Goal: Information Seeking & Learning: Learn about a topic

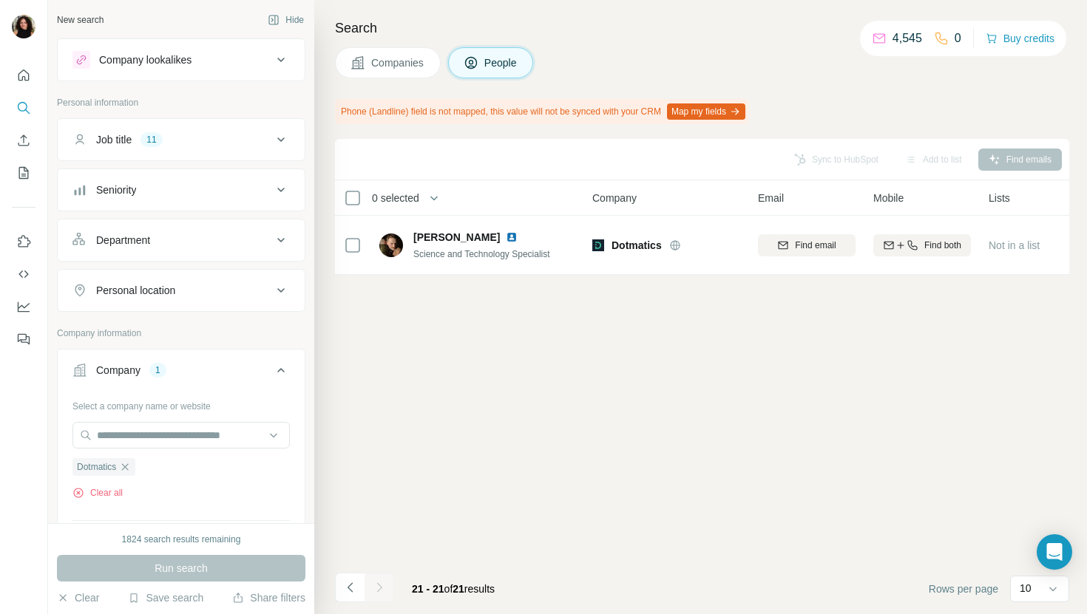
click at [373, 76] on button "Companies" at bounding box center [388, 62] width 106 height 31
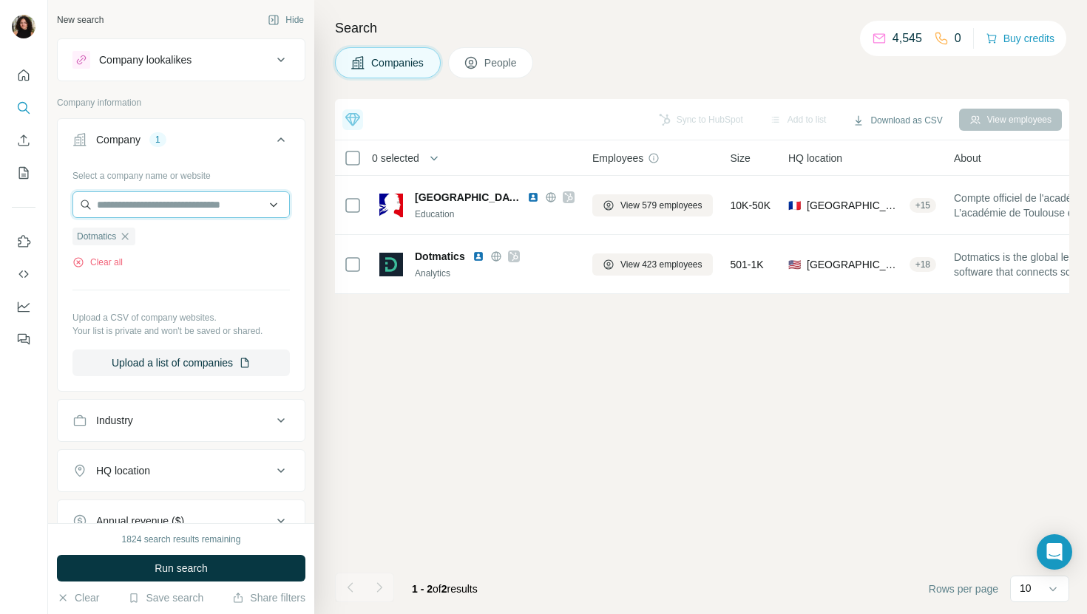
click at [160, 207] on input "text" at bounding box center [180, 204] width 217 height 27
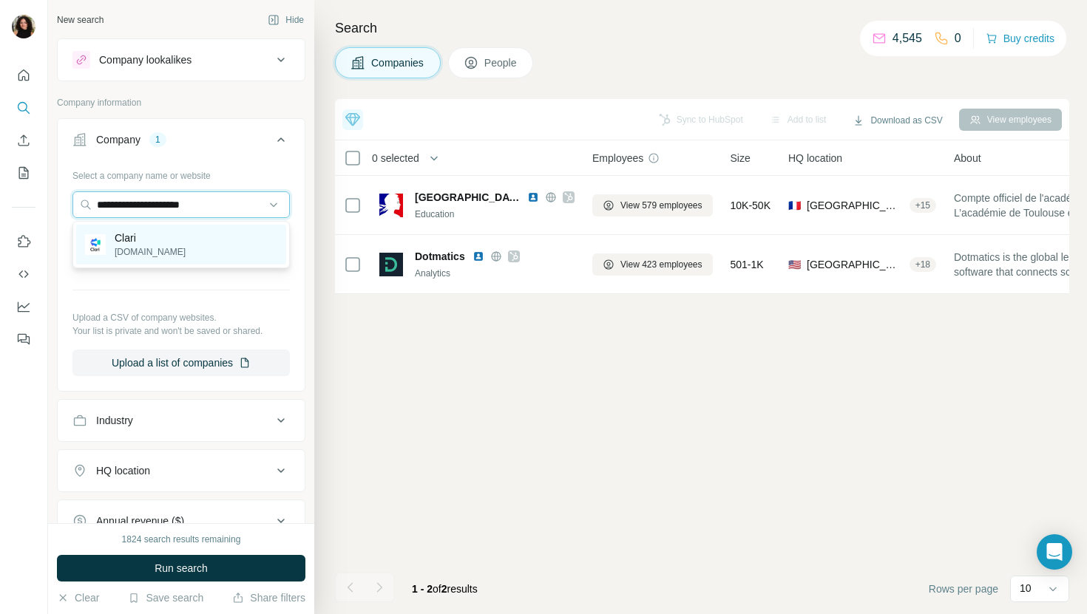
type input "**********"
click at [184, 239] on div "Clari clari.com" at bounding box center [181, 245] width 210 height 40
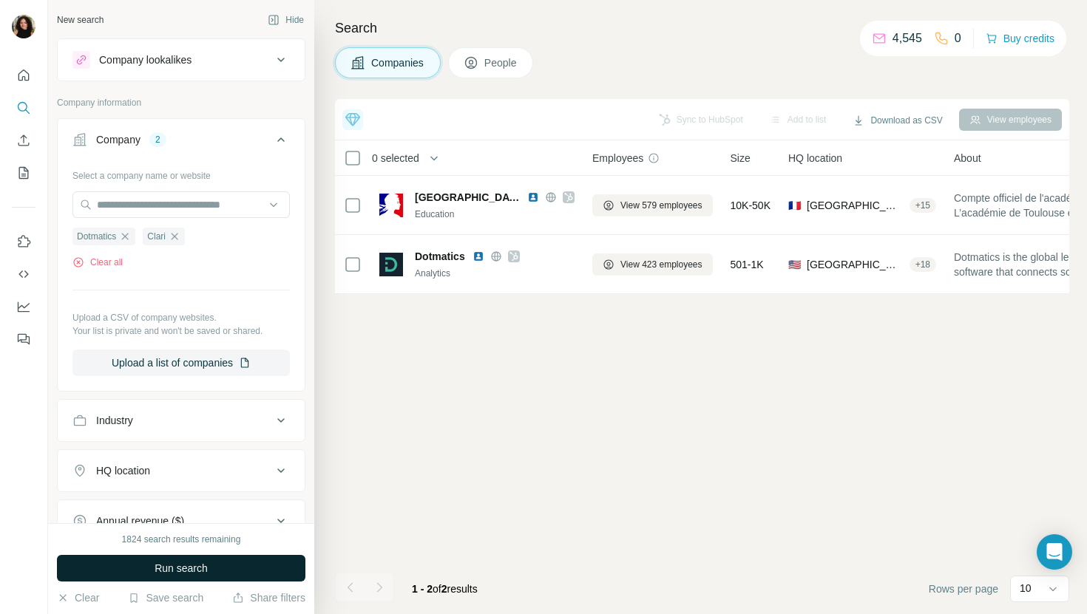
click at [152, 569] on button "Run search" at bounding box center [181, 568] width 248 height 27
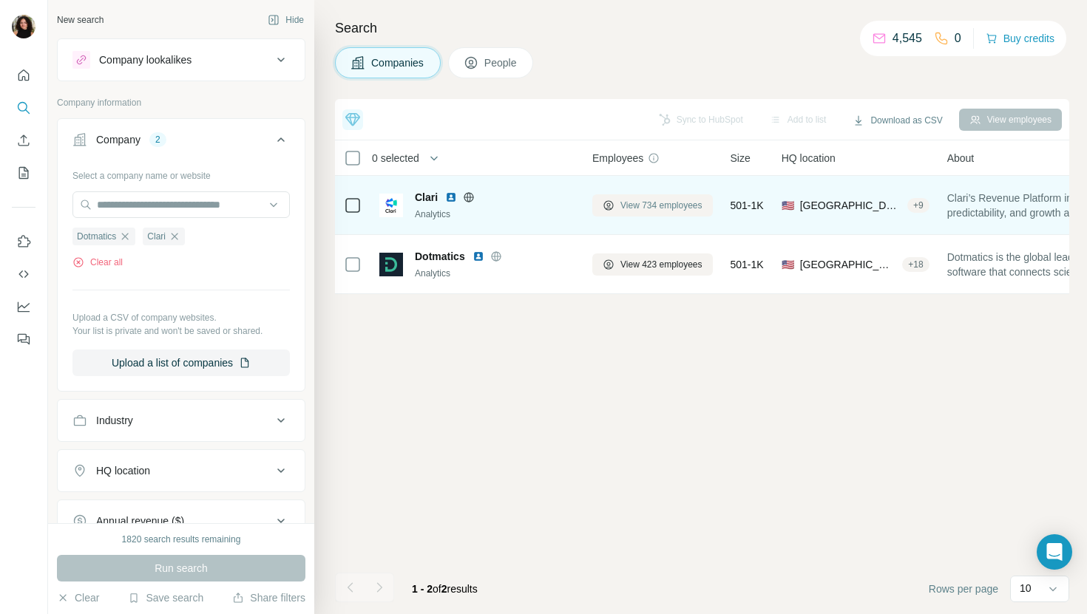
click at [660, 204] on span "View 734 employees" at bounding box center [661, 205] width 82 height 13
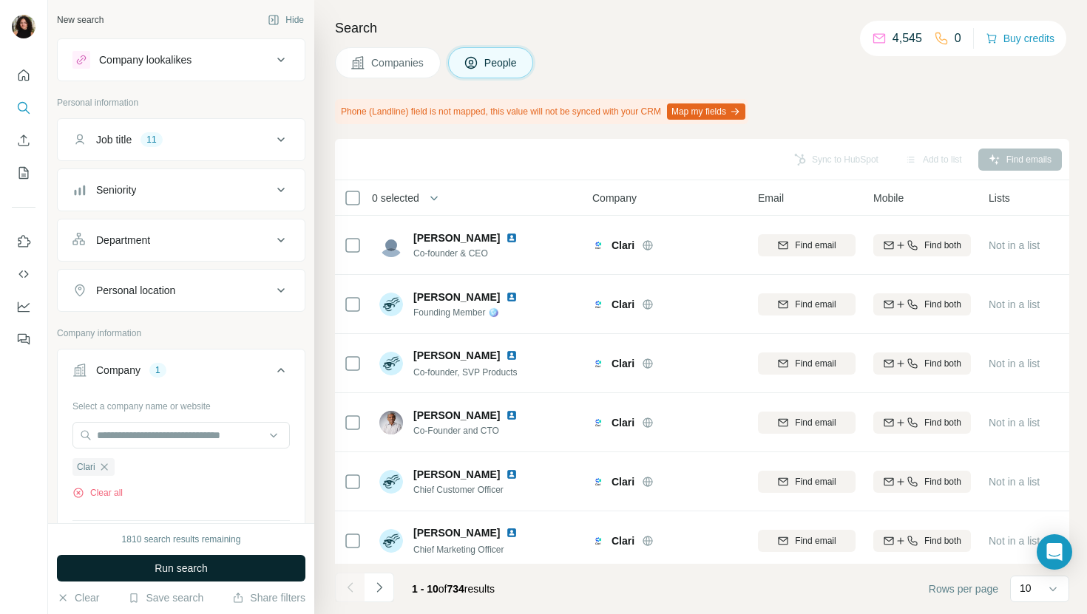
click at [245, 572] on button "Run search" at bounding box center [181, 568] width 248 height 27
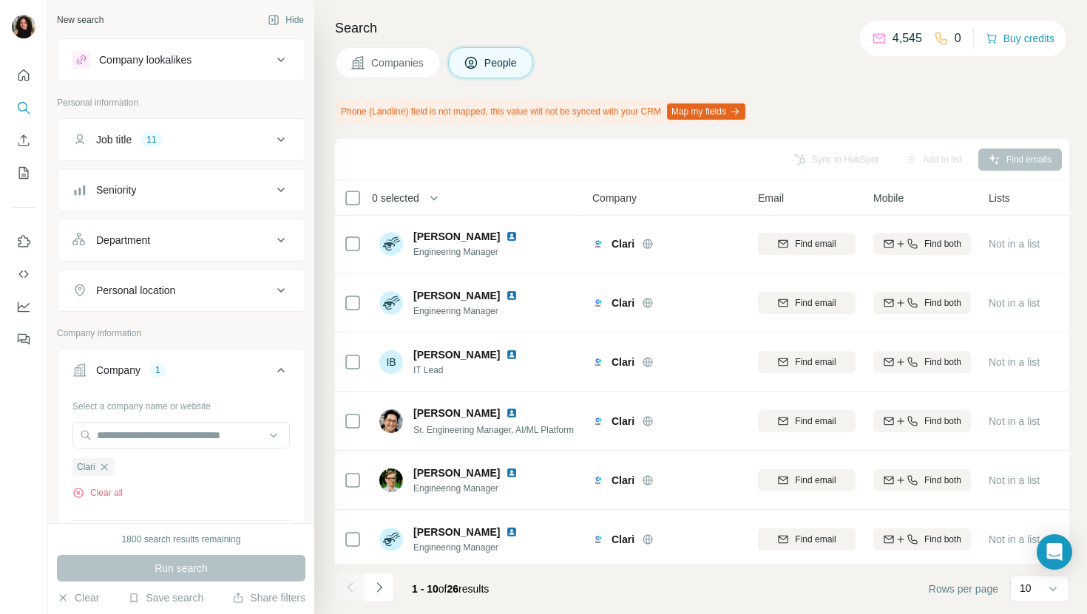
scroll to position [243, 0]
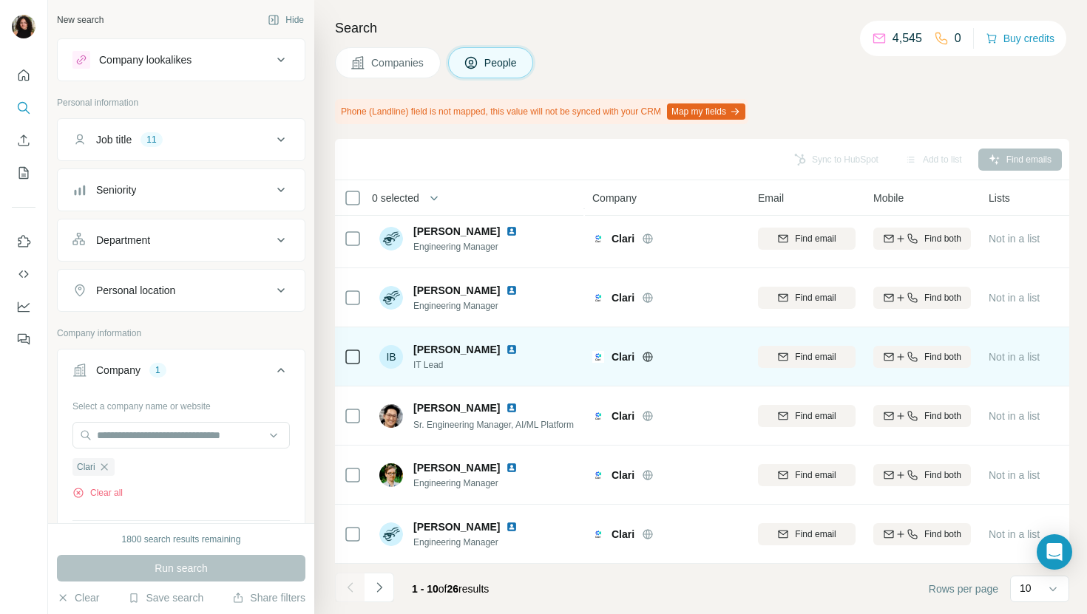
click at [506, 354] on img at bounding box center [512, 350] width 12 height 12
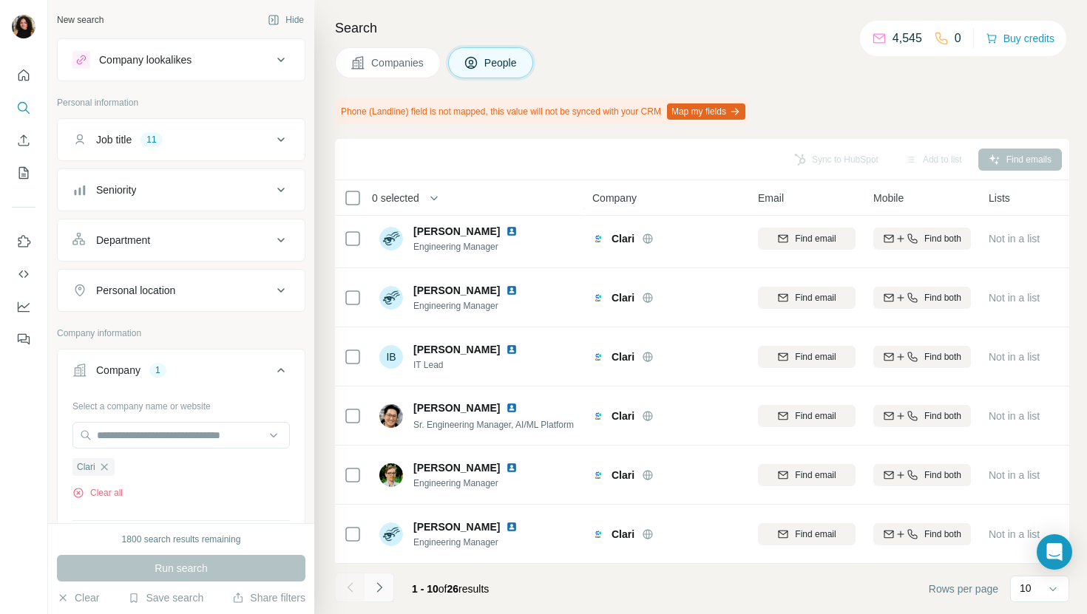
click at [376, 594] on icon "Navigate to next page" at bounding box center [379, 587] width 15 height 15
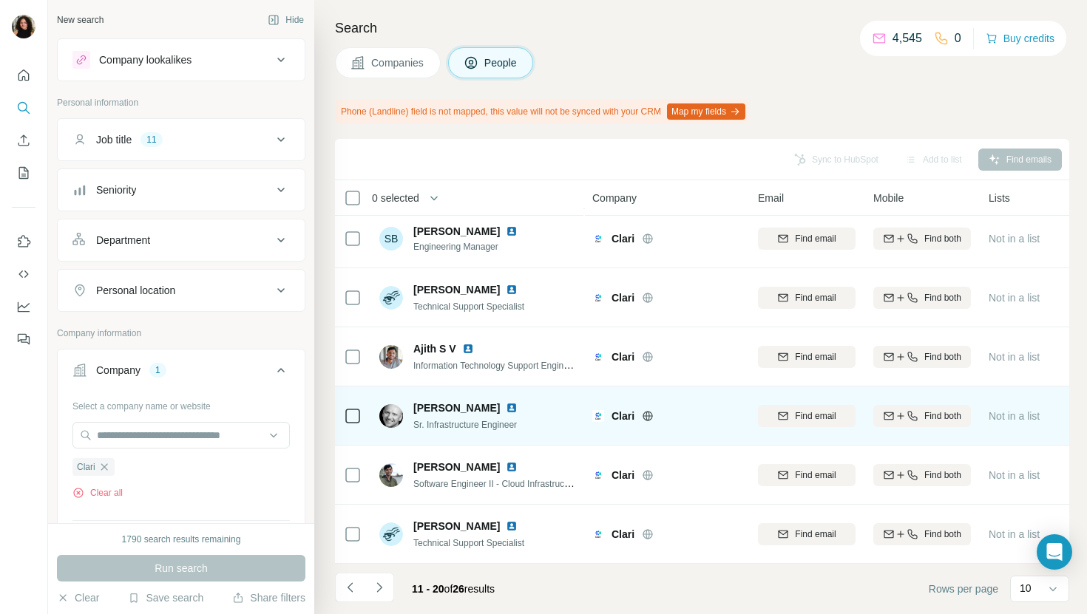
scroll to position [0, 0]
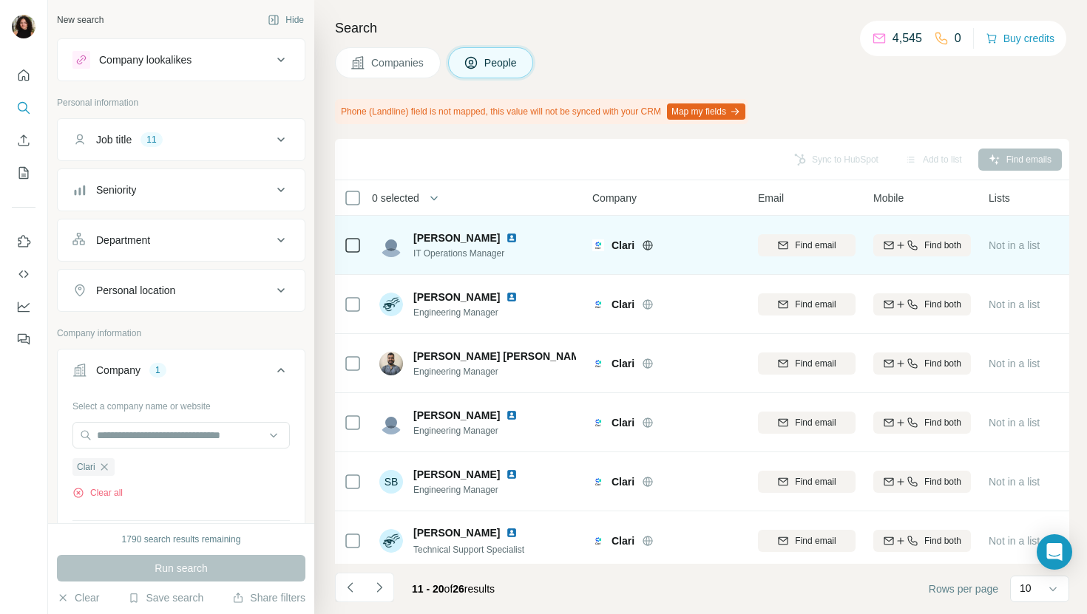
click at [506, 234] on img at bounding box center [512, 238] width 12 height 12
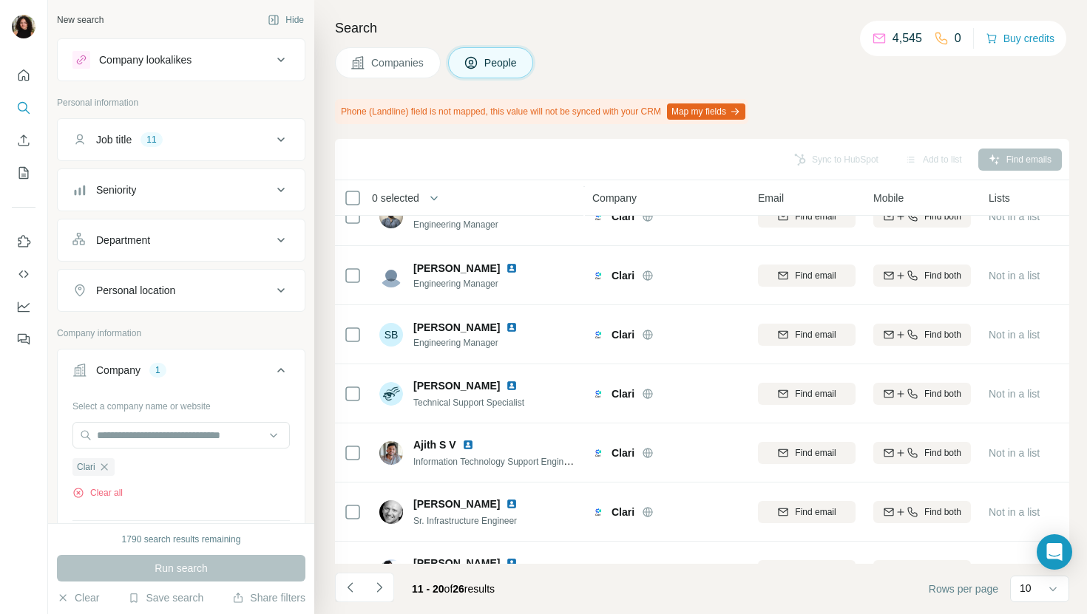
scroll to position [243, 0]
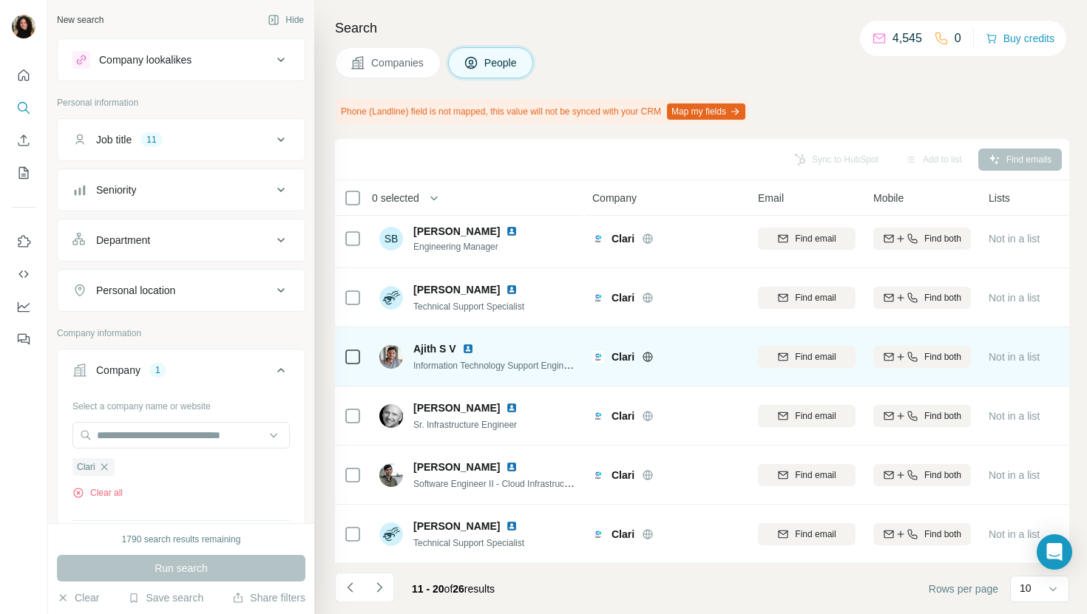
click at [467, 345] on img at bounding box center [468, 349] width 12 height 12
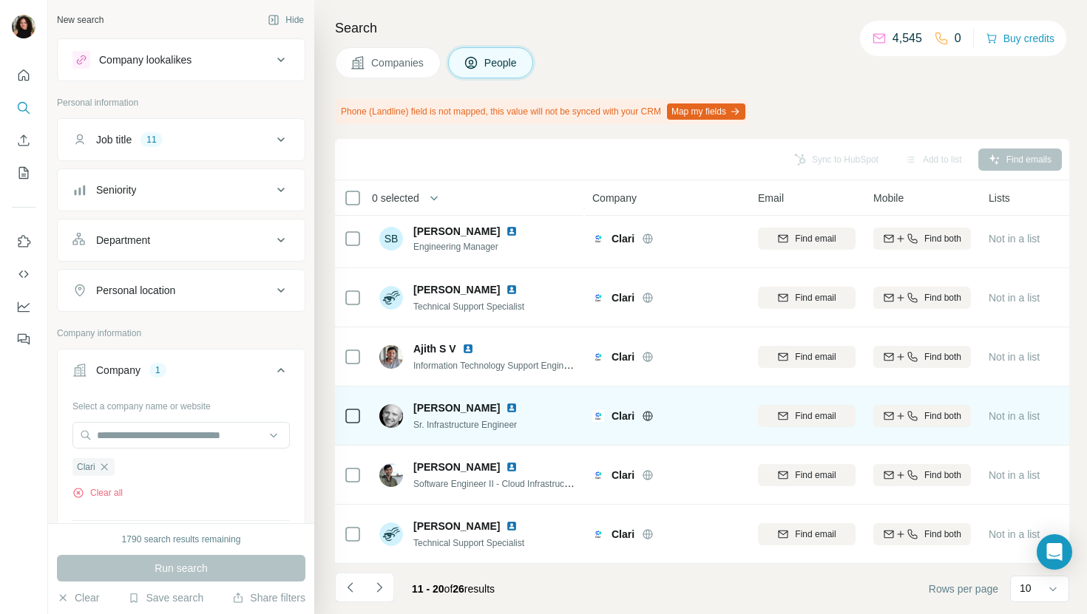
click at [506, 406] on img at bounding box center [512, 408] width 12 height 12
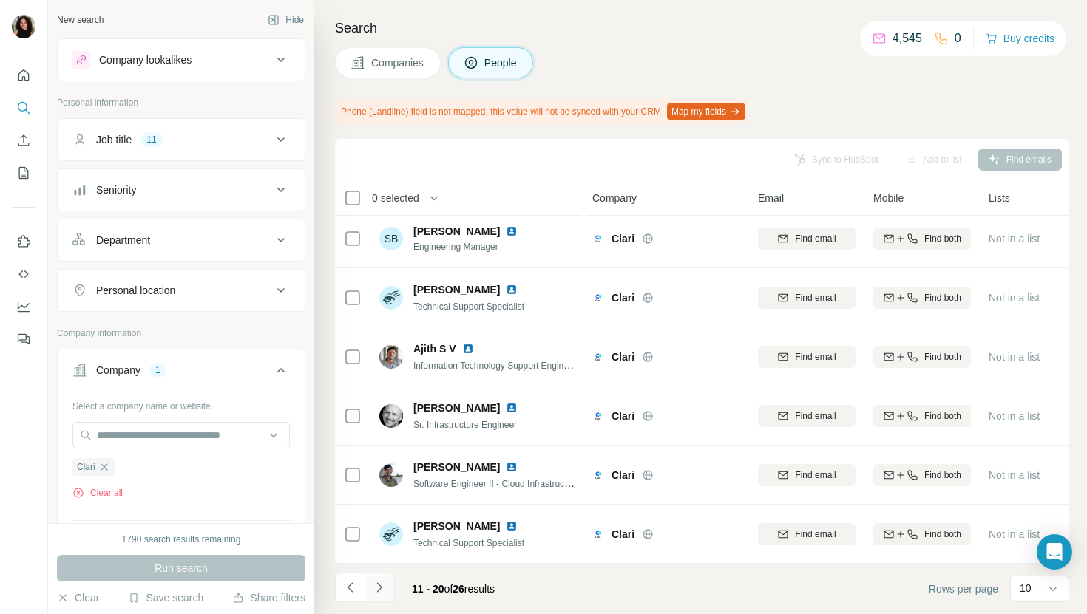
click at [383, 587] on icon "Navigate to next page" at bounding box center [379, 587] width 15 height 15
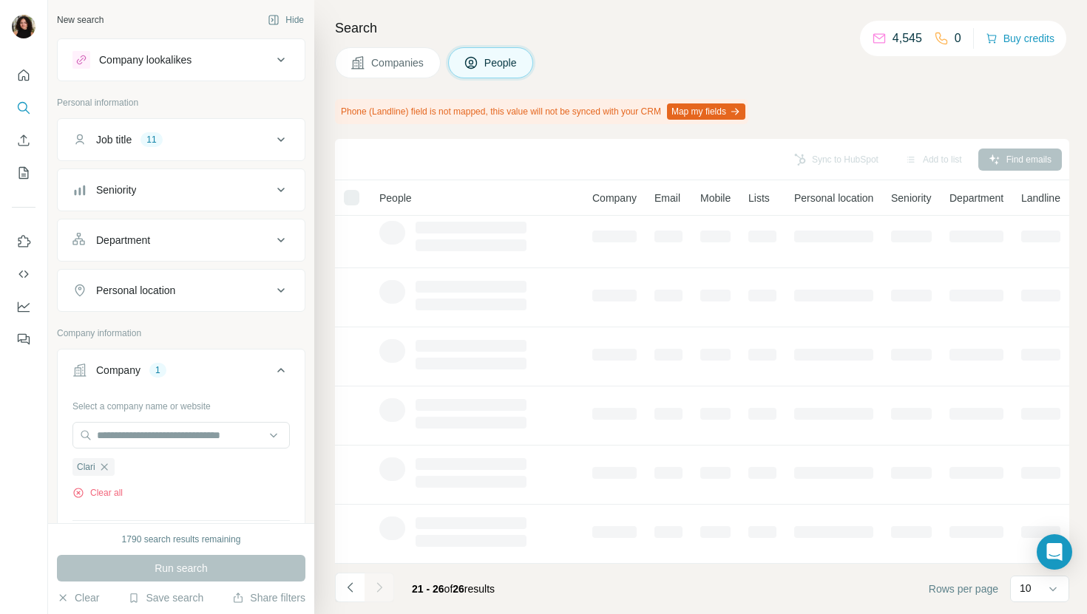
scroll to position [0, 0]
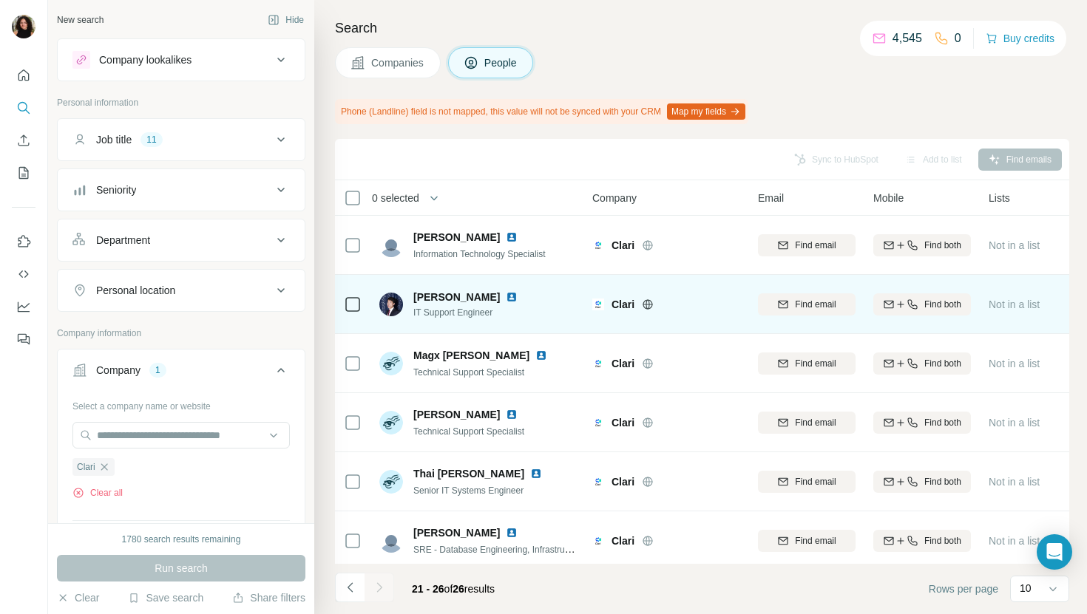
click at [506, 299] on img at bounding box center [512, 297] width 12 height 12
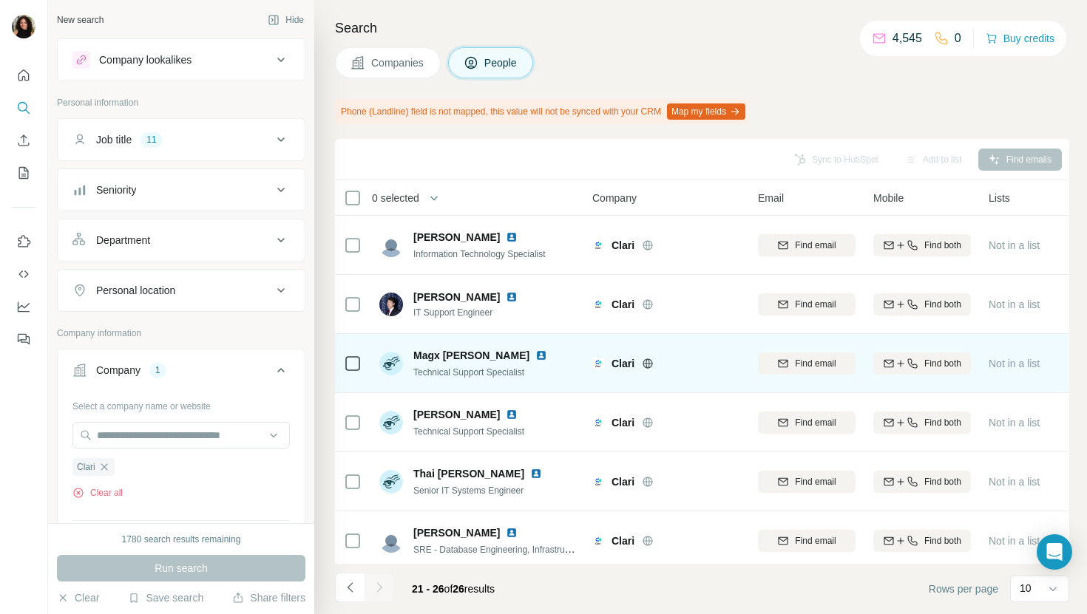
scroll to position [7, 0]
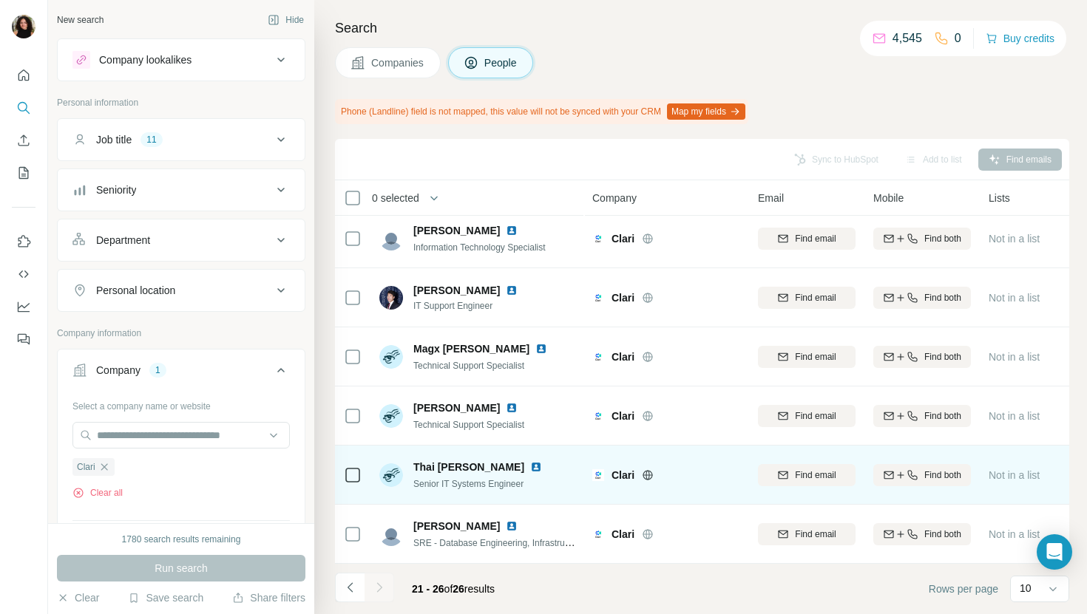
click at [530, 470] on img at bounding box center [536, 467] width 12 height 12
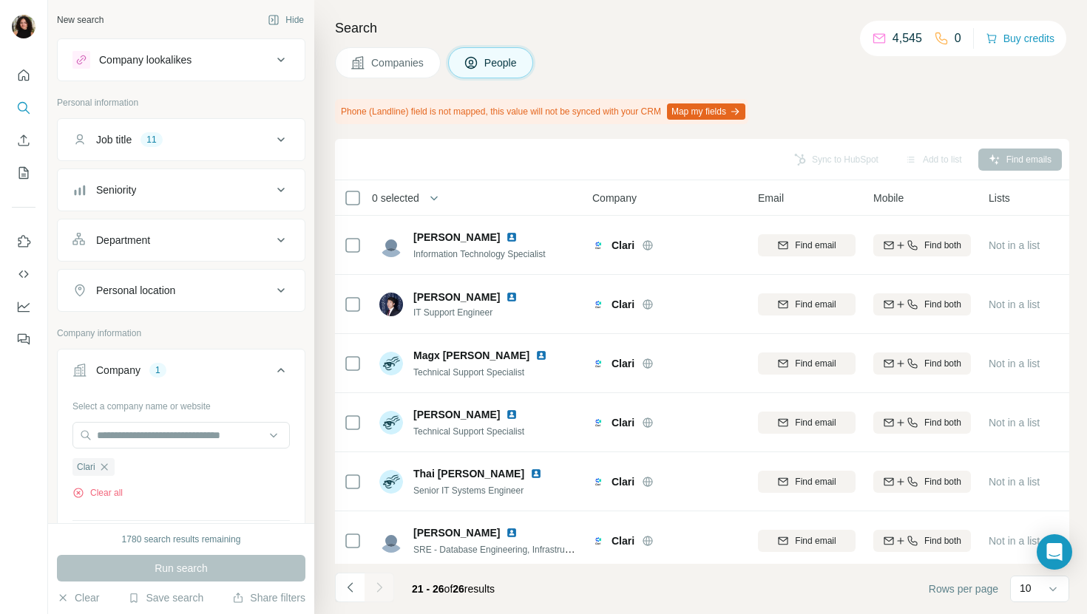
click at [404, 55] on span "Companies" at bounding box center [398, 62] width 54 height 15
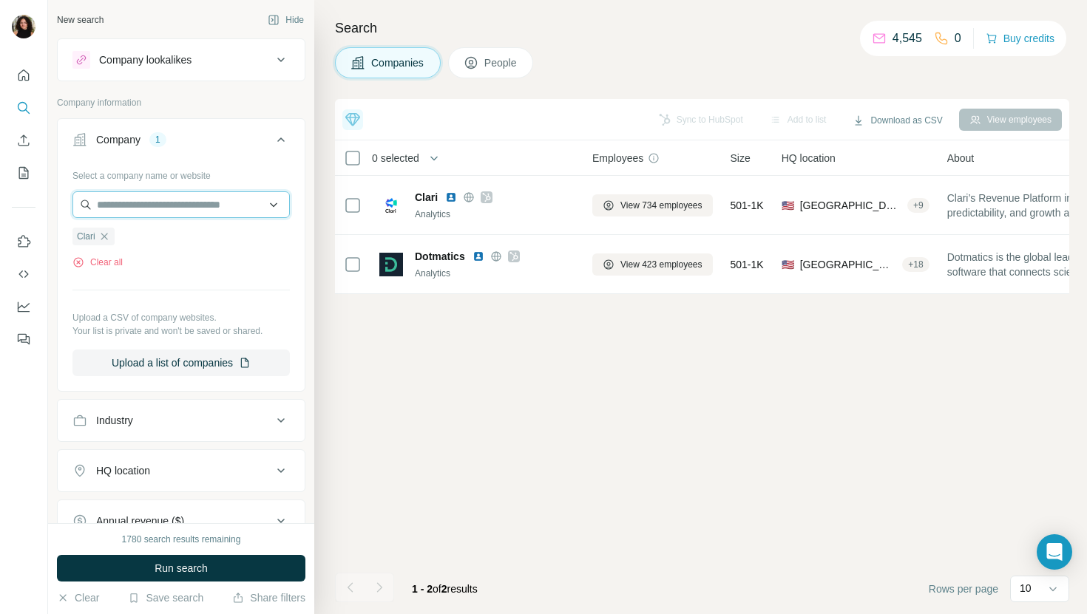
click at [208, 199] on input "text" at bounding box center [180, 204] width 217 height 27
paste input "**********"
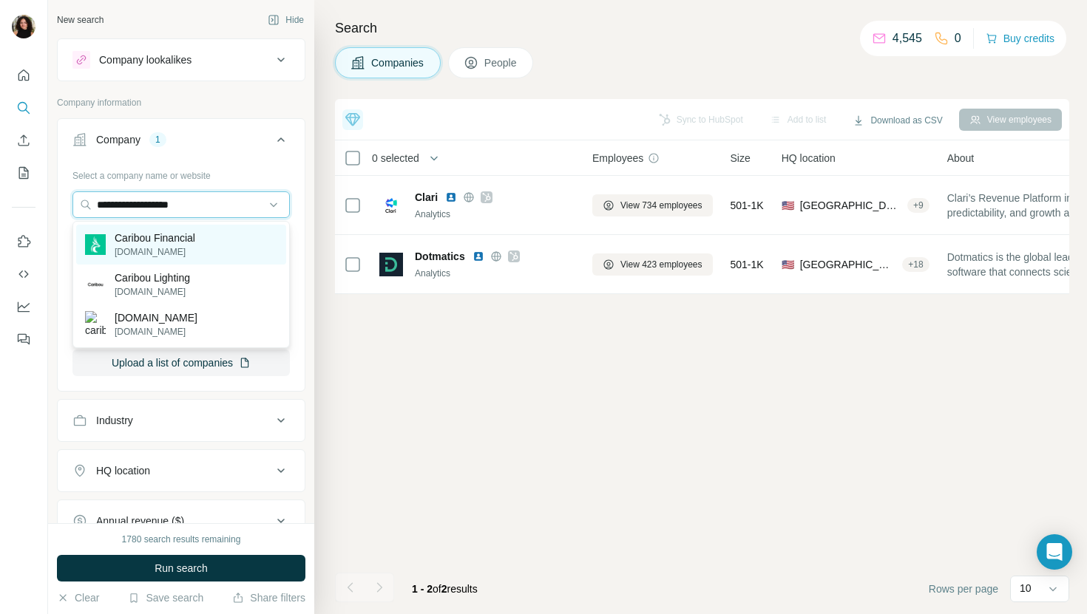
type input "**********"
click at [202, 251] on div "Caribou Financial caribou.com" at bounding box center [181, 245] width 210 height 40
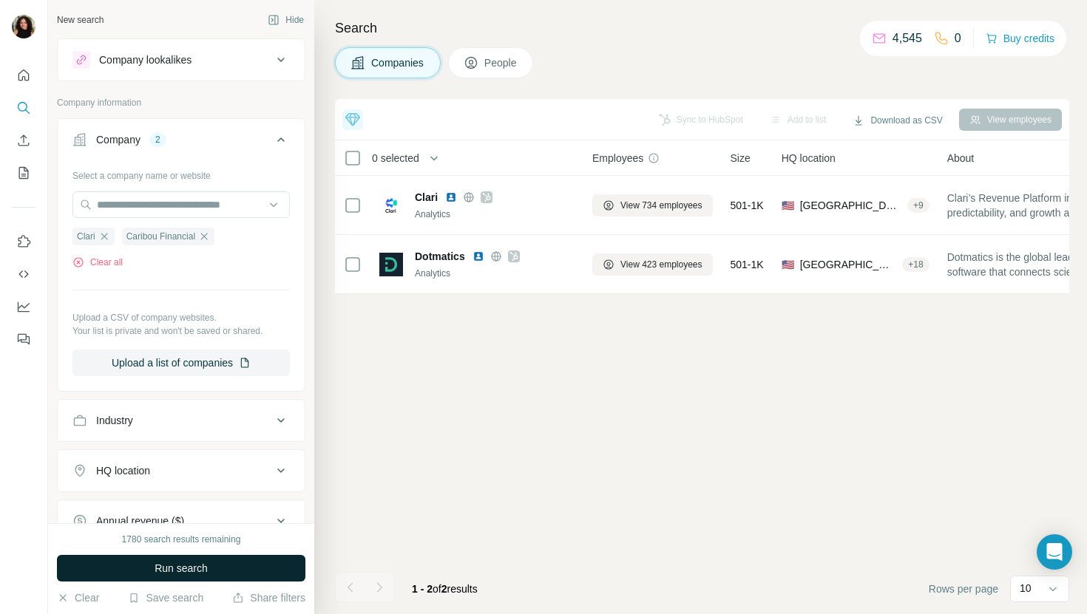
click at [177, 569] on span "Run search" at bounding box center [181, 568] width 53 height 15
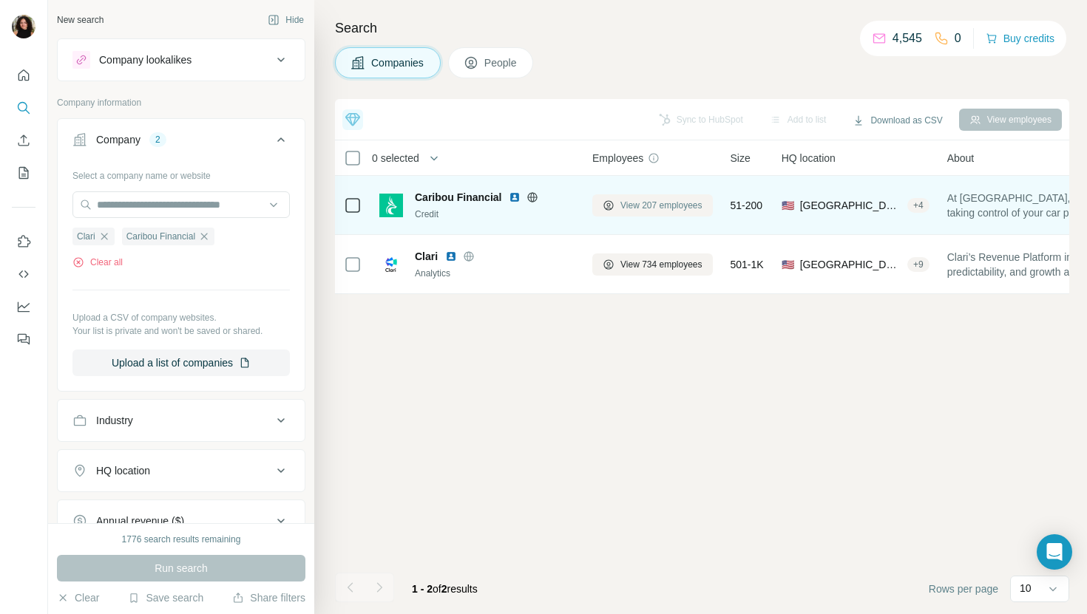
click at [661, 208] on span "View 207 employees" at bounding box center [661, 205] width 82 height 13
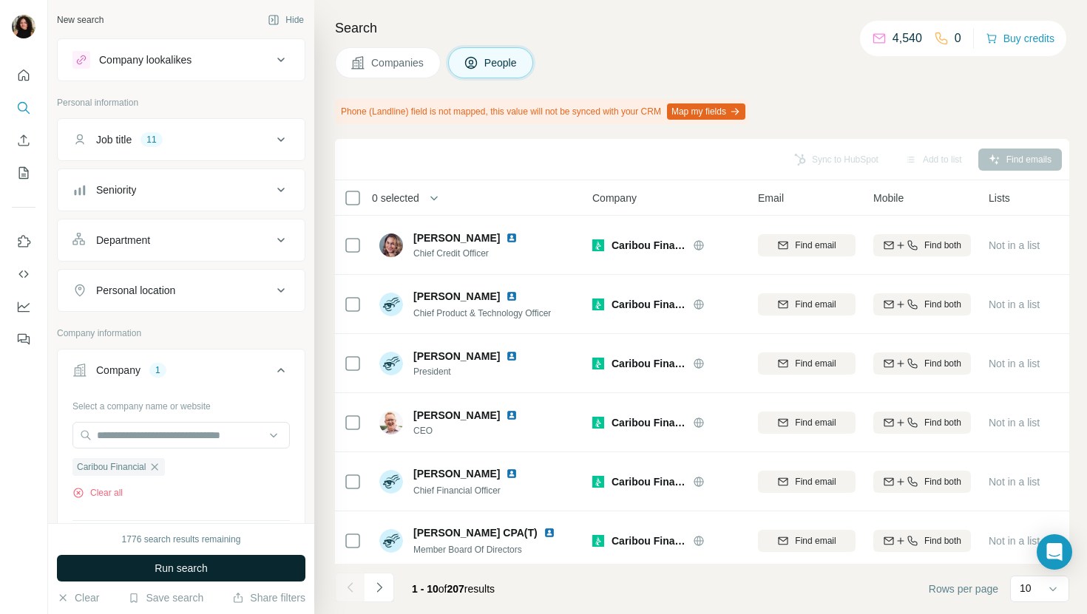
click at [248, 563] on button "Run search" at bounding box center [181, 568] width 248 height 27
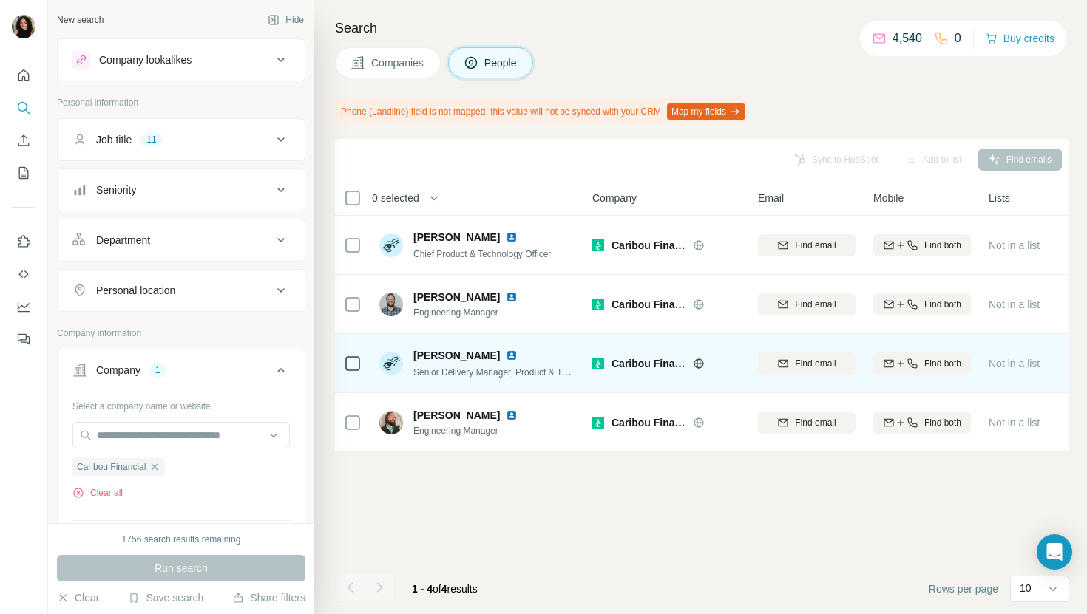
click at [506, 353] on img at bounding box center [512, 356] width 12 height 12
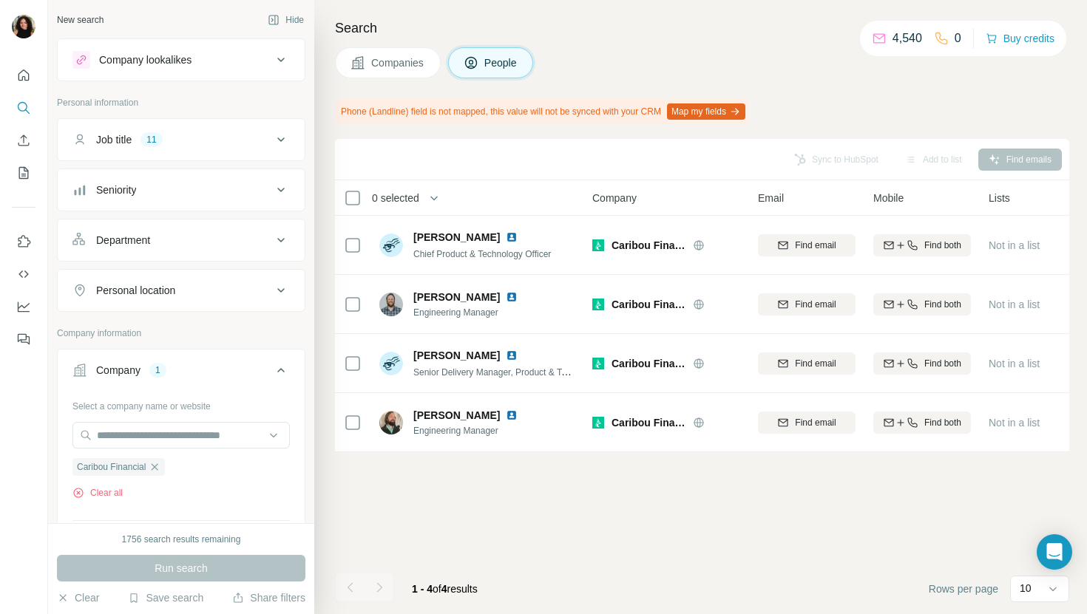
click at [390, 51] on button "Companies" at bounding box center [388, 62] width 106 height 31
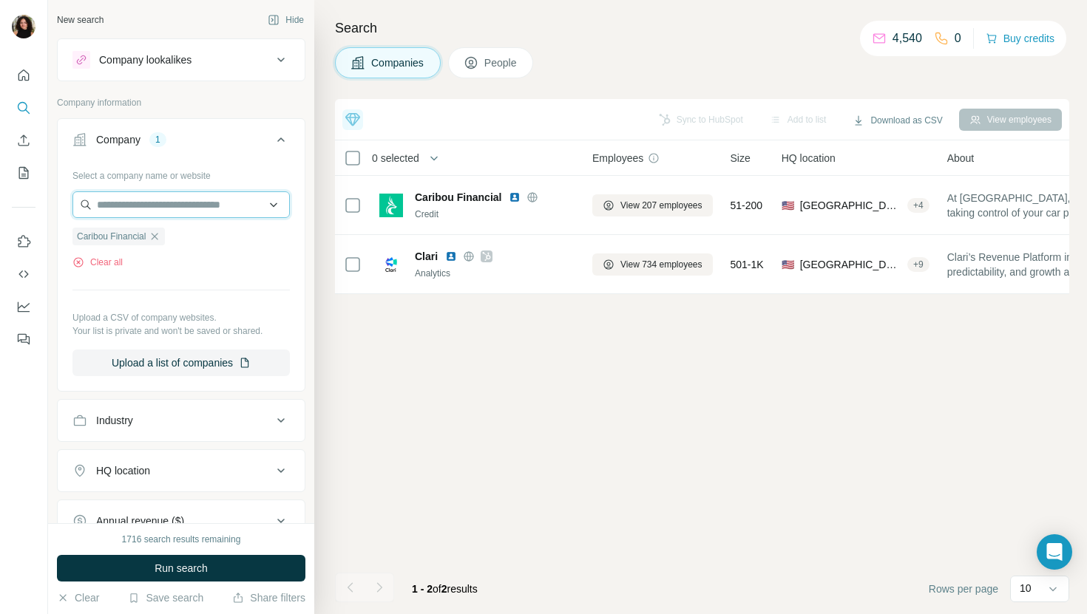
click at [195, 214] on input "text" at bounding box center [180, 204] width 217 height 27
paste input "**********"
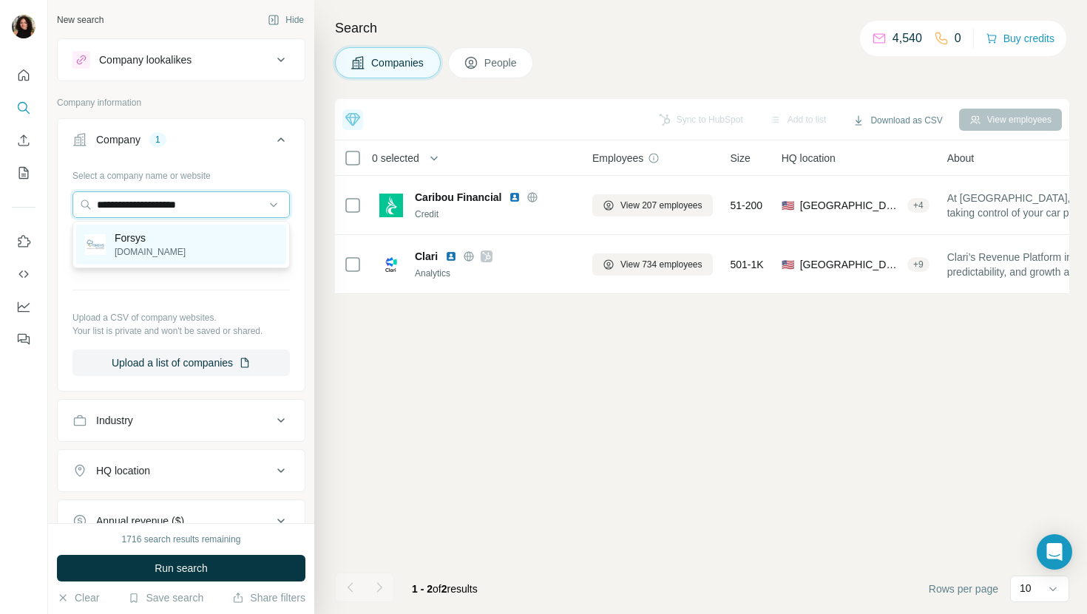
type input "**********"
click at [205, 230] on div "Forsys forsysinc.com" at bounding box center [181, 245] width 210 height 40
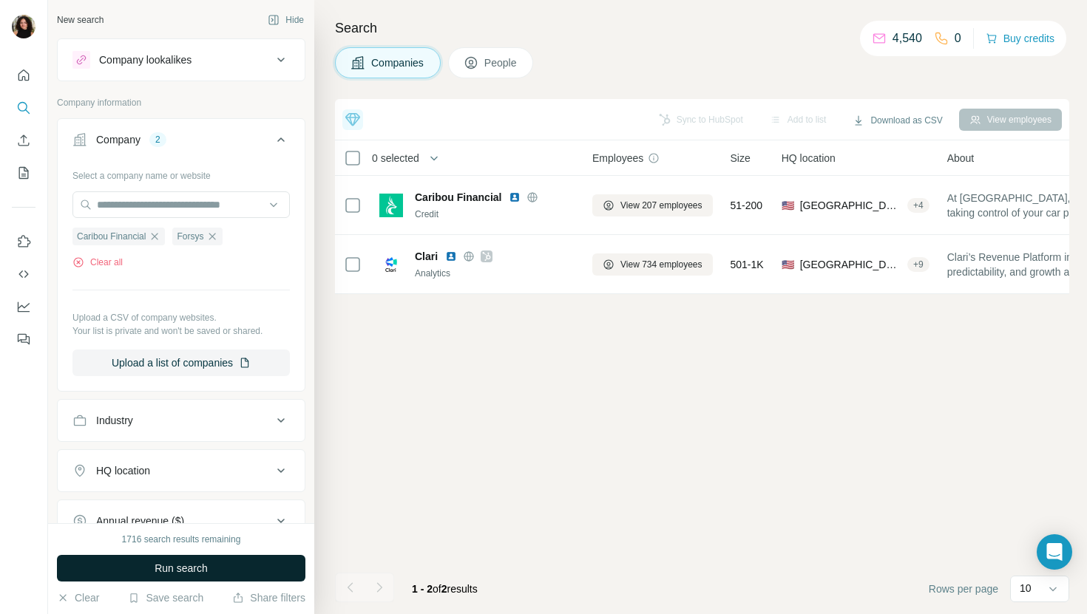
click at [174, 572] on span "Run search" at bounding box center [181, 568] width 53 height 15
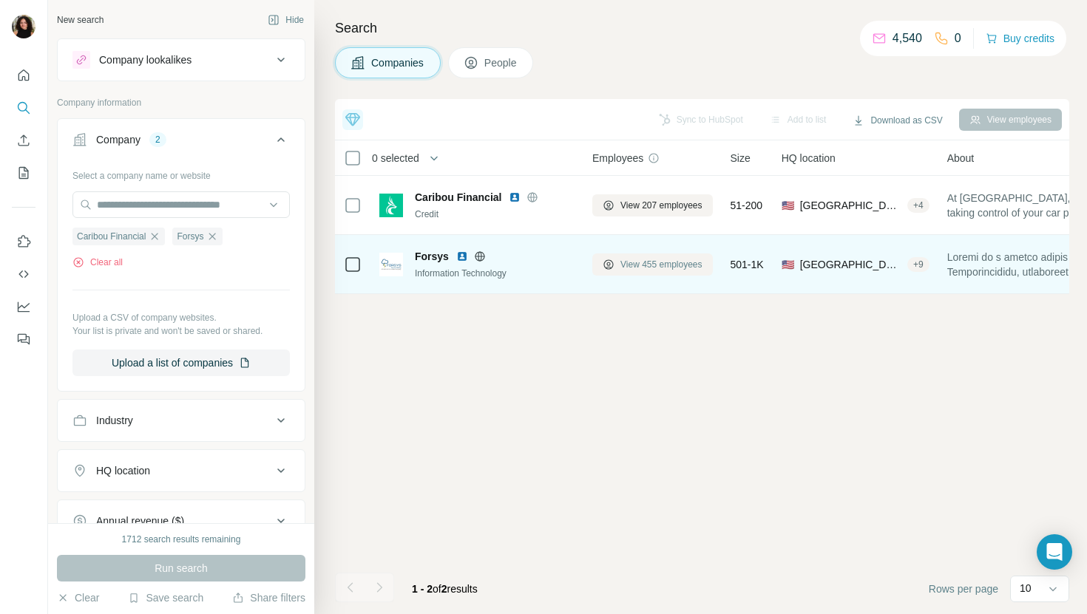
click at [647, 263] on span "View 455 employees" at bounding box center [661, 264] width 82 height 13
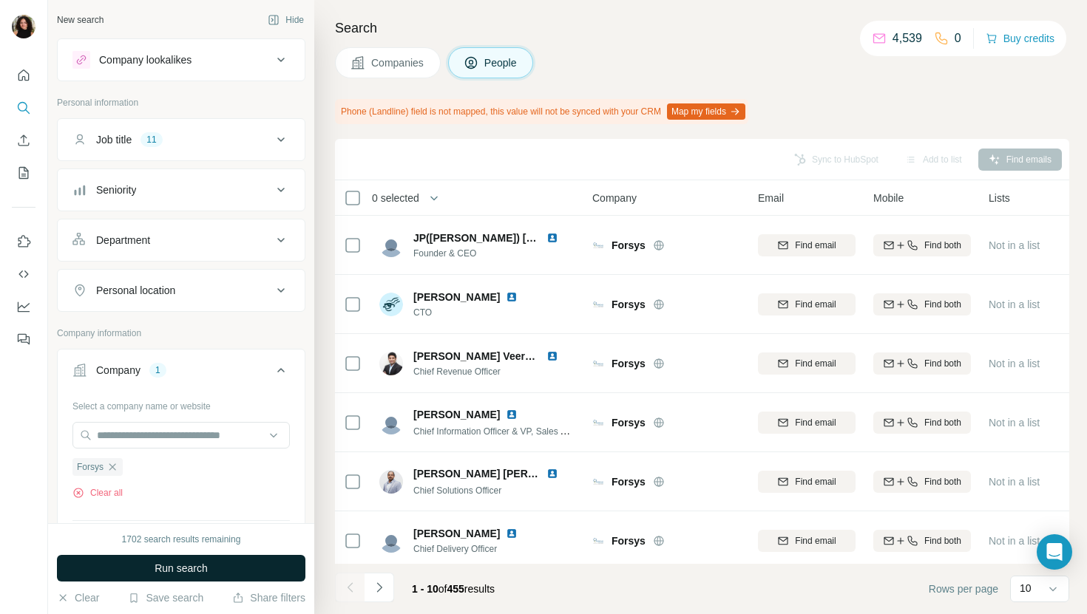
click at [221, 572] on button "Run search" at bounding box center [181, 568] width 248 height 27
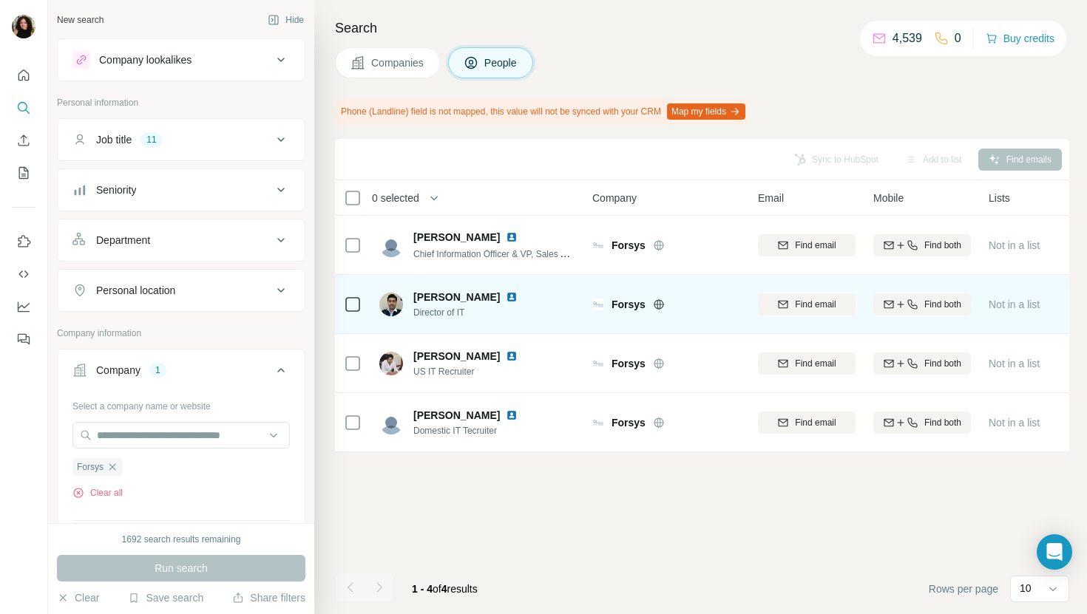
click at [509, 297] on img at bounding box center [512, 297] width 12 height 12
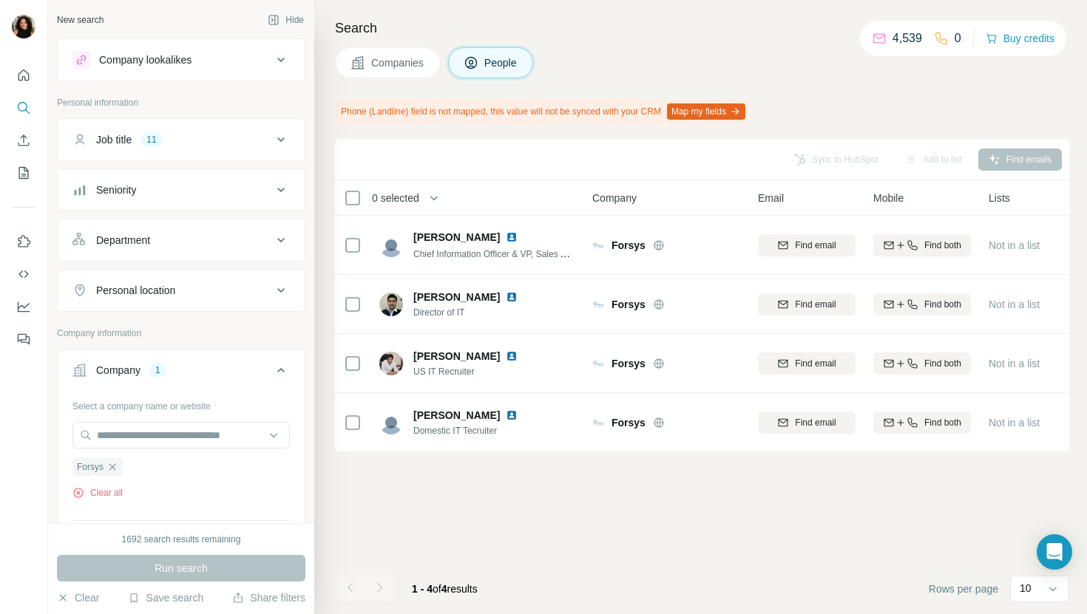
click at [408, 51] on button "Companies" at bounding box center [388, 62] width 106 height 31
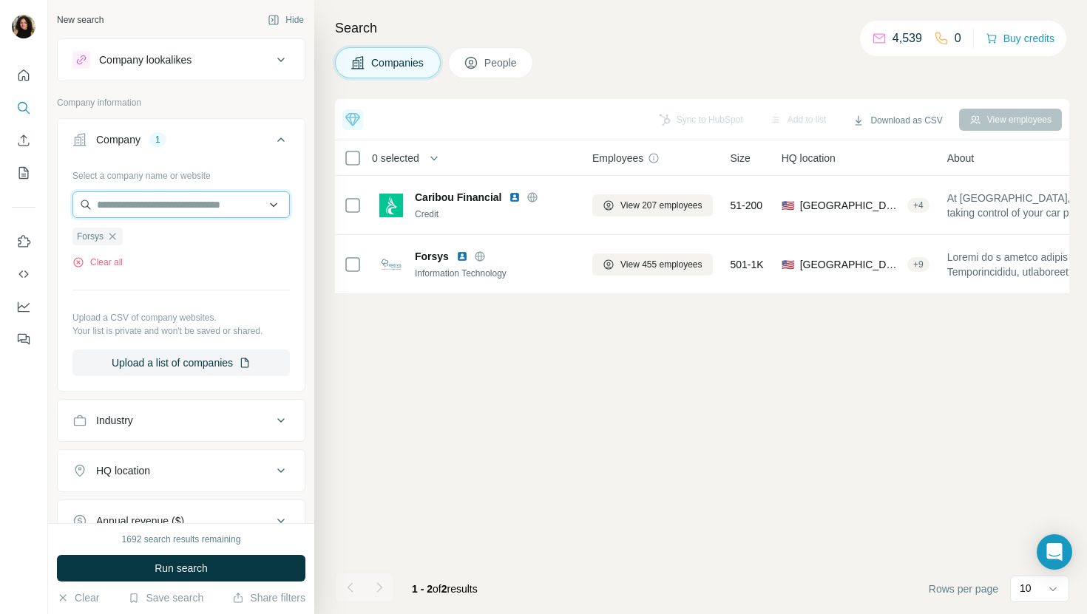
click at [190, 208] on input "text" at bounding box center [180, 204] width 217 height 27
paste input "**********"
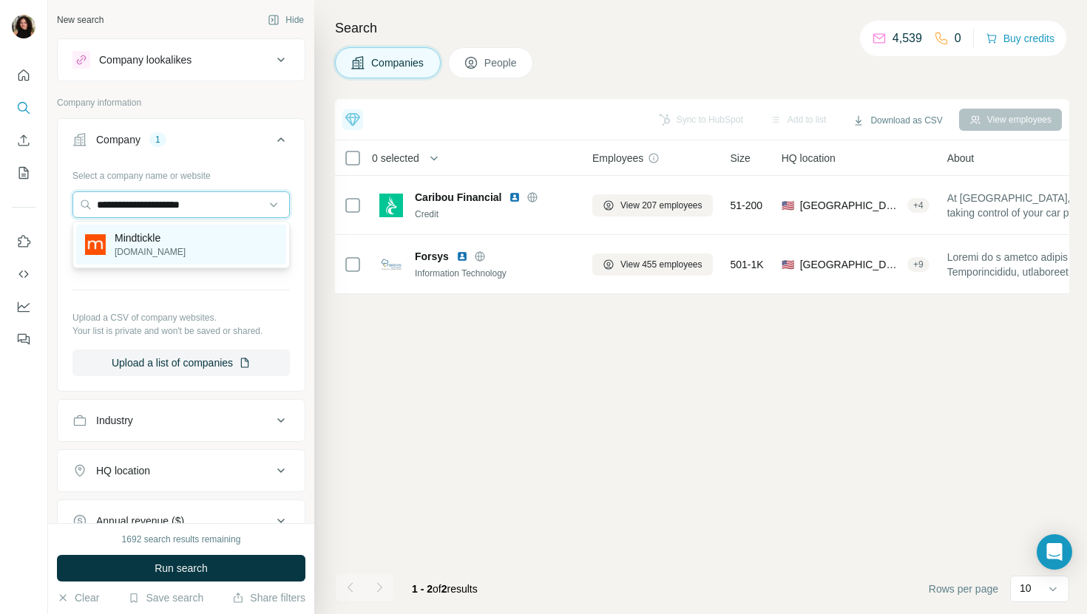
type input "**********"
click at [194, 237] on div "Mindtickle mindtickle.com" at bounding box center [181, 245] width 210 height 40
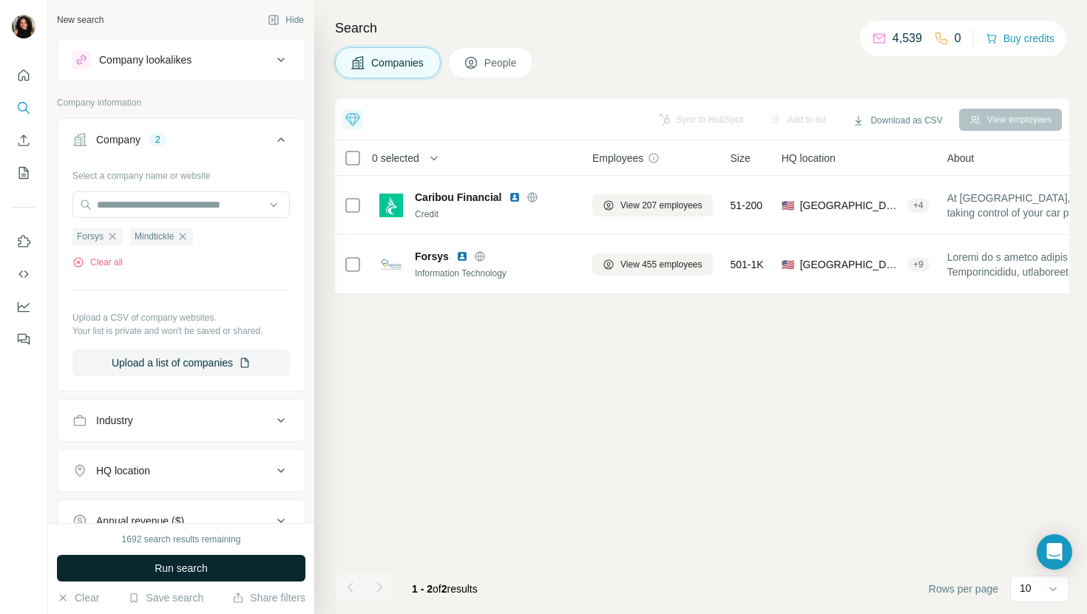
click at [176, 567] on span "Run search" at bounding box center [181, 568] width 53 height 15
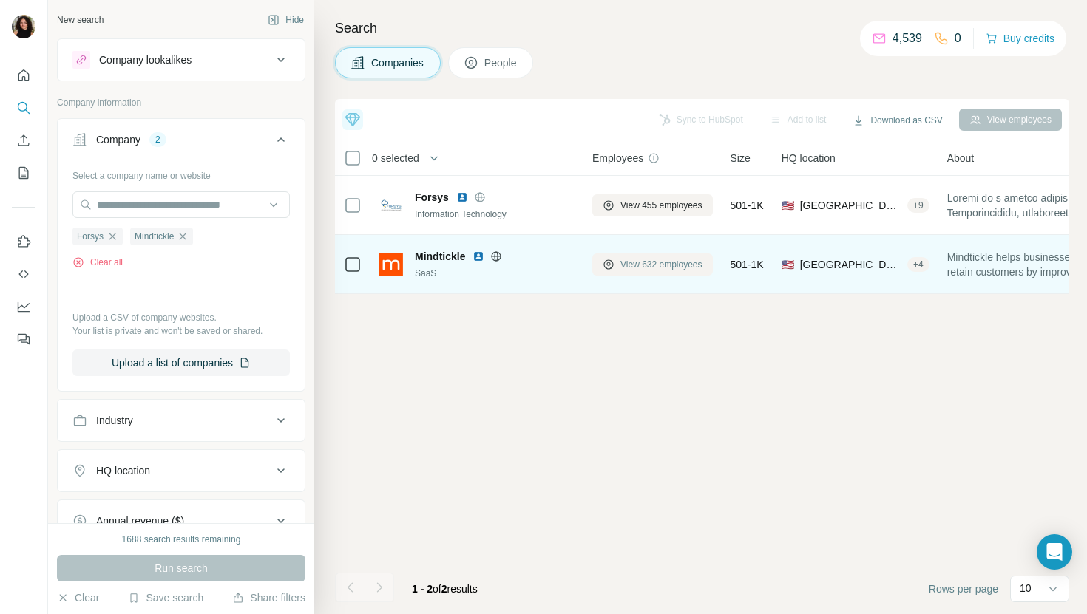
click at [662, 265] on span "View 632 employees" at bounding box center [661, 264] width 82 height 13
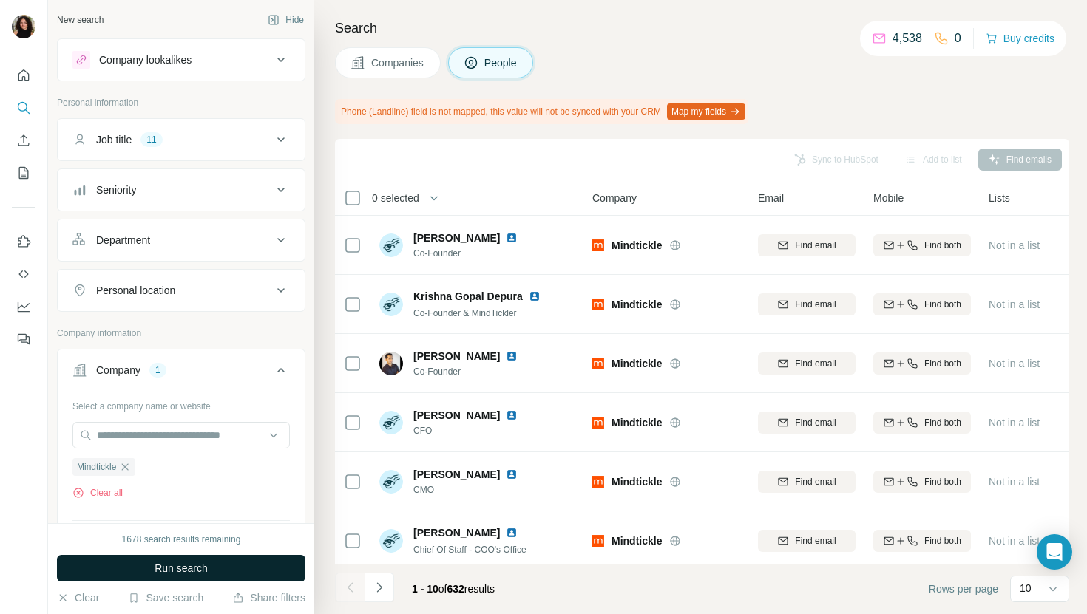
click at [245, 564] on button "Run search" at bounding box center [181, 568] width 248 height 27
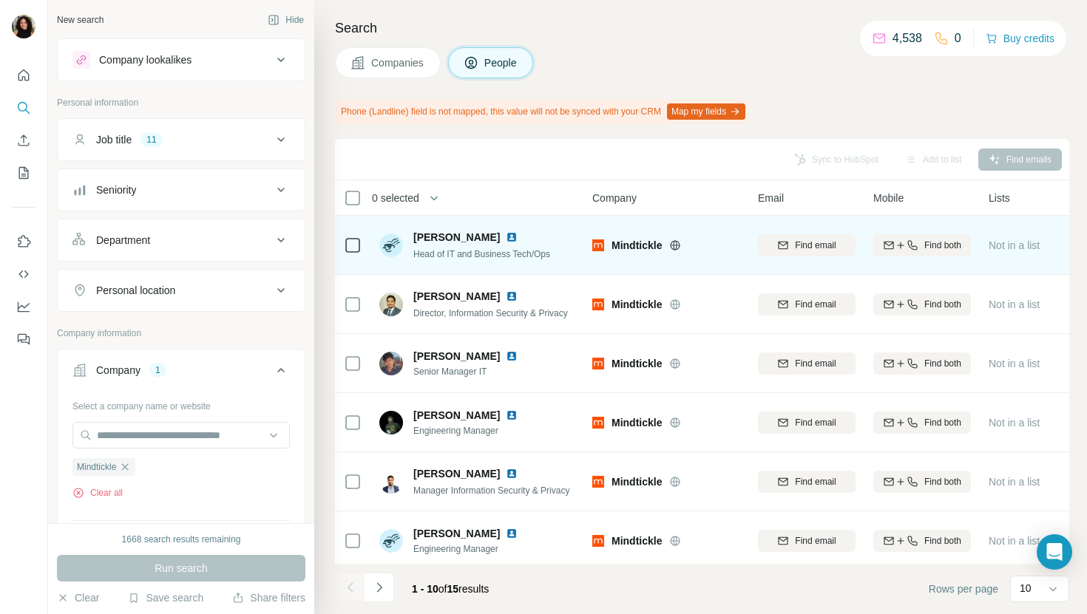
click at [506, 237] on img at bounding box center [512, 237] width 12 height 12
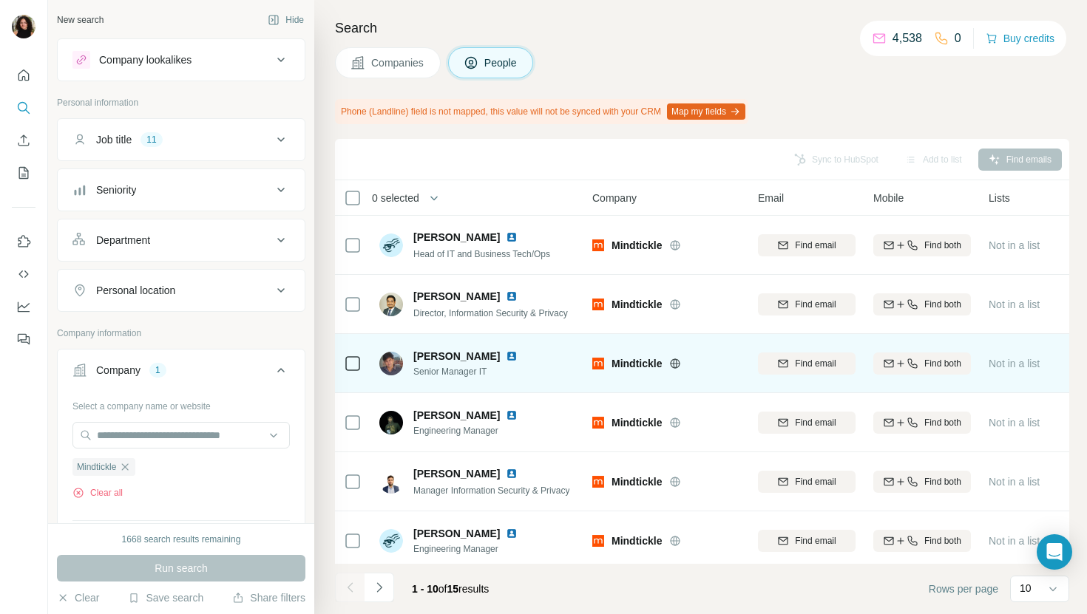
click at [506, 350] on img at bounding box center [512, 356] width 12 height 12
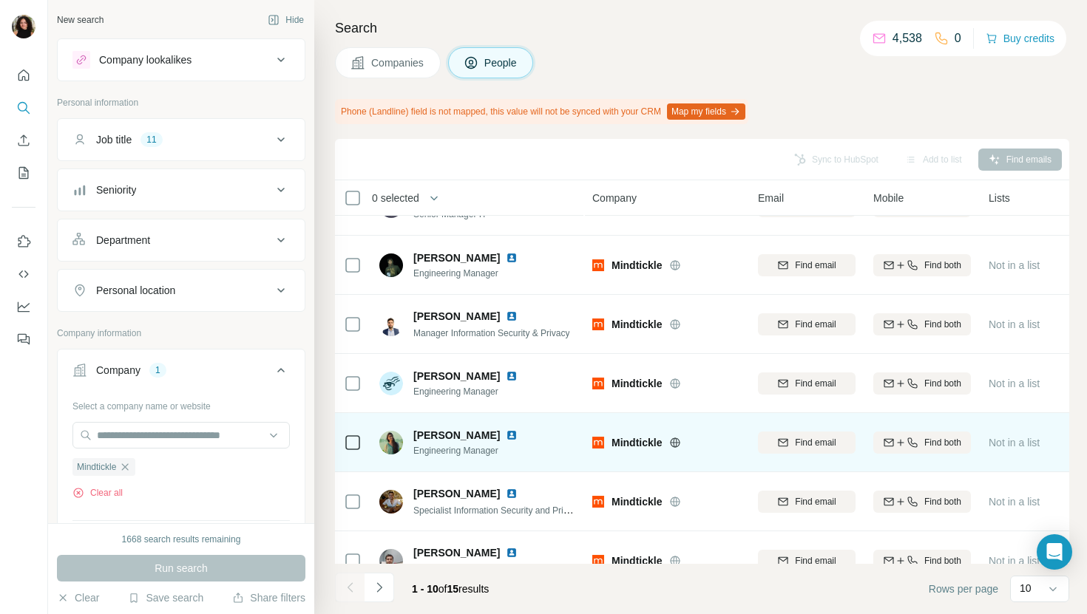
scroll to position [243, 0]
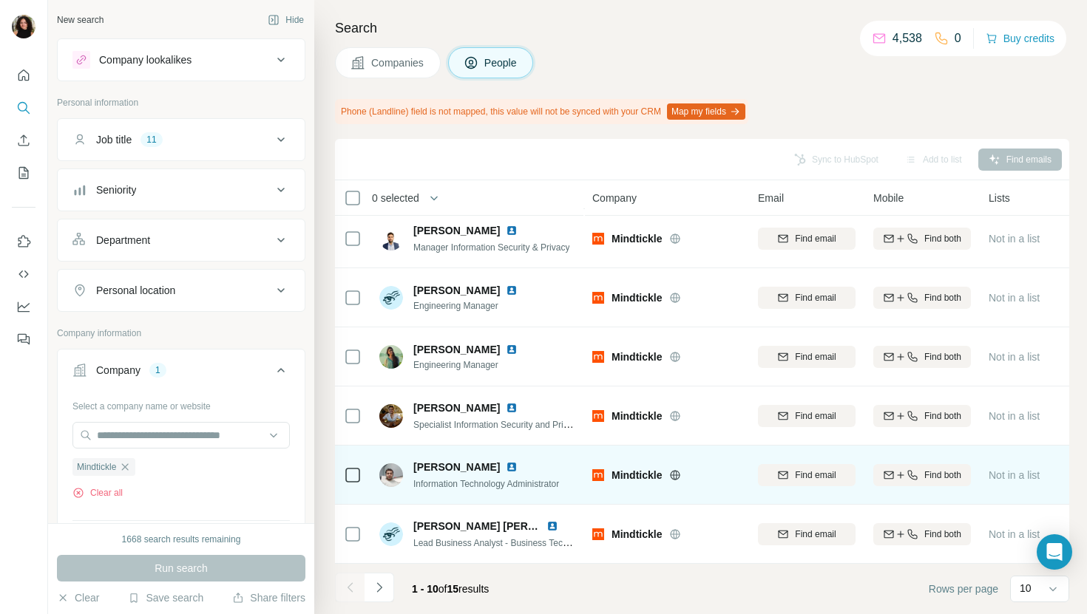
click at [506, 468] on img at bounding box center [512, 467] width 12 height 12
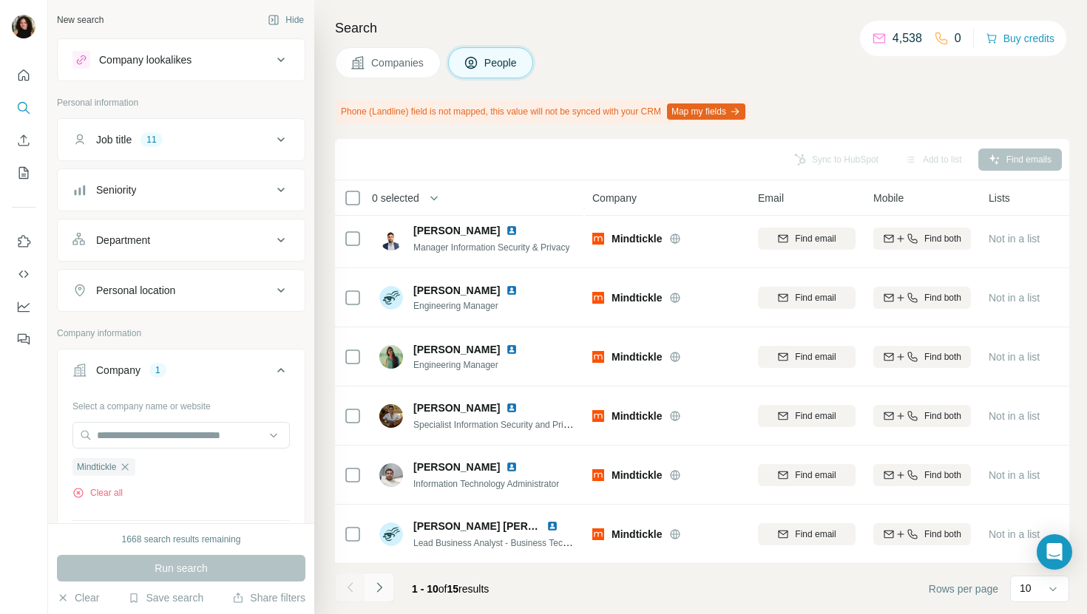
click at [375, 579] on button "Navigate to next page" at bounding box center [379, 588] width 30 height 30
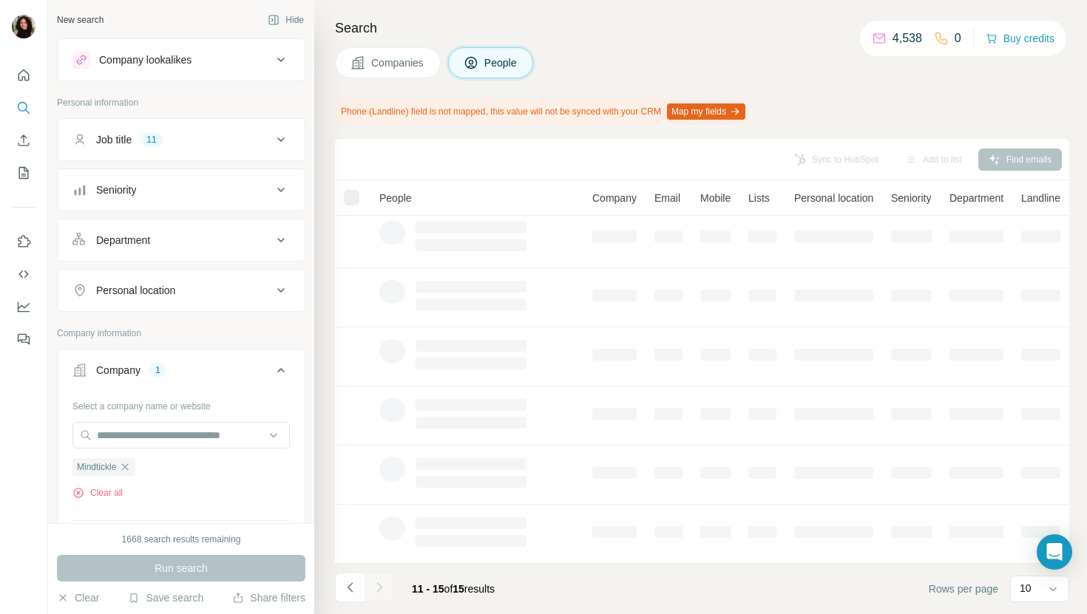
scroll to position [0, 0]
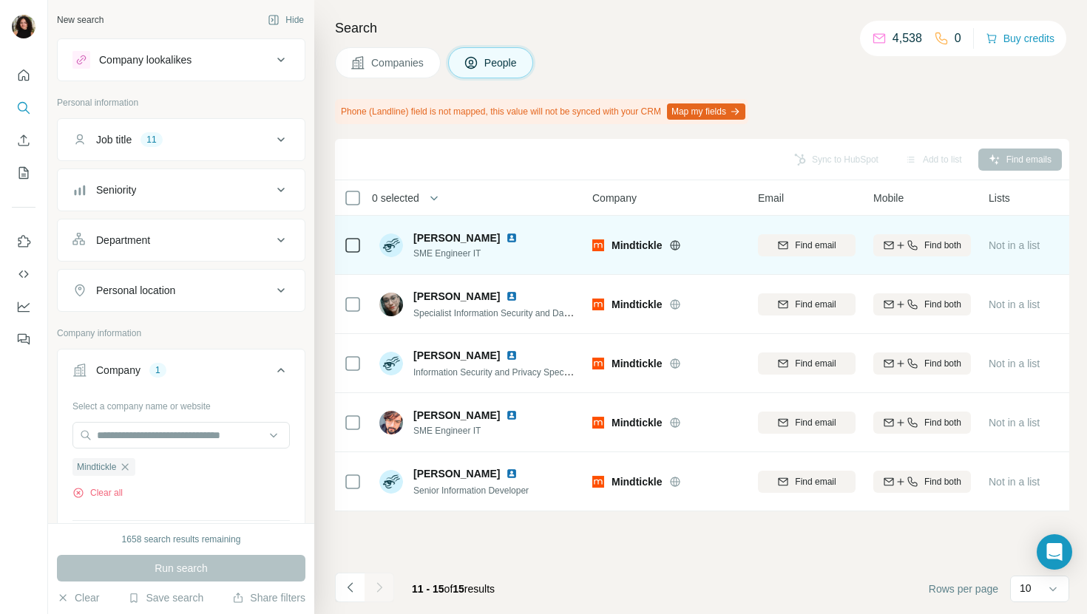
click at [517, 234] on img at bounding box center [512, 238] width 12 height 12
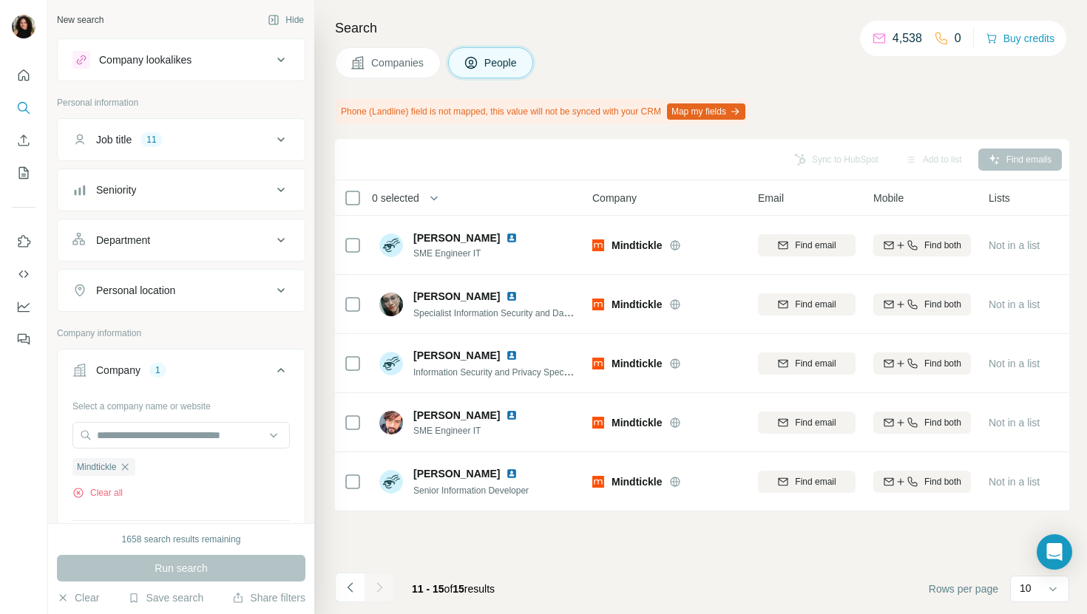
click at [398, 67] on span "Companies" at bounding box center [398, 62] width 54 height 15
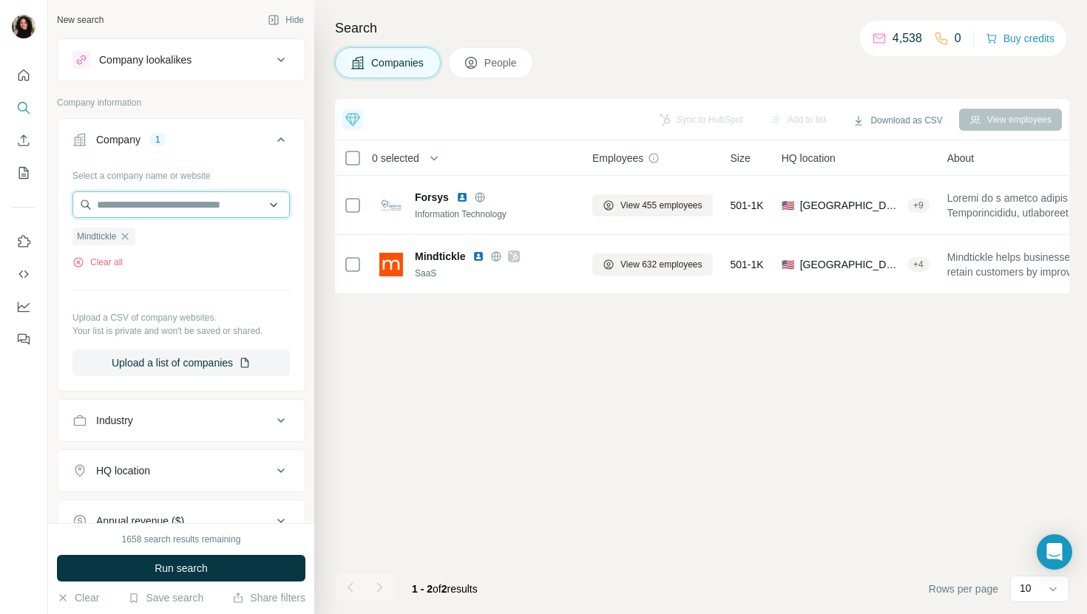
click at [220, 200] on input "text" at bounding box center [180, 204] width 217 height 27
paste input "**********"
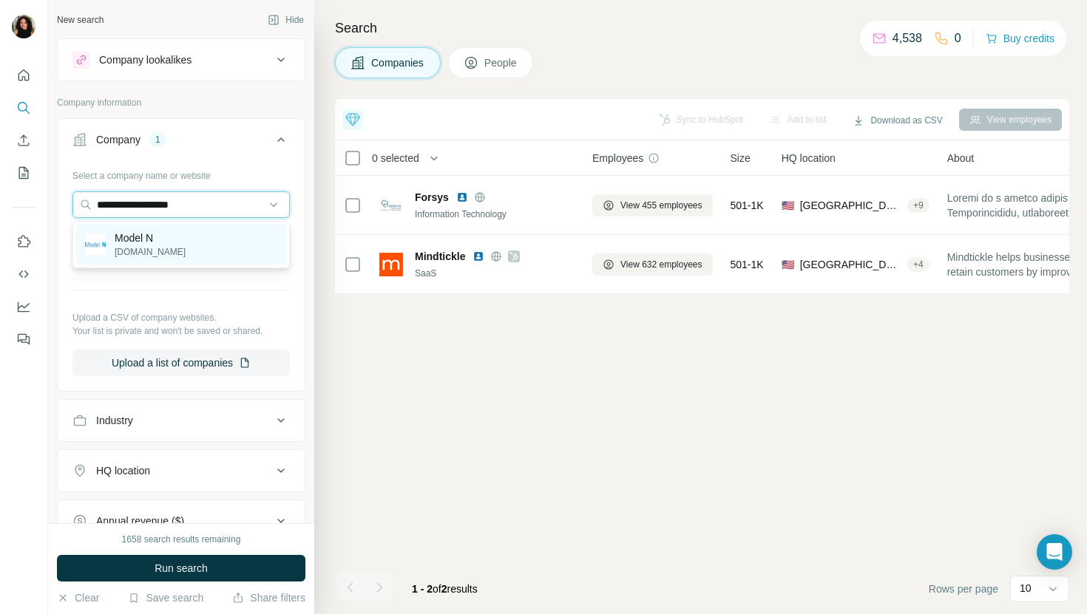
type input "**********"
click at [230, 243] on div "Model N modeln.com" at bounding box center [181, 245] width 210 height 40
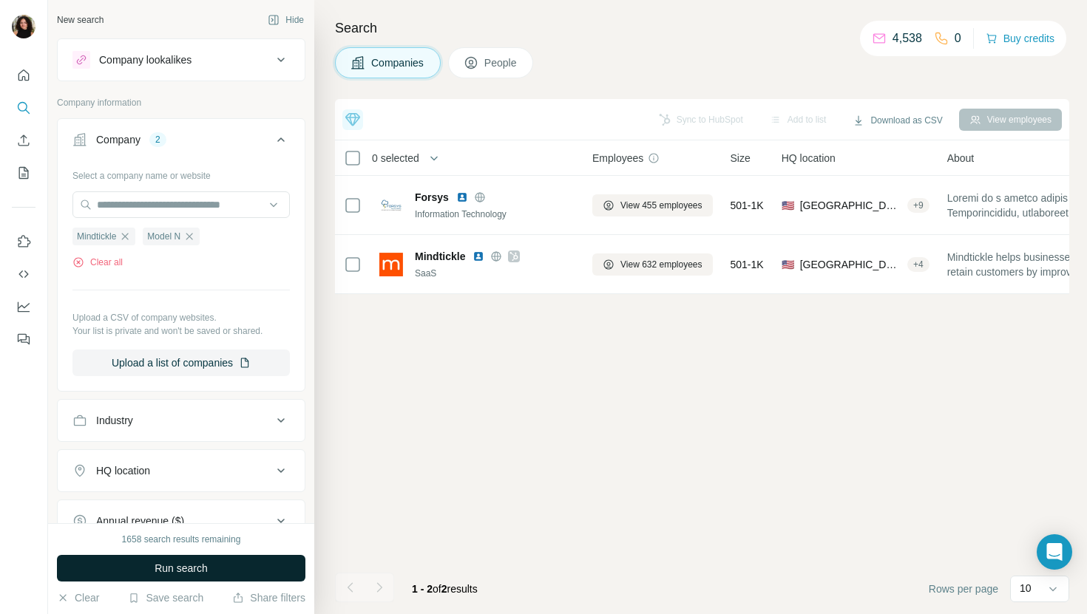
click at [236, 562] on button "Run search" at bounding box center [181, 568] width 248 height 27
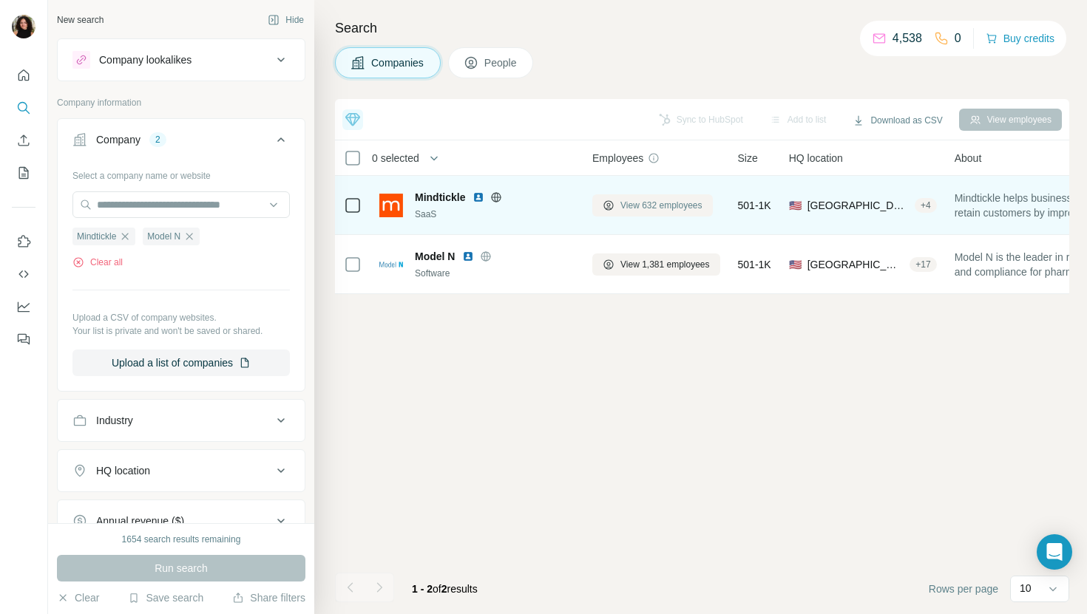
click at [663, 201] on span "View 632 employees" at bounding box center [661, 205] width 82 height 13
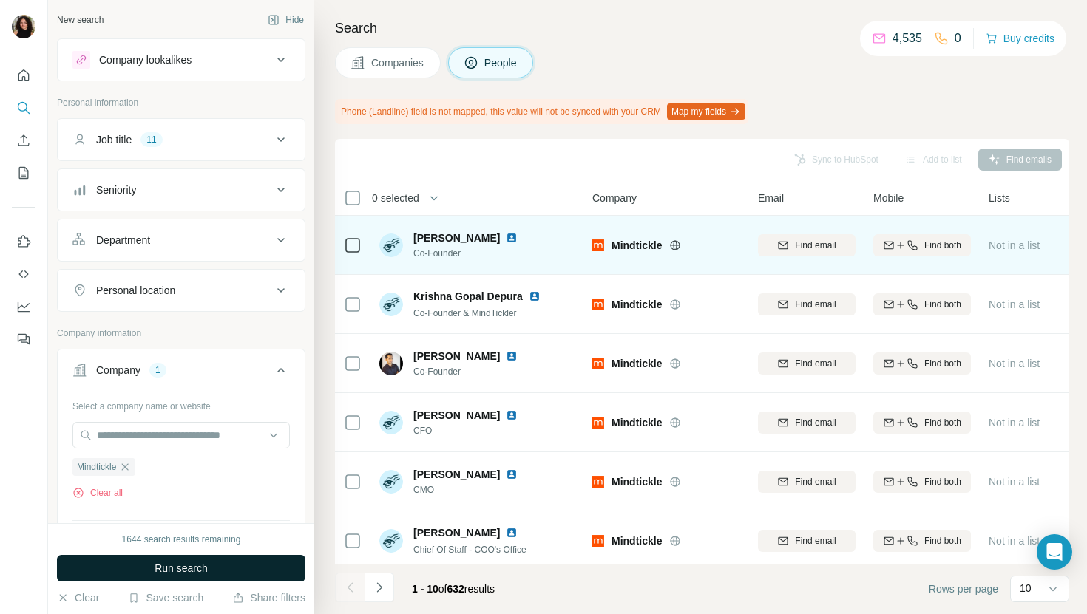
click at [264, 556] on button "Run search" at bounding box center [181, 568] width 248 height 27
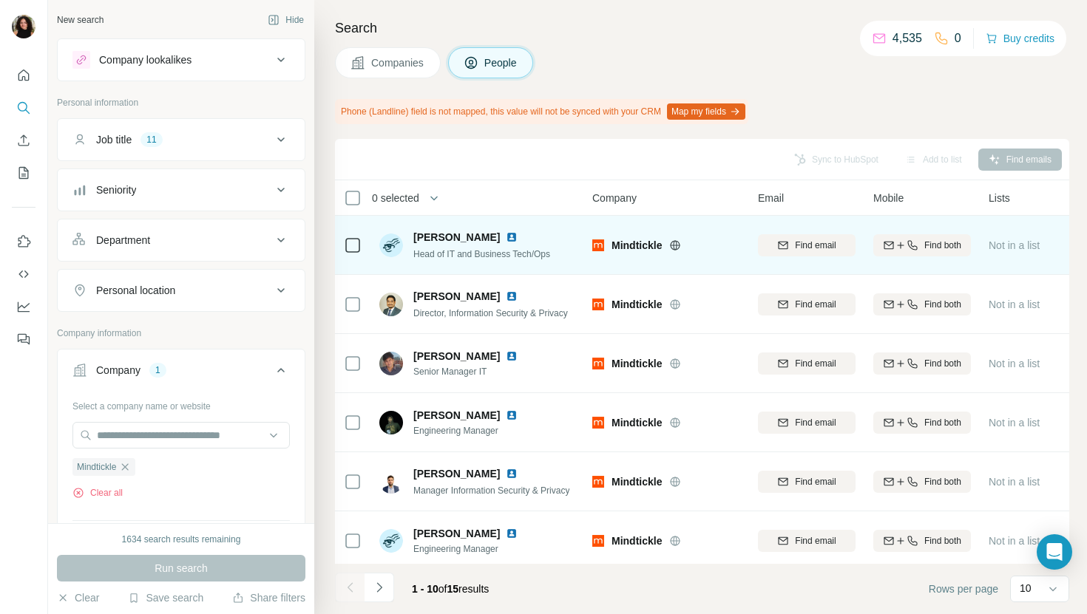
click at [390, 66] on span "Companies" at bounding box center [398, 62] width 54 height 15
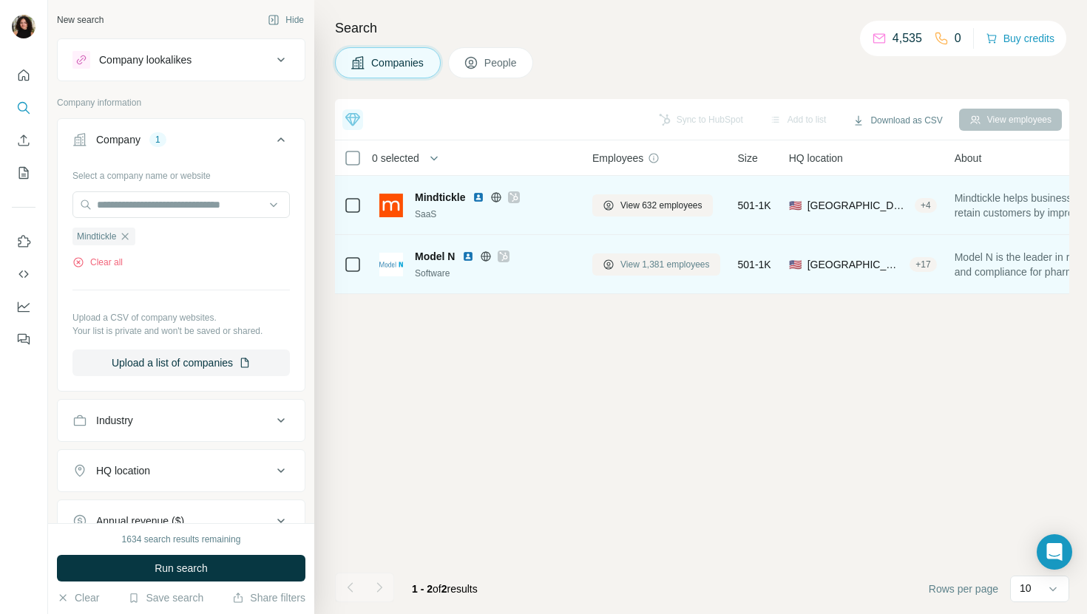
click at [646, 254] on button "View 1,381 employees" at bounding box center [656, 265] width 128 height 22
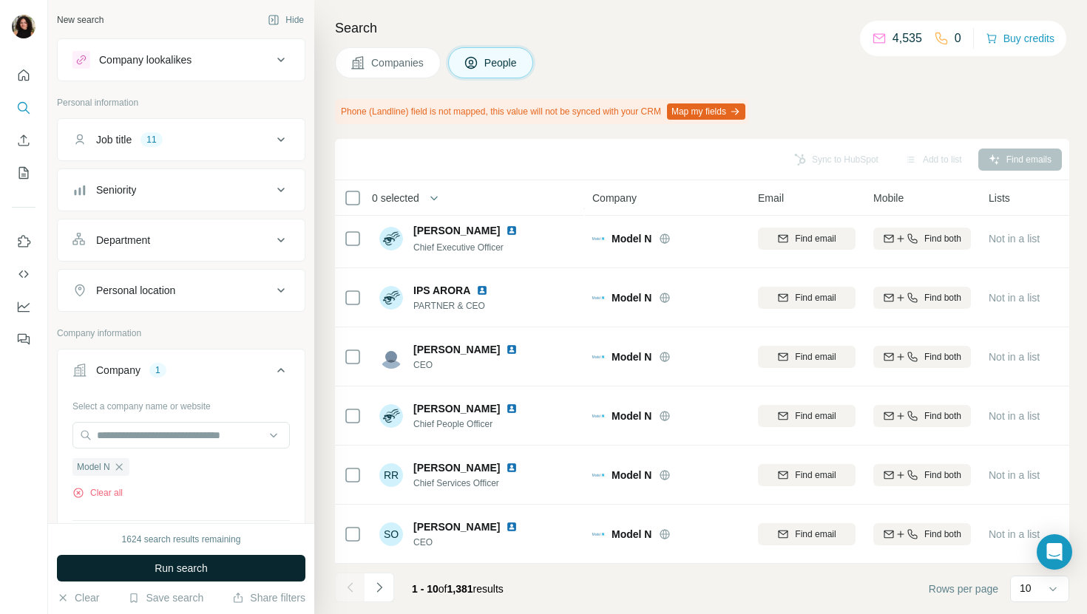
click at [245, 569] on button "Run search" at bounding box center [181, 568] width 248 height 27
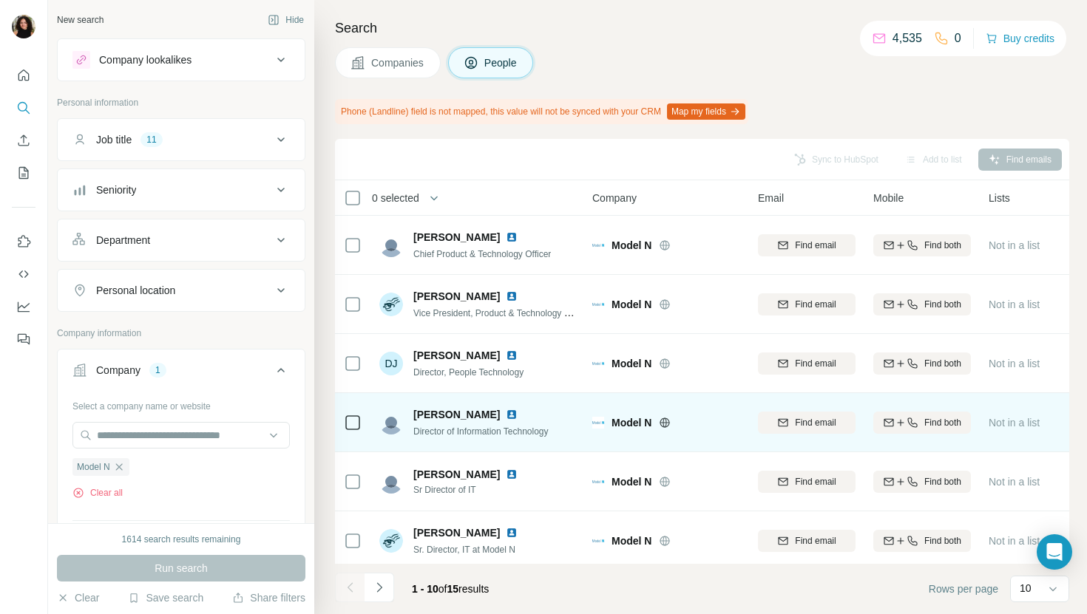
click at [506, 416] on img at bounding box center [512, 415] width 12 height 12
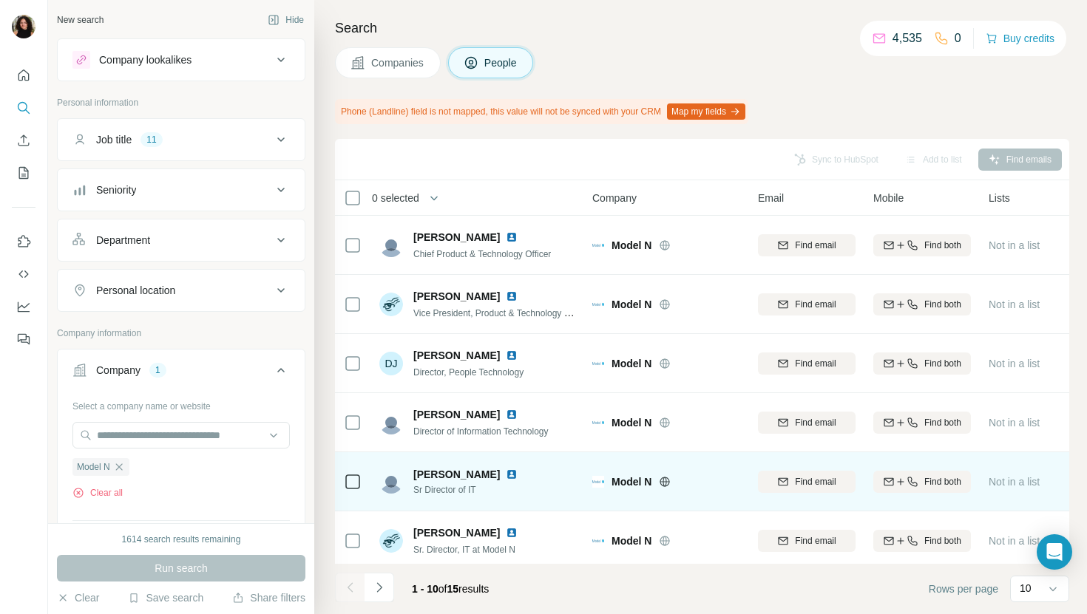
click at [506, 476] on img at bounding box center [512, 475] width 12 height 12
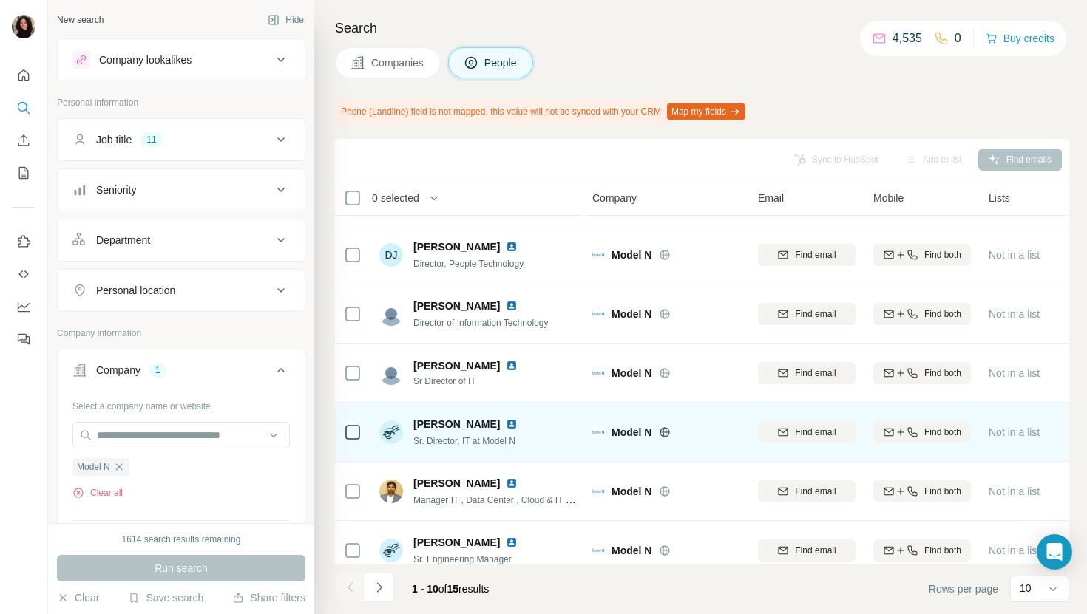
click at [518, 424] on img at bounding box center [512, 424] width 12 height 12
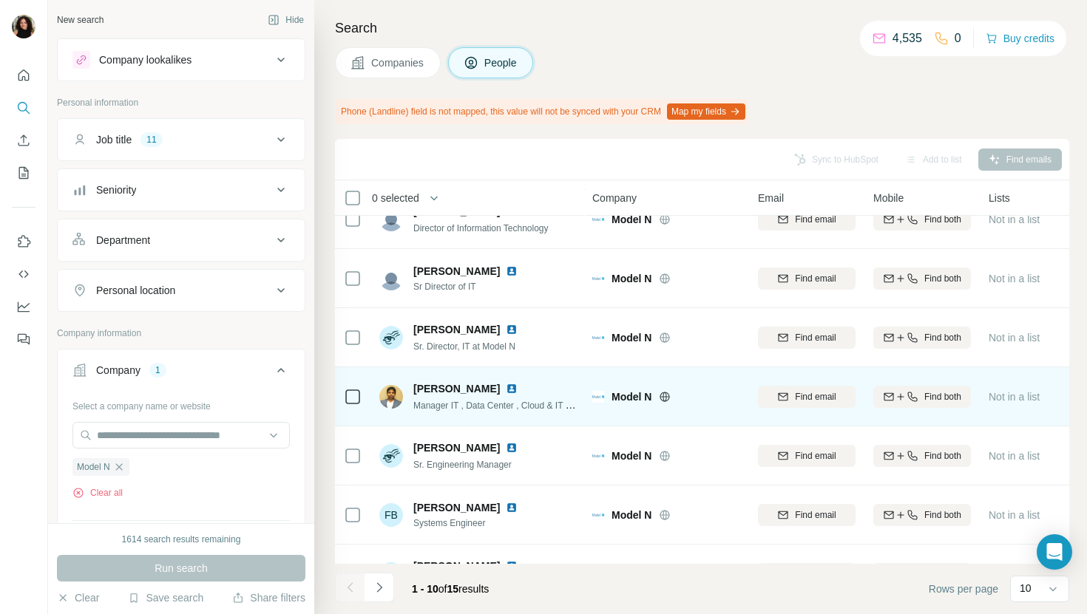
scroll to position [243, 0]
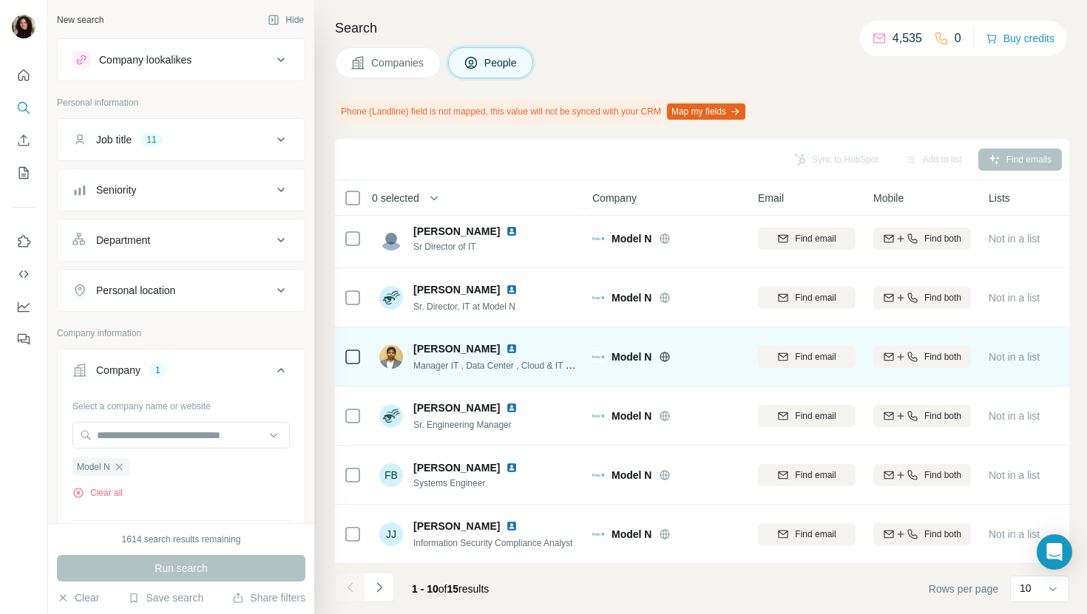
click at [518, 345] on img at bounding box center [512, 349] width 12 height 12
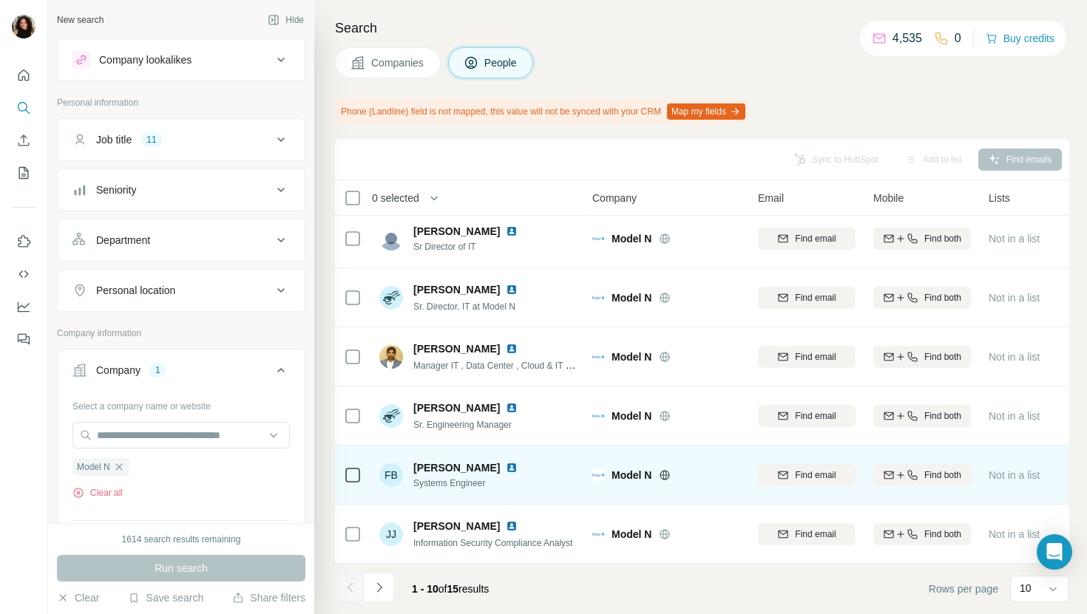
click at [506, 469] on img at bounding box center [512, 468] width 12 height 12
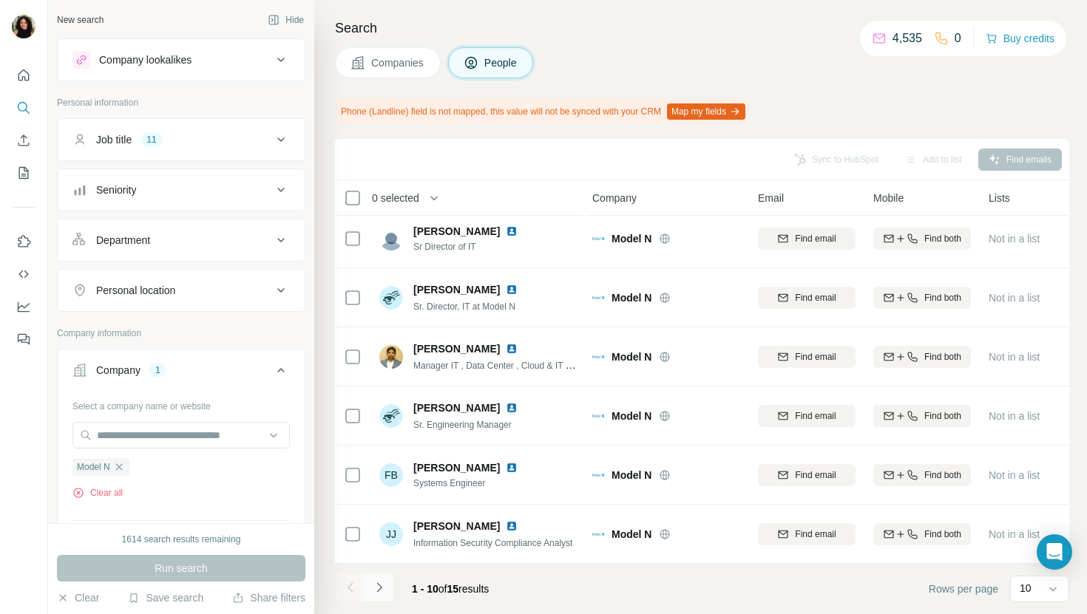
click at [372, 577] on button "Navigate to next page" at bounding box center [379, 588] width 30 height 30
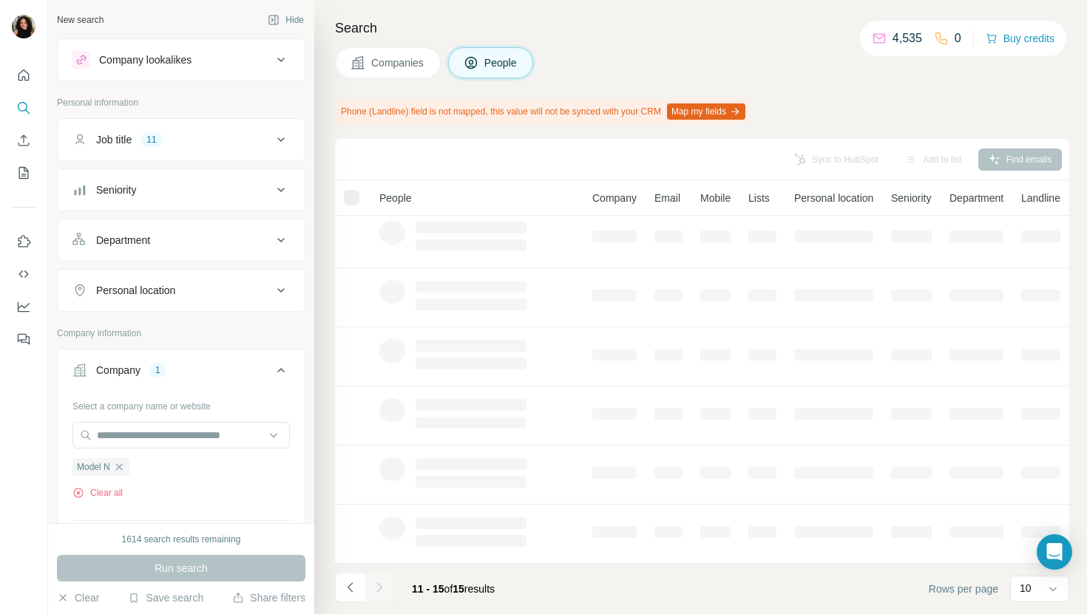
scroll to position [0, 0]
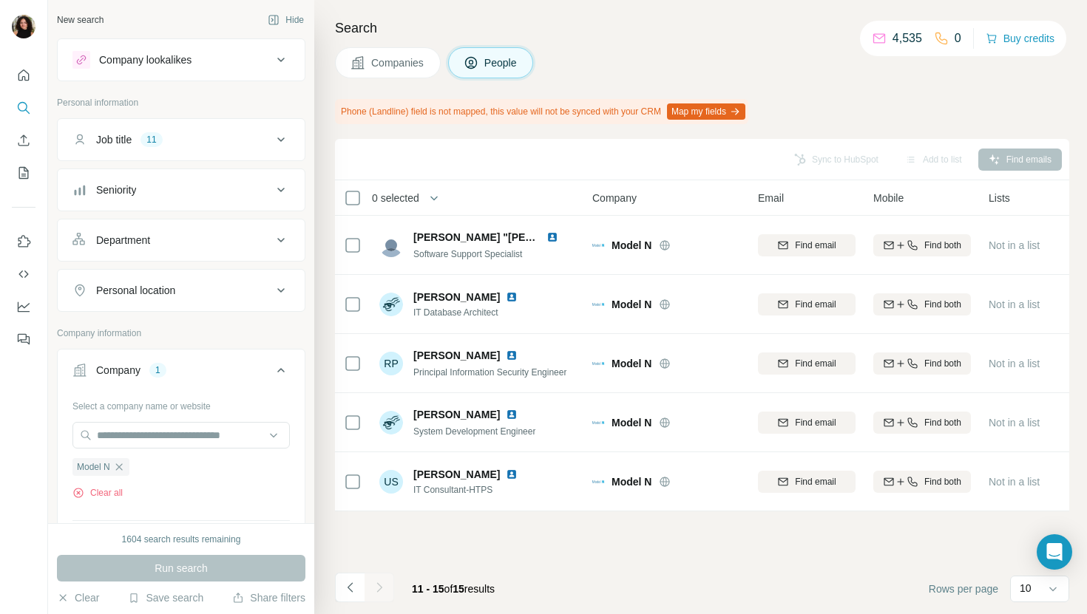
click at [392, 74] on button "Companies" at bounding box center [388, 62] width 106 height 31
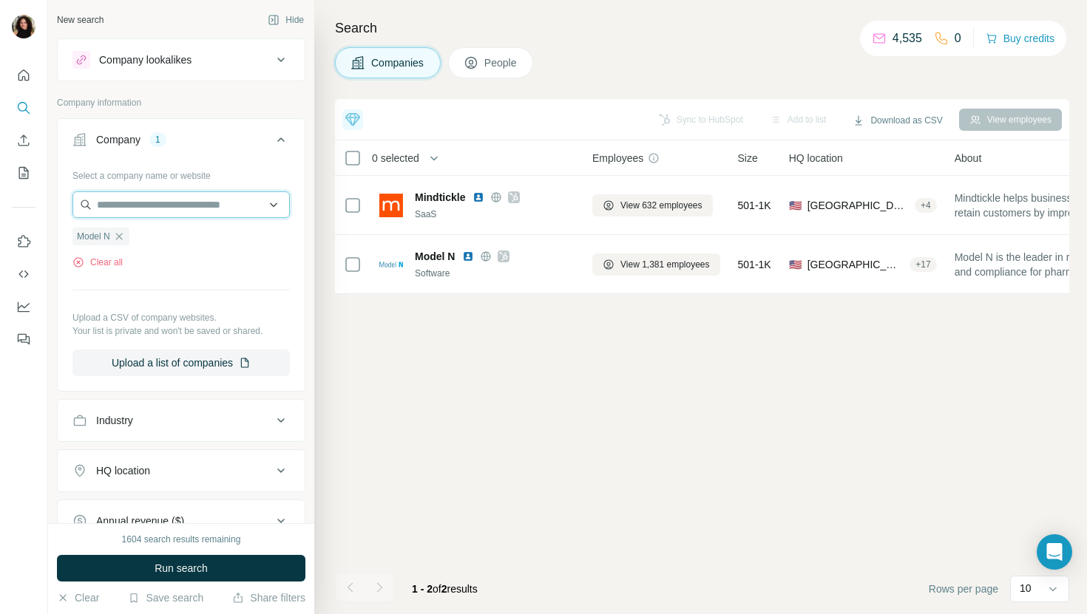
click at [159, 197] on input "text" at bounding box center [180, 204] width 217 height 27
paste input "**********"
click at [101, 204] on input "**********" at bounding box center [180, 204] width 217 height 27
type input "**********"
click at [217, 186] on div "Select a company name or website Model N Clear all Upload a CSV of company webs…" at bounding box center [180, 269] width 217 height 213
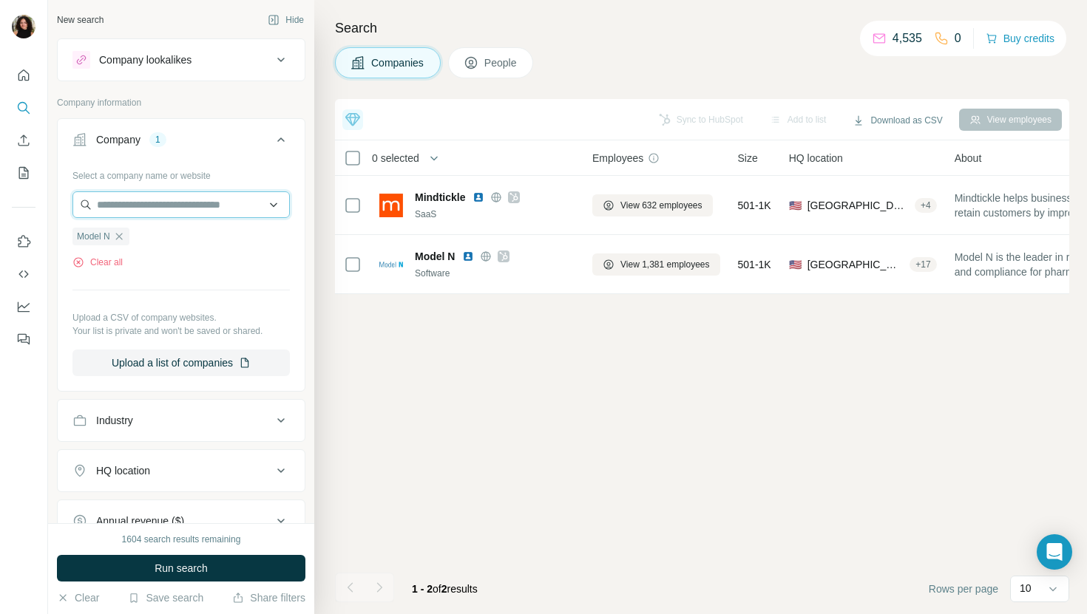
click at [211, 198] on input "text" at bounding box center [180, 204] width 217 height 27
paste input "**********"
type input "**********"
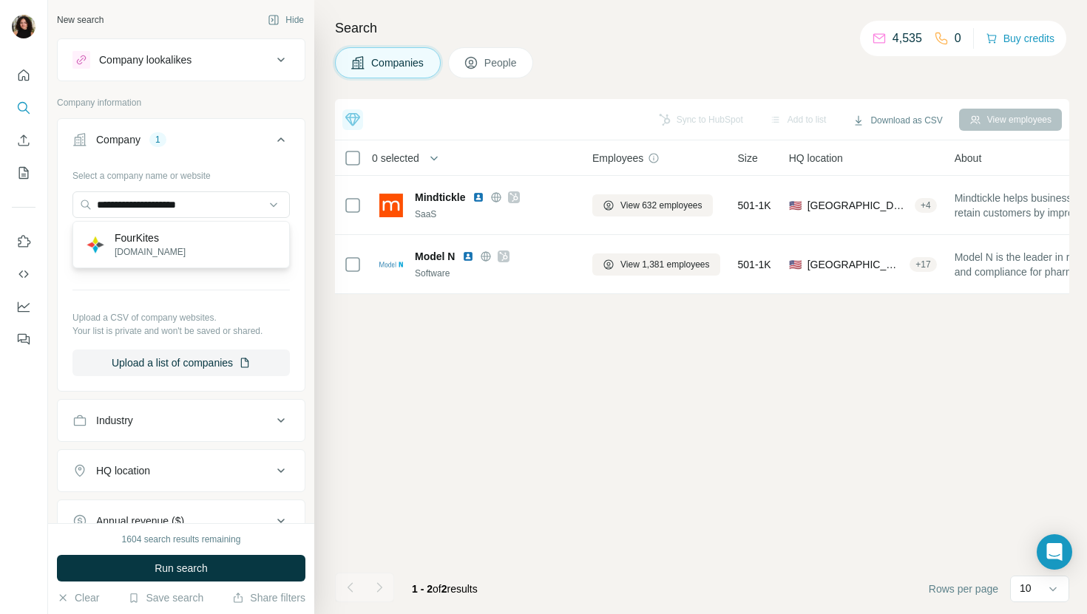
click at [208, 241] on div "FourKites fourkites.com" at bounding box center [181, 245] width 210 height 40
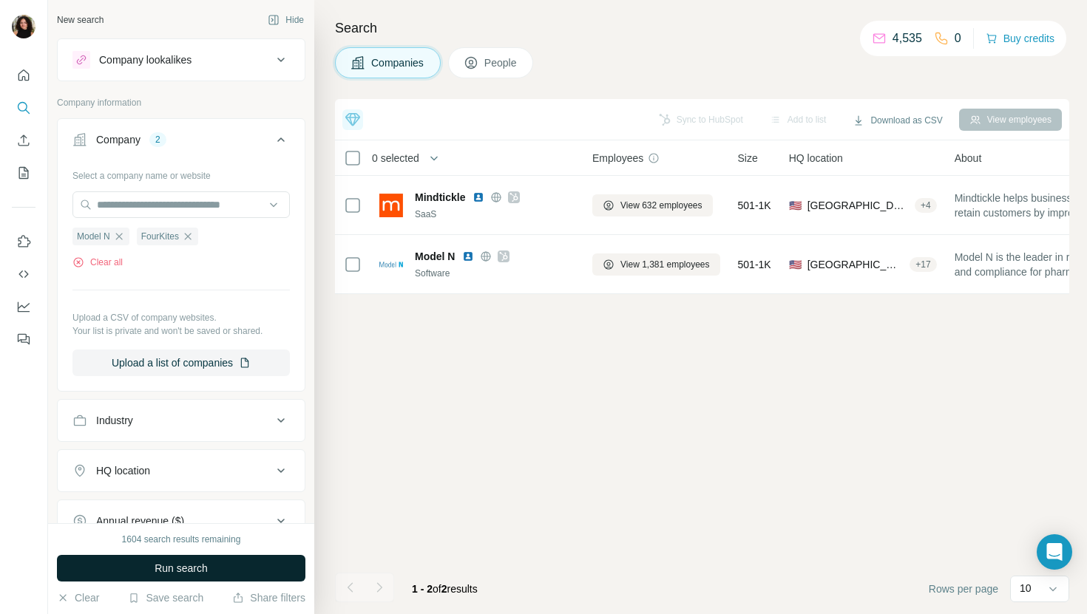
click at [163, 557] on button "Run search" at bounding box center [181, 568] width 248 height 27
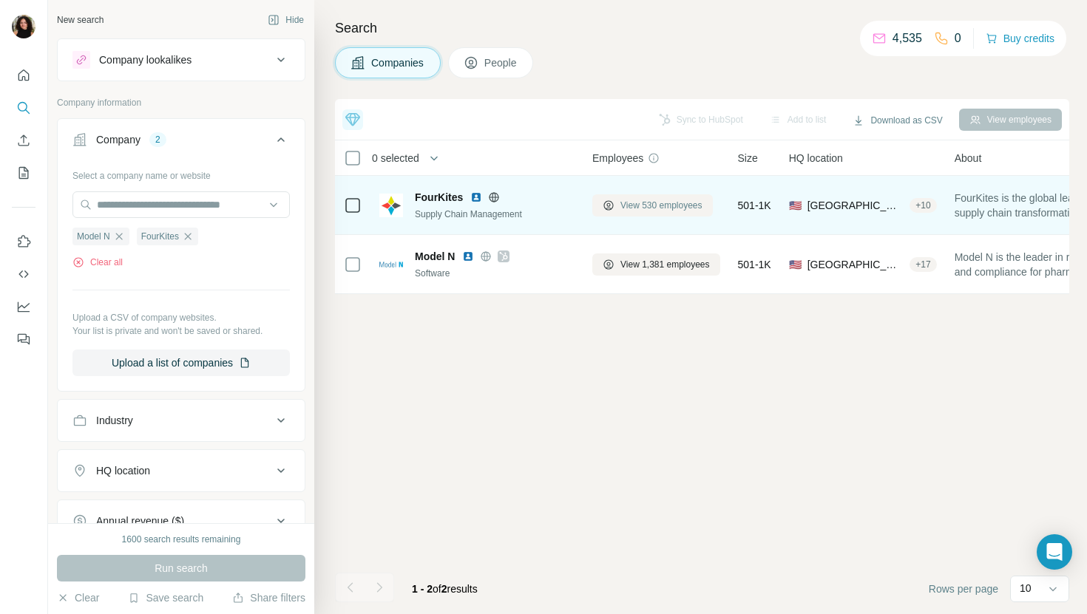
click at [644, 200] on span "View 530 employees" at bounding box center [661, 205] width 82 height 13
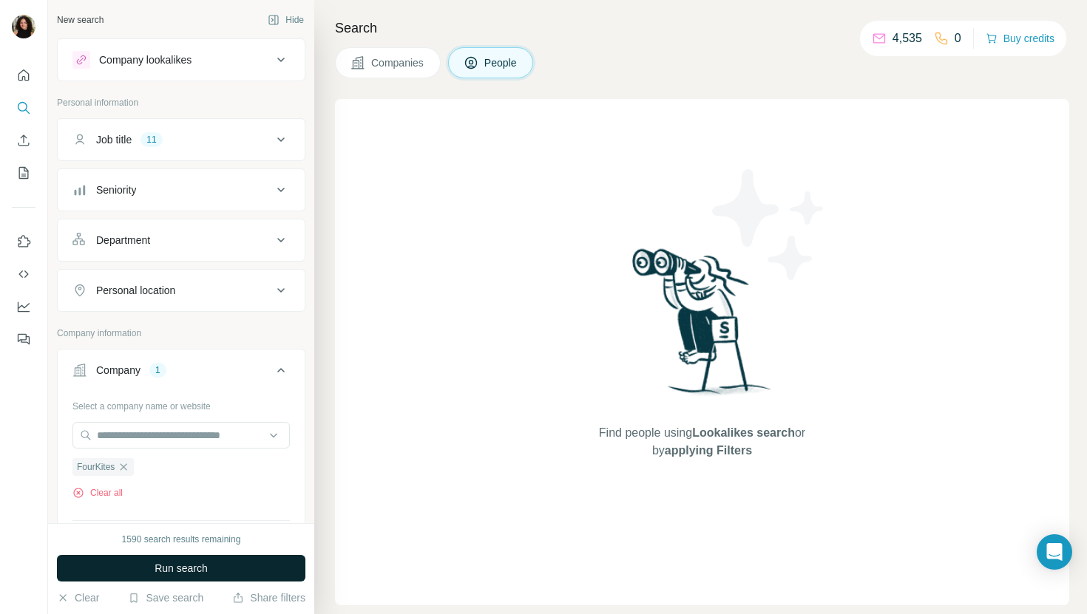
click at [239, 561] on button "Run search" at bounding box center [181, 568] width 248 height 27
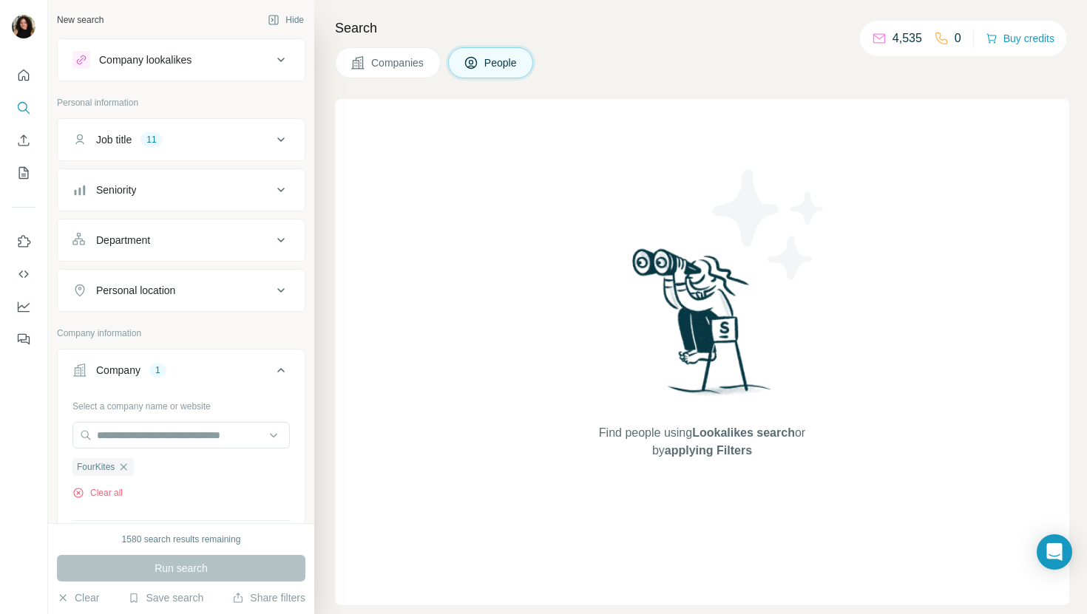
click at [376, 63] on span "Companies" at bounding box center [398, 62] width 54 height 15
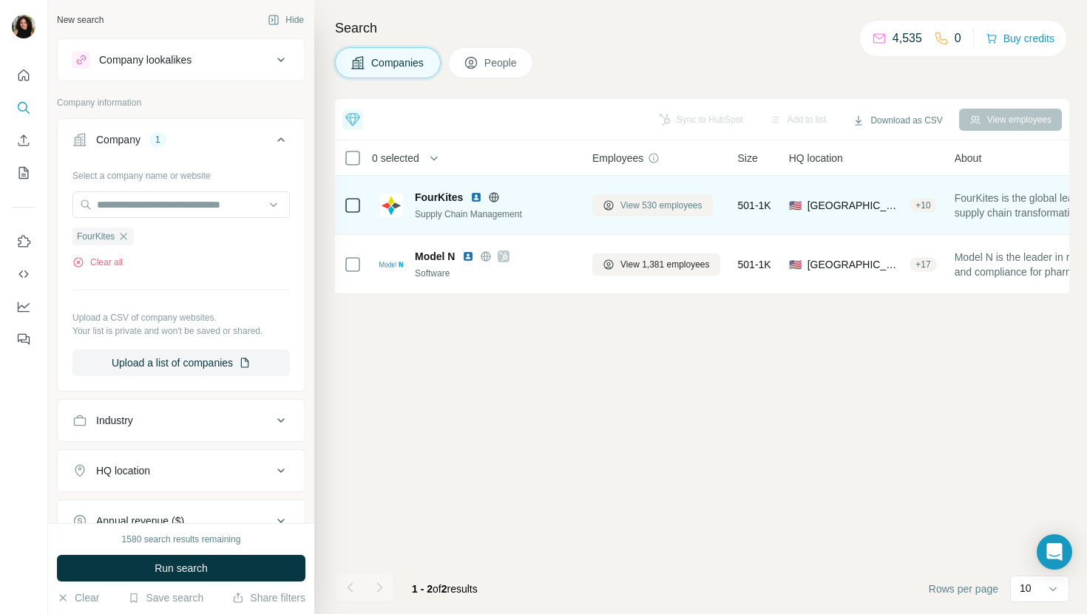
click at [637, 202] on span "View 530 employees" at bounding box center [661, 205] width 82 height 13
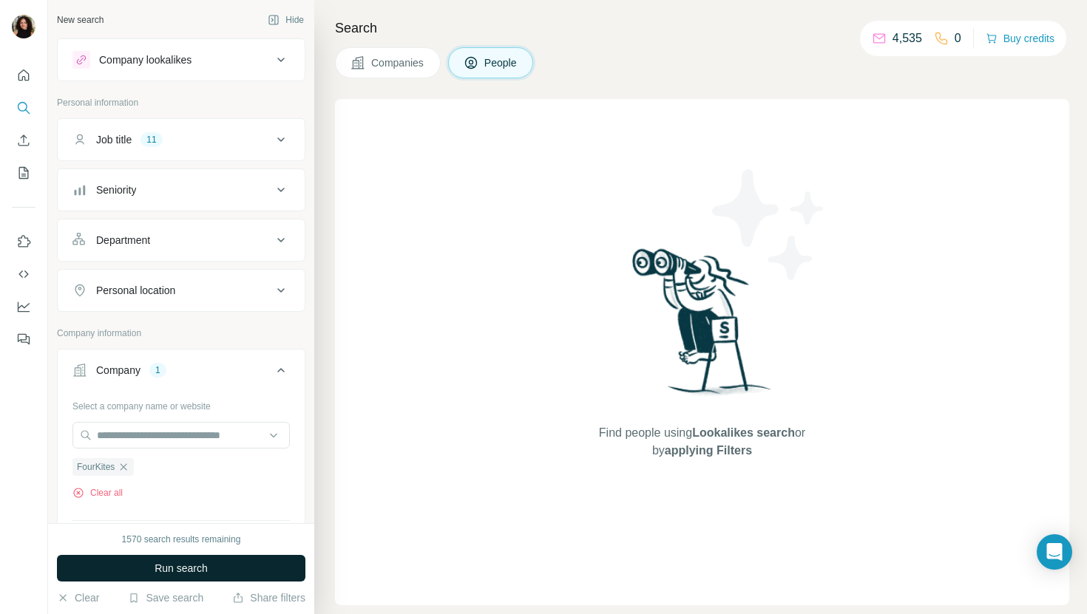
click at [190, 557] on button "Run search" at bounding box center [181, 568] width 248 height 27
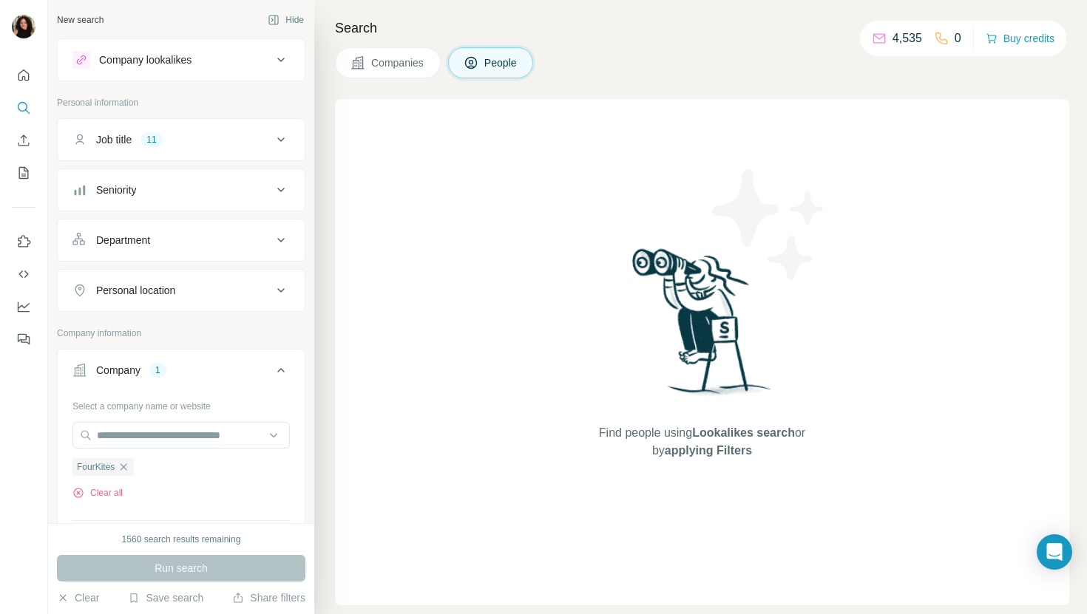
click at [376, 58] on span "Companies" at bounding box center [398, 62] width 54 height 15
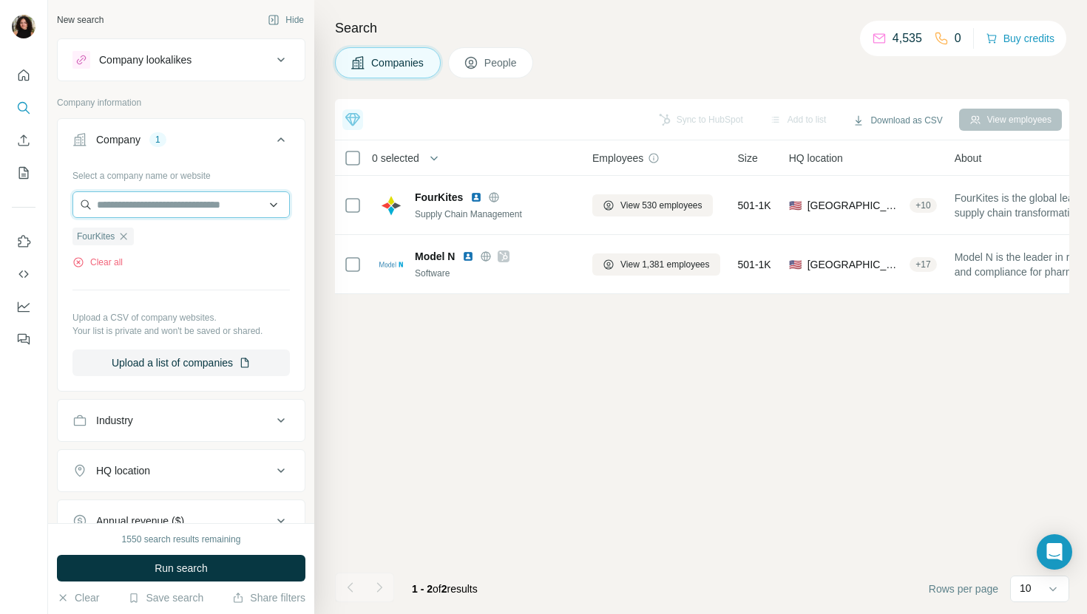
click at [198, 197] on input "text" at bounding box center [180, 204] width 217 height 27
paste input "**********"
type input "**********"
click at [198, 554] on div "1550 search results remaining Run search Clear Save search Share filters" at bounding box center [181, 568] width 266 height 91
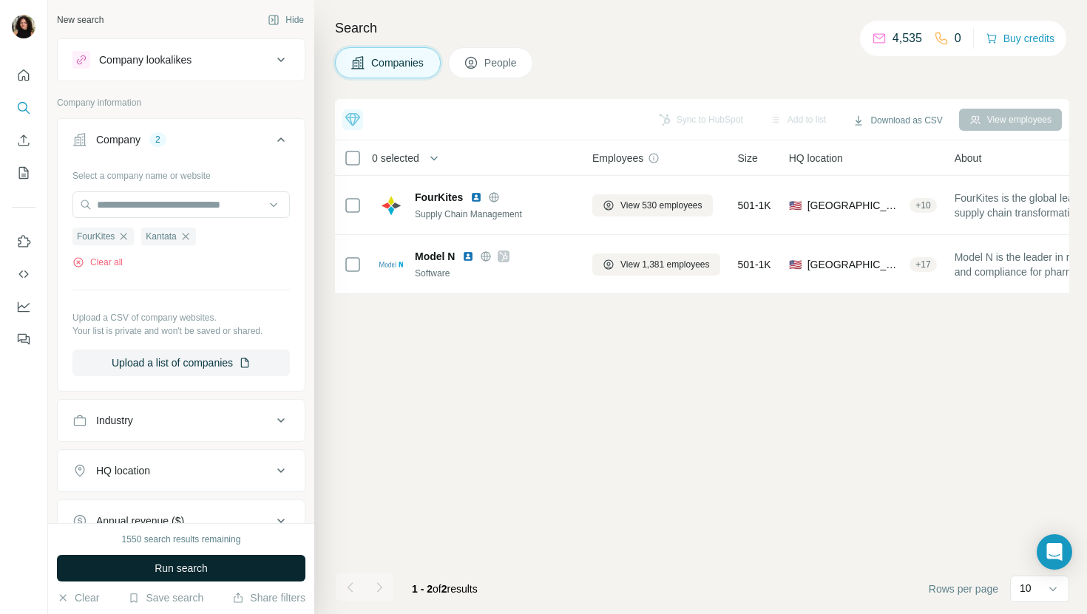
click at [235, 574] on button "Run search" at bounding box center [181, 568] width 248 height 27
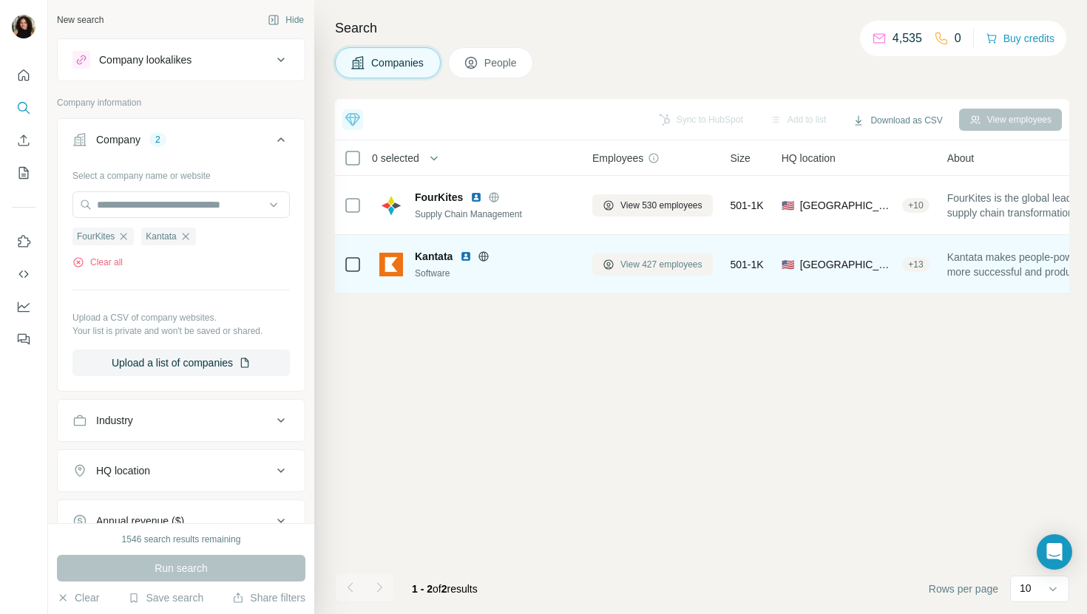
click at [645, 265] on span "View 427 employees" at bounding box center [661, 264] width 82 height 13
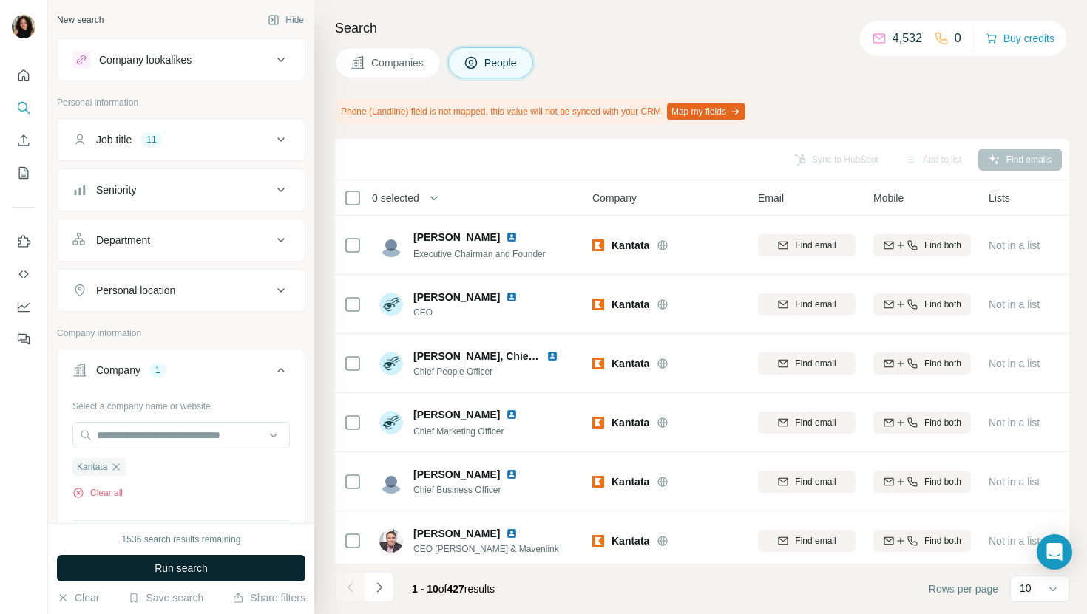
click at [200, 572] on span "Run search" at bounding box center [181, 568] width 53 height 15
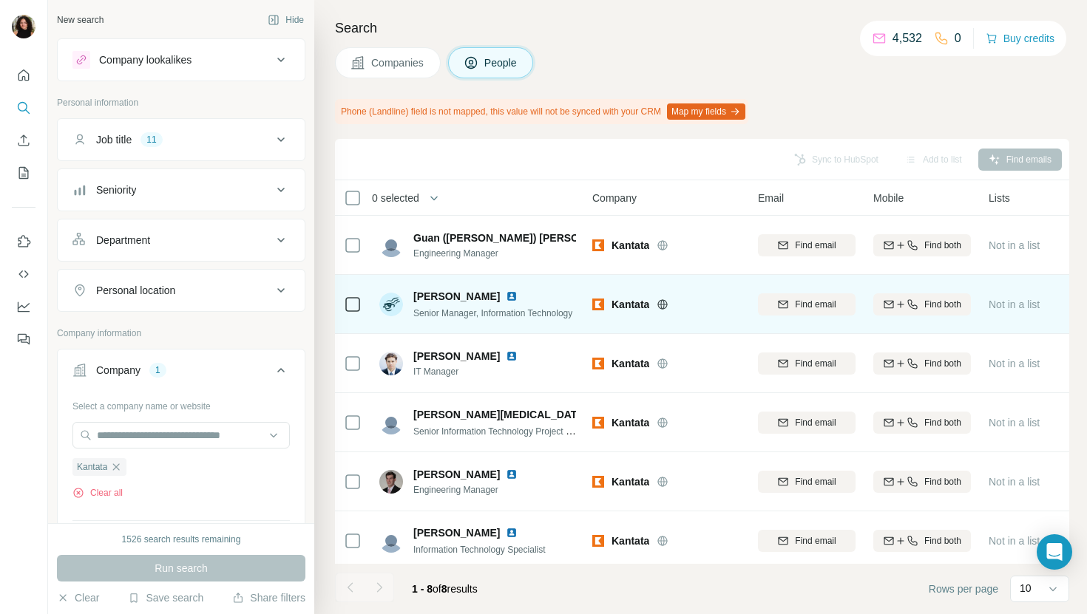
click at [506, 293] on img at bounding box center [512, 297] width 12 height 12
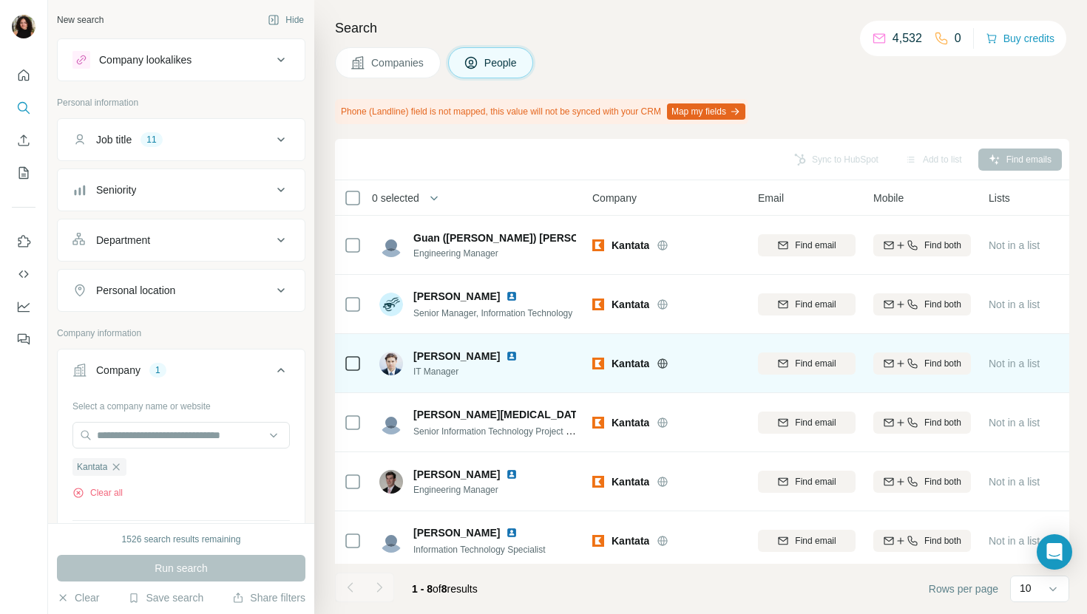
click at [506, 357] on img at bounding box center [512, 356] width 12 height 12
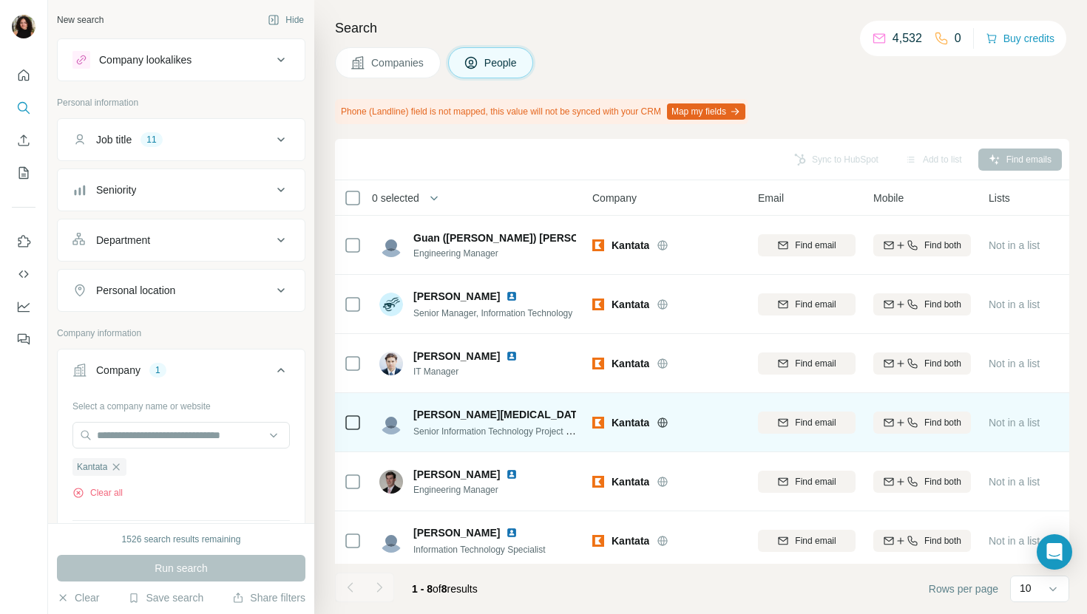
click at [593, 416] on img at bounding box center [599, 415] width 12 height 12
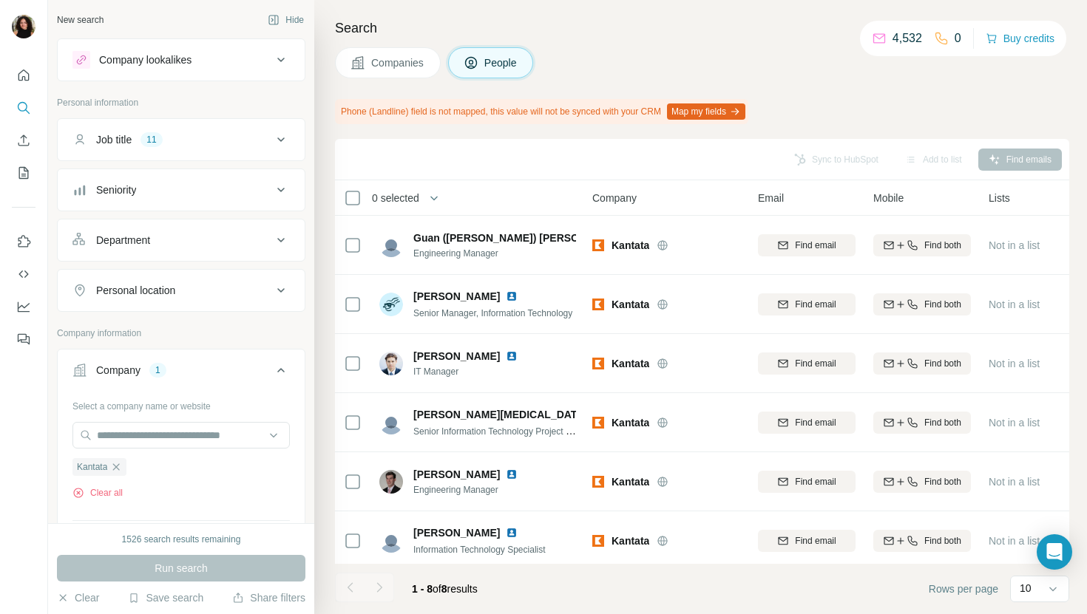
click at [380, 67] on span "Companies" at bounding box center [398, 62] width 54 height 15
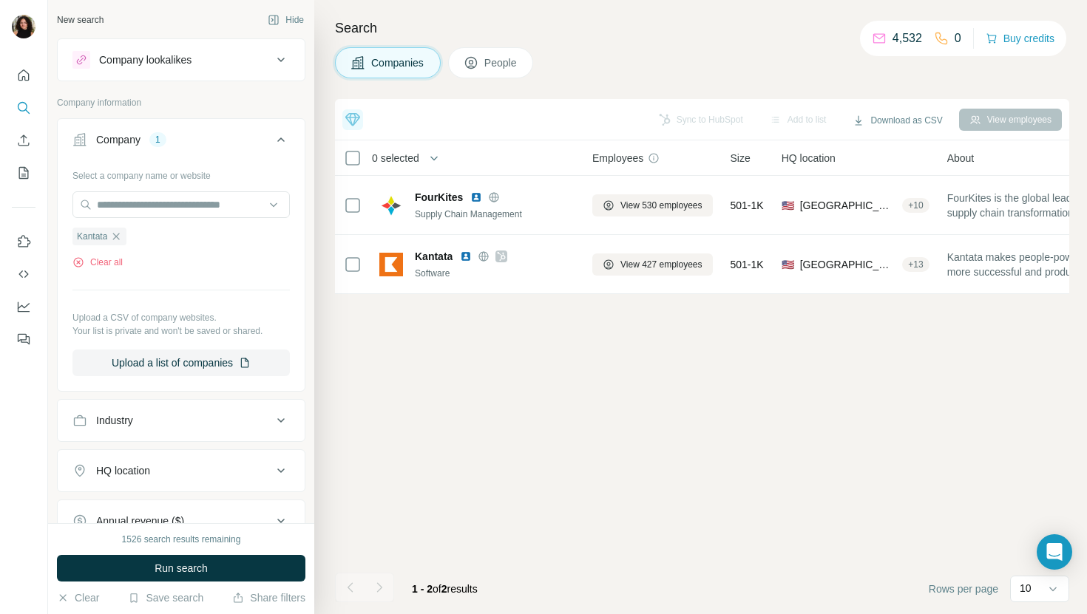
click at [172, 228] on ul "Kantata" at bounding box center [180, 236] width 217 height 18
click at [172, 211] on input "text" at bounding box center [180, 204] width 217 height 27
paste input "**********"
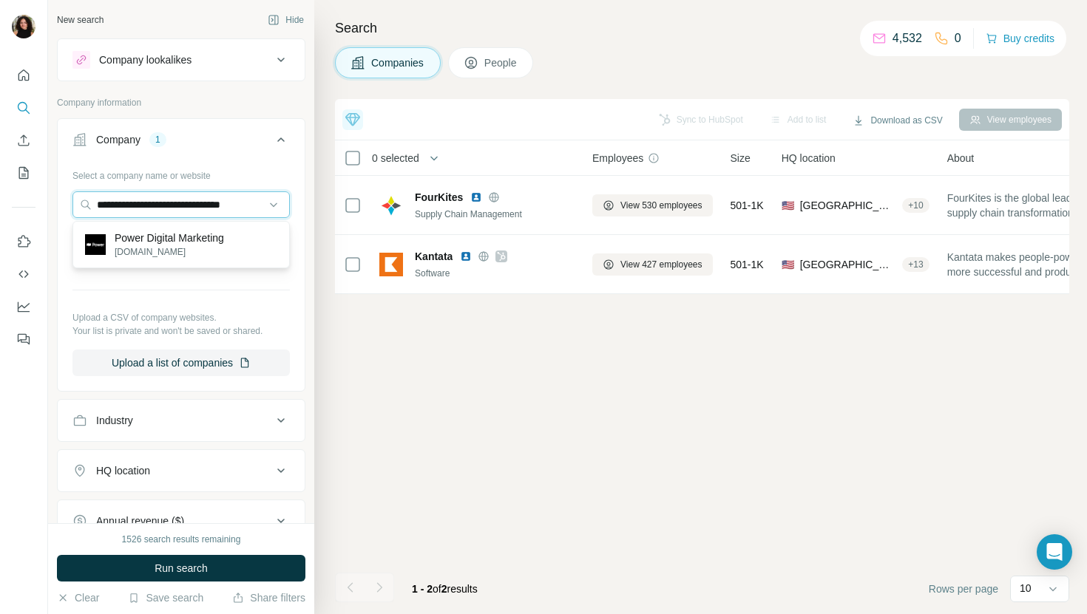
type input "**********"
click at [251, 245] on div "Power Digital Marketing powerdigitalmarketing.com" at bounding box center [181, 245] width 210 height 40
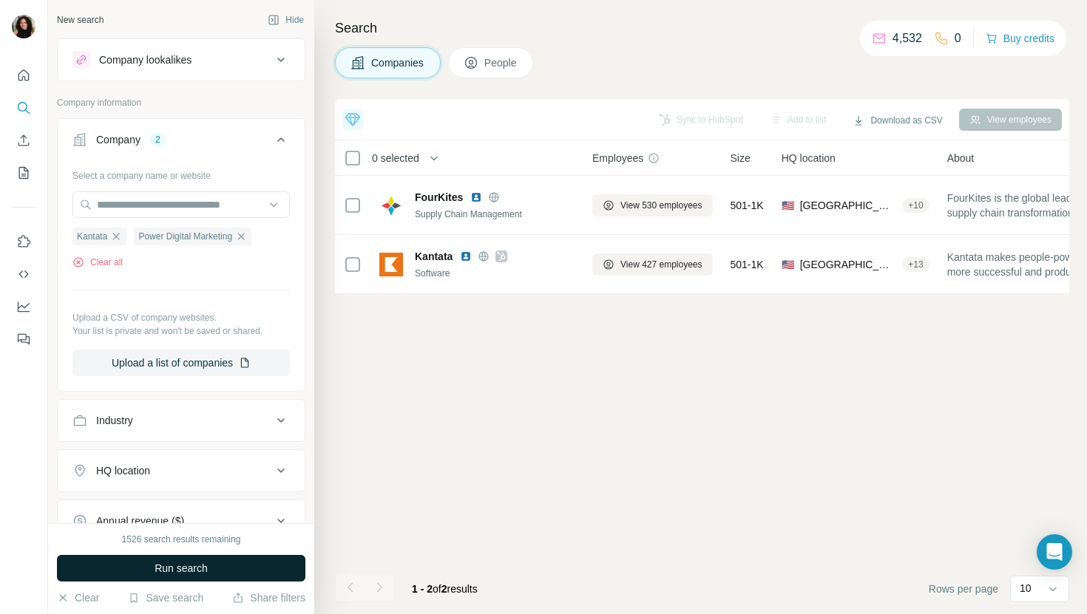
click at [182, 569] on span "Run search" at bounding box center [181, 568] width 53 height 15
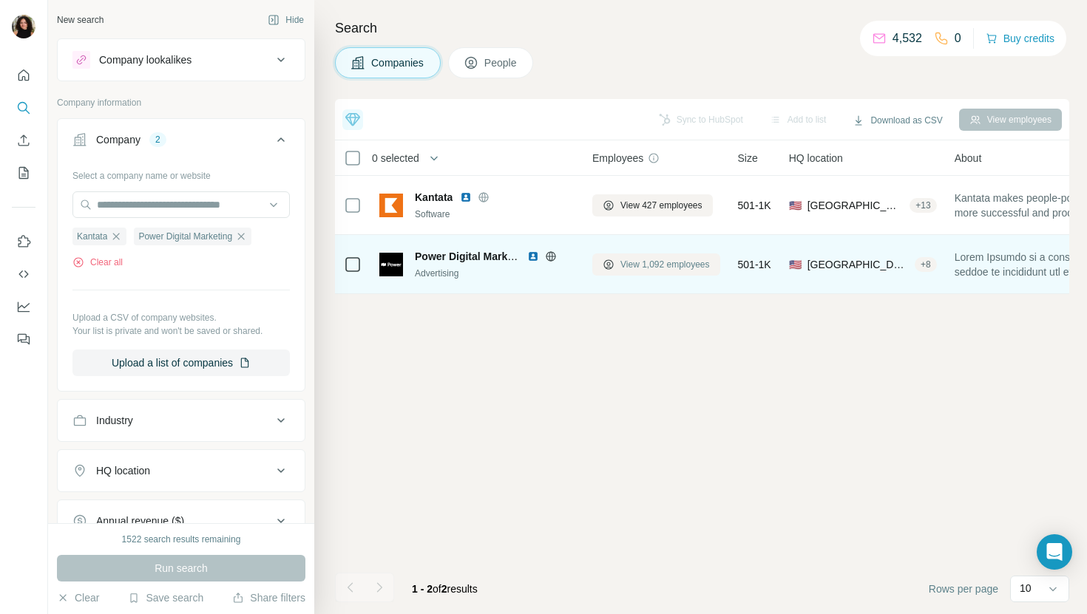
click at [643, 265] on span "View 1,092 employees" at bounding box center [664, 264] width 89 height 13
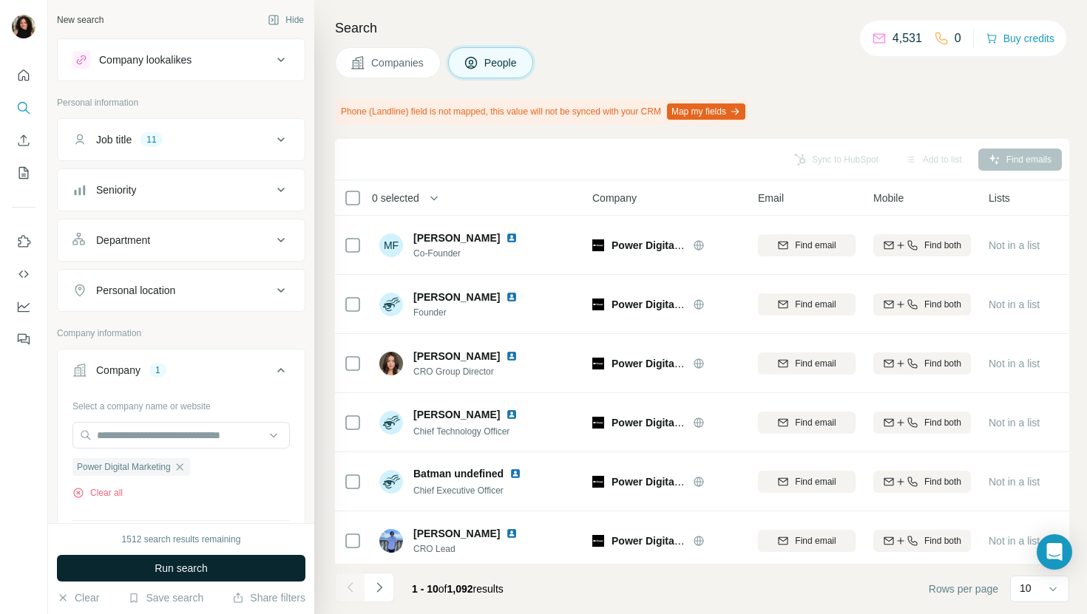
click at [251, 566] on button "Run search" at bounding box center [181, 568] width 248 height 27
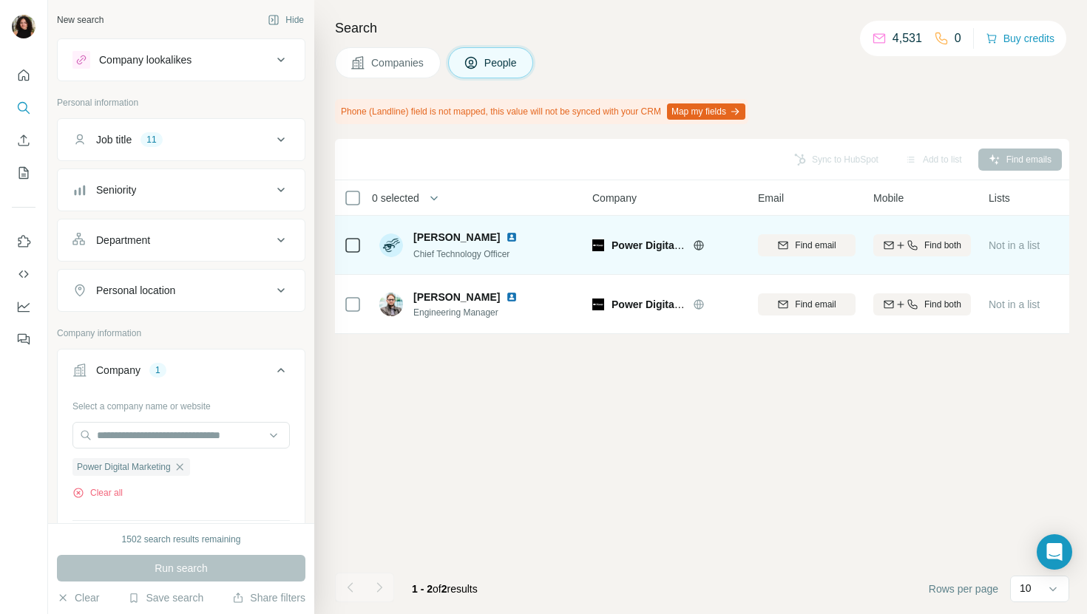
click at [506, 237] on img at bounding box center [512, 237] width 12 height 12
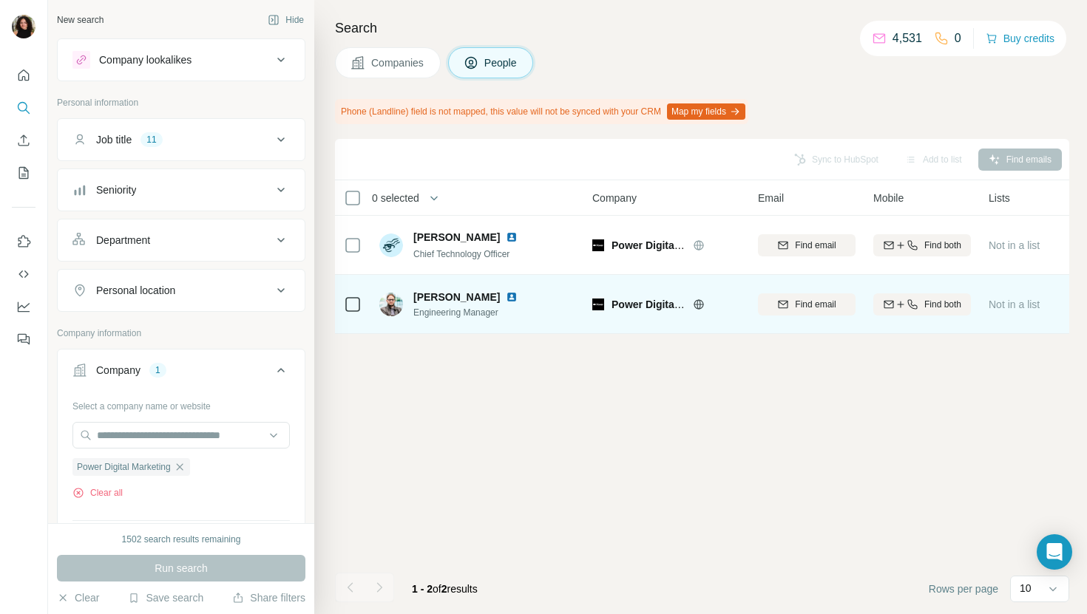
click at [509, 296] on img at bounding box center [512, 297] width 12 height 12
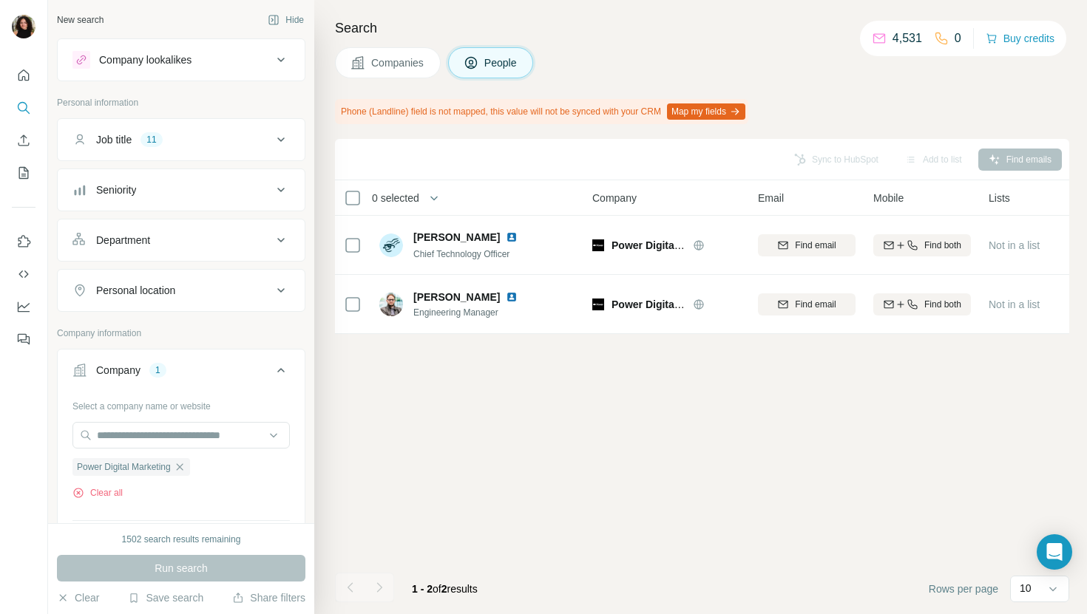
click at [390, 63] on span "Companies" at bounding box center [398, 62] width 54 height 15
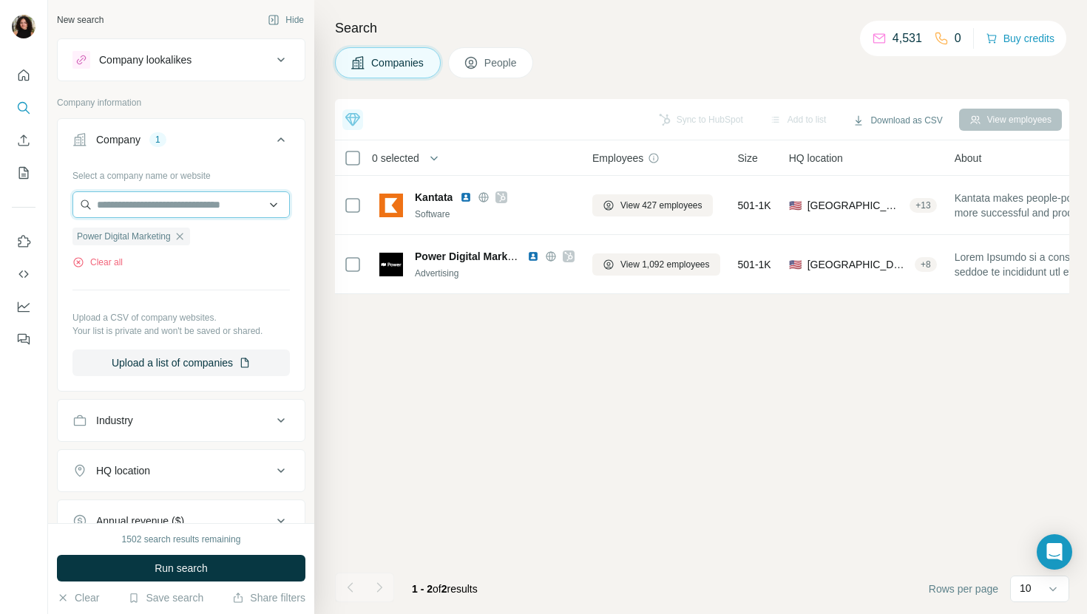
click at [207, 206] on input "text" at bounding box center [180, 204] width 217 height 27
paste input "**********"
type input "**********"
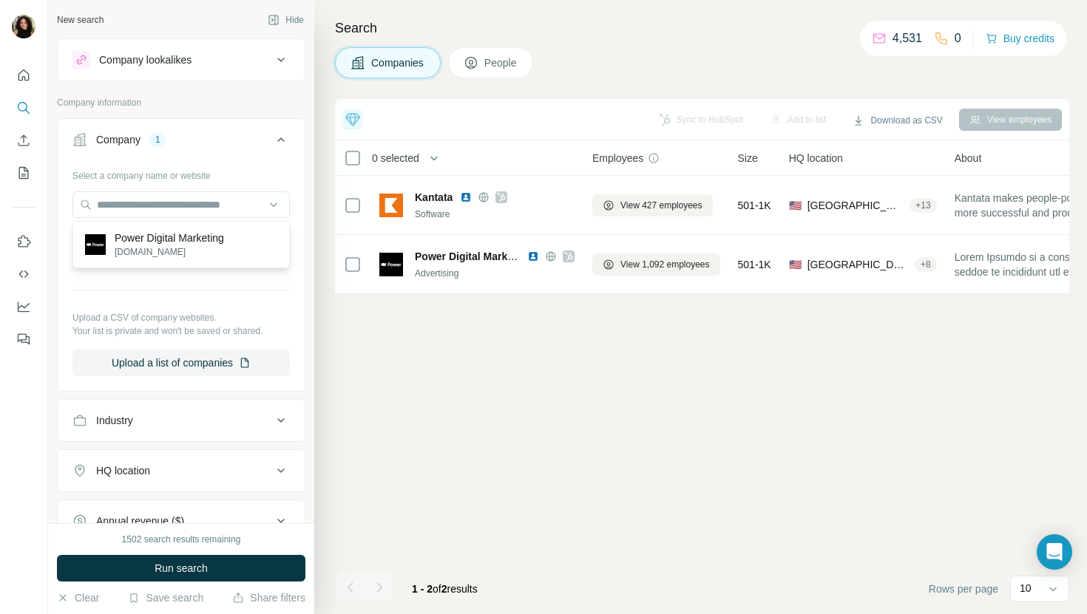
click at [243, 187] on div "Select a company name or website Power Digital Marketing Clear all Upload a CSV…" at bounding box center [180, 269] width 217 height 213
click at [240, 191] on input "text" at bounding box center [180, 204] width 217 height 27
paste input "**********"
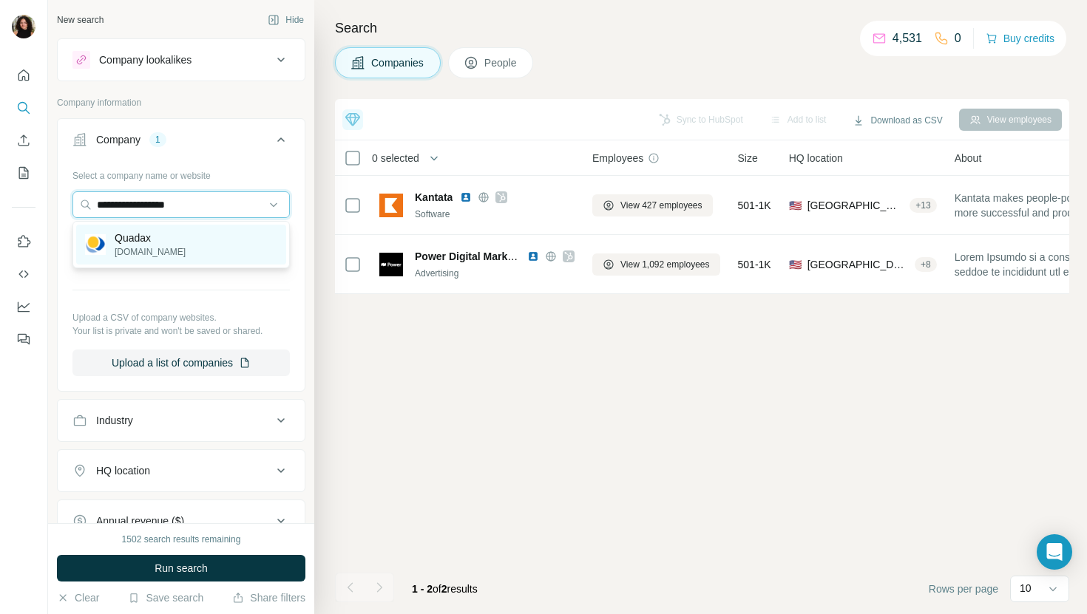
type input "**********"
click at [216, 244] on div "Quadax quadax.com" at bounding box center [181, 245] width 210 height 40
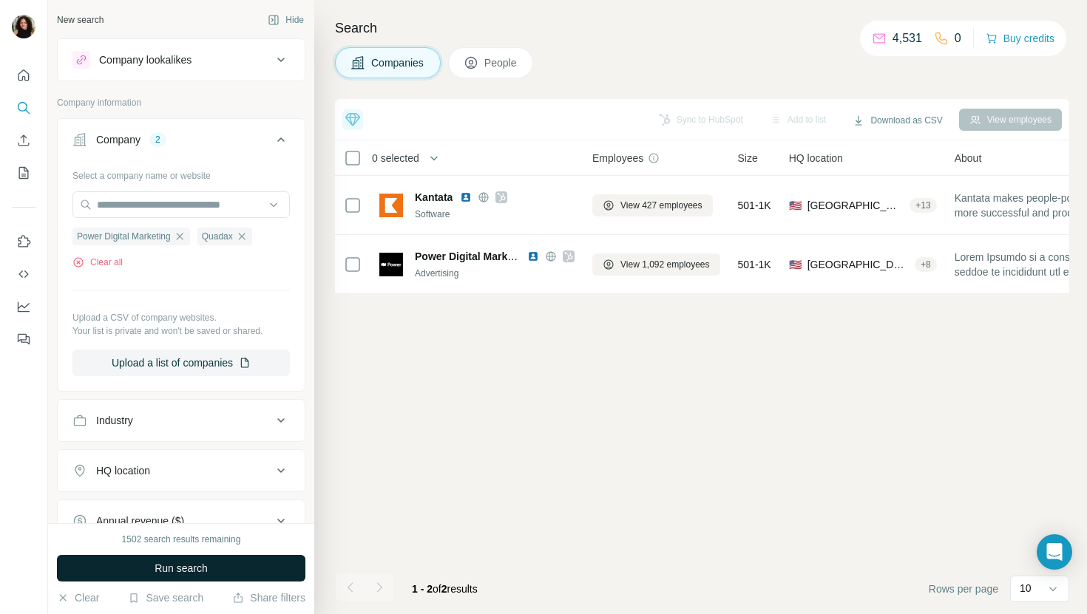
click at [143, 569] on button "Run search" at bounding box center [181, 568] width 248 height 27
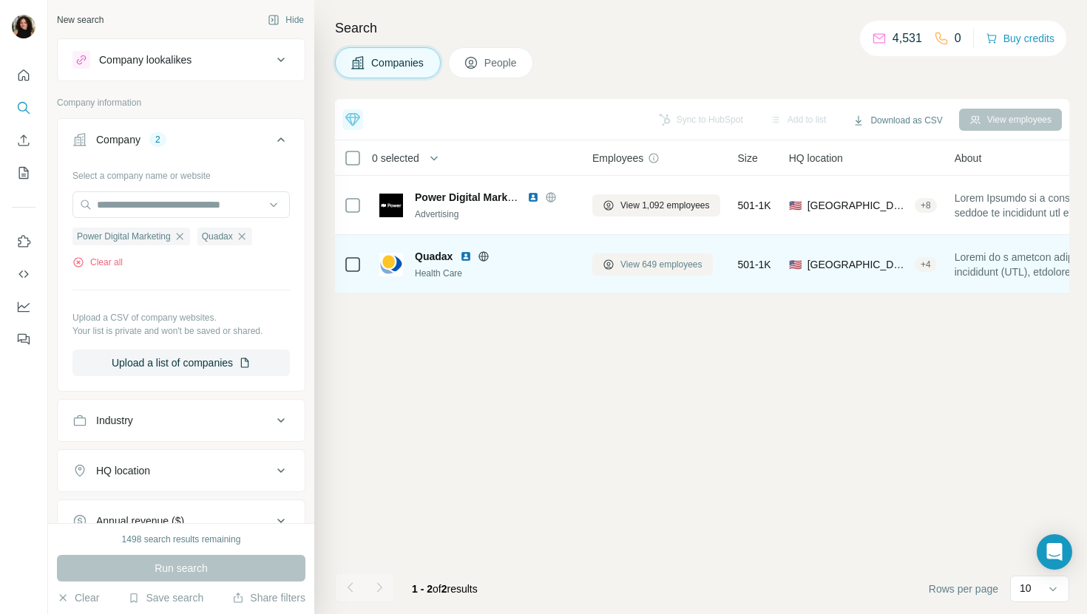
click at [668, 257] on button "View 649 employees" at bounding box center [652, 265] width 121 height 22
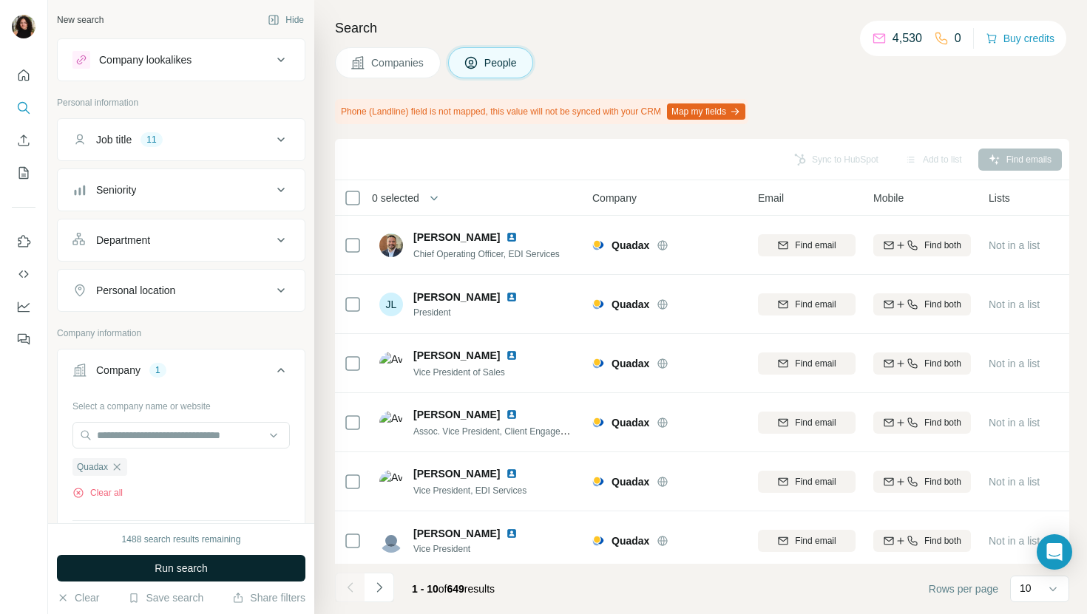
click at [227, 564] on button "Run search" at bounding box center [181, 568] width 248 height 27
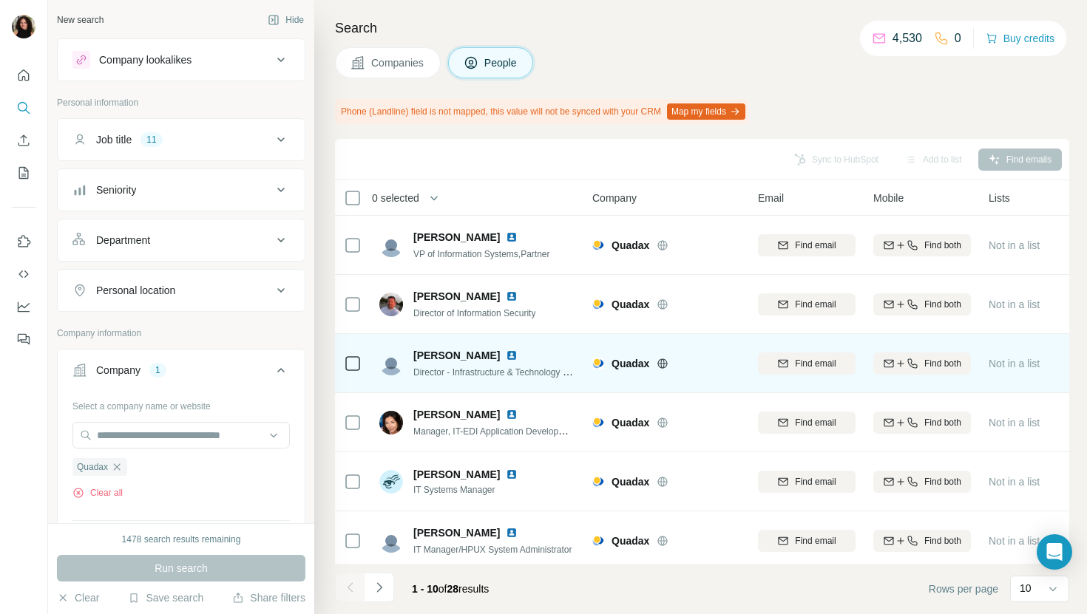
click at [506, 355] on img at bounding box center [512, 356] width 12 height 12
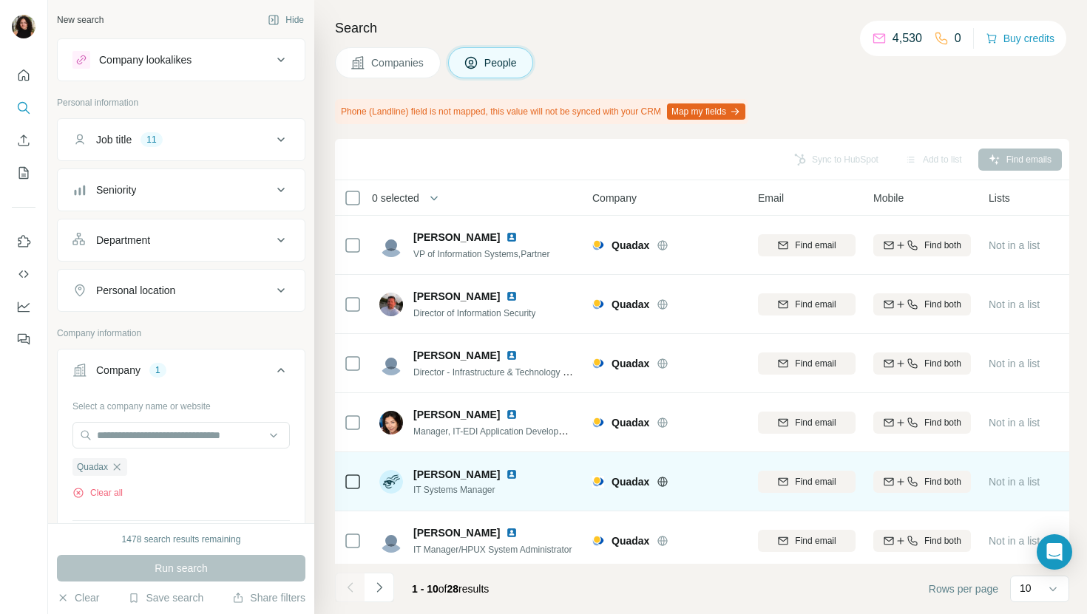
click at [506, 472] on img at bounding box center [512, 475] width 12 height 12
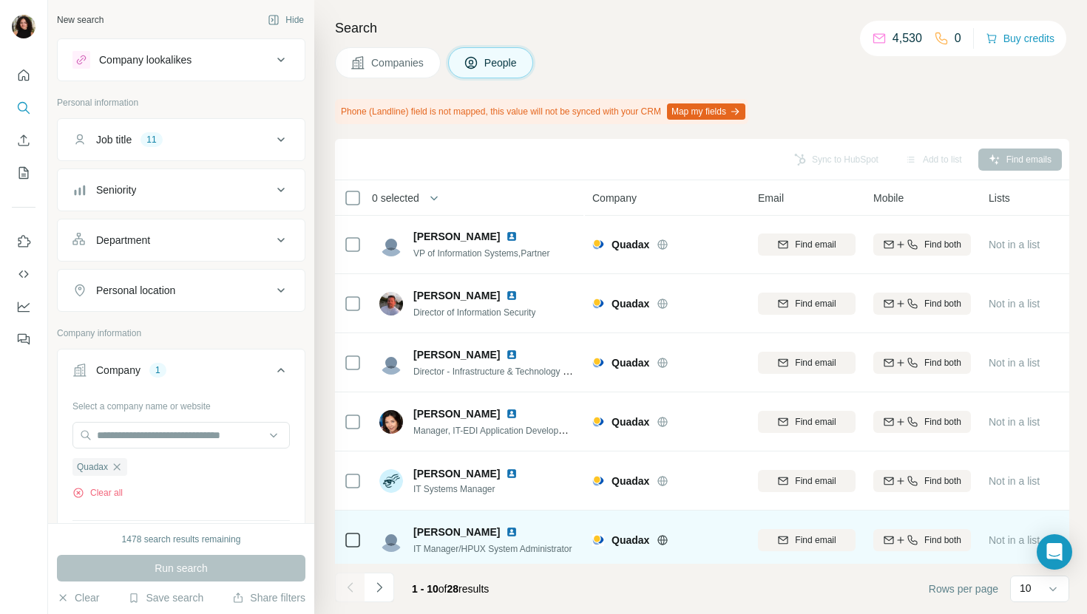
click at [506, 532] on img at bounding box center [512, 532] width 12 height 12
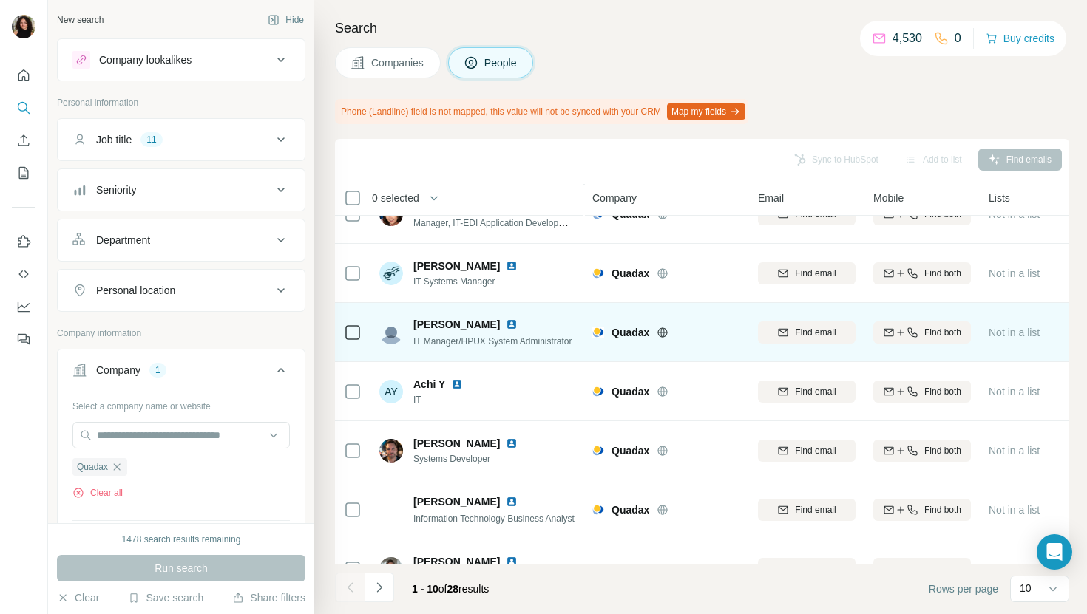
scroll to position [243, 0]
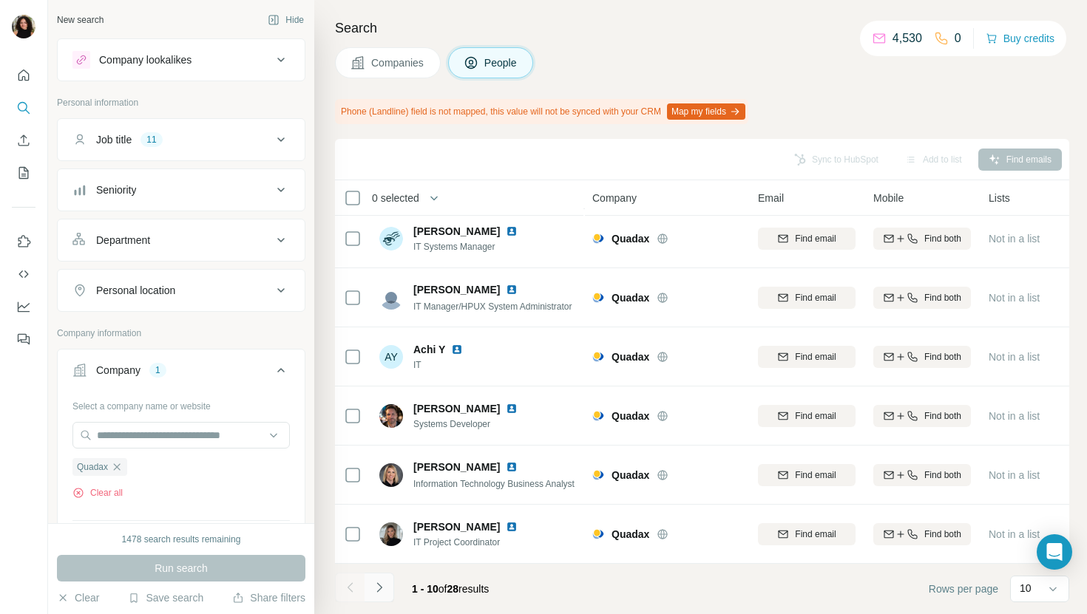
click at [374, 595] on button "Navigate to next page" at bounding box center [379, 588] width 30 height 30
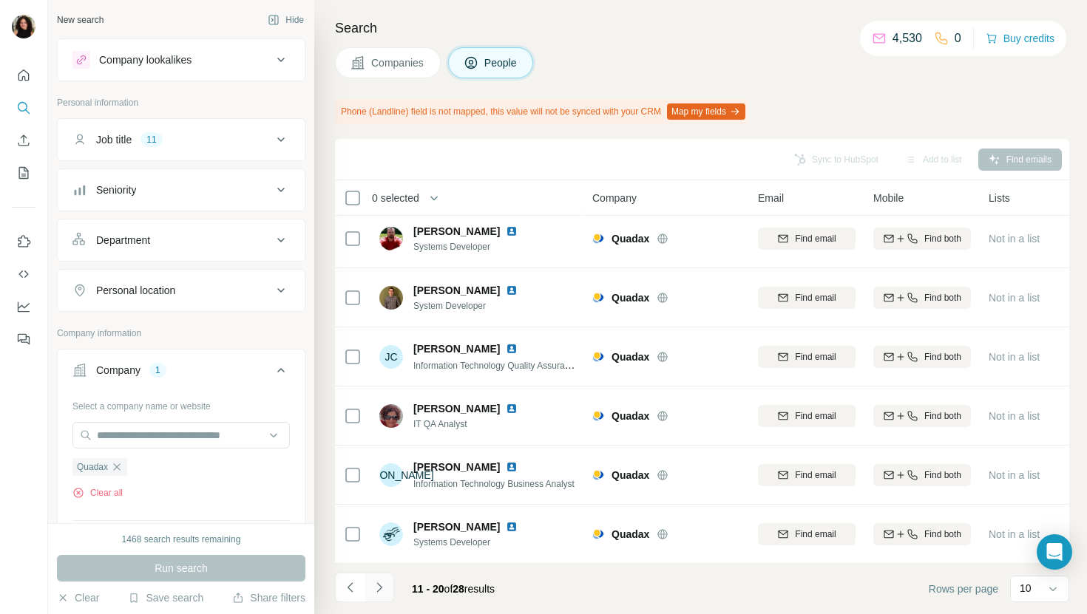
click at [374, 586] on icon "Navigate to next page" at bounding box center [379, 587] width 15 height 15
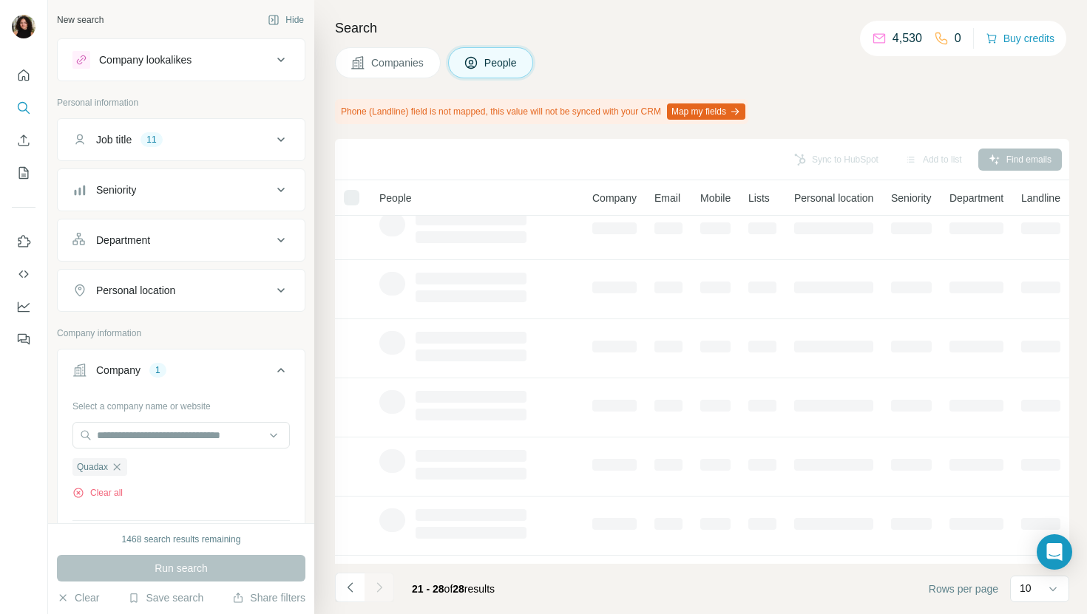
scroll to position [0, 0]
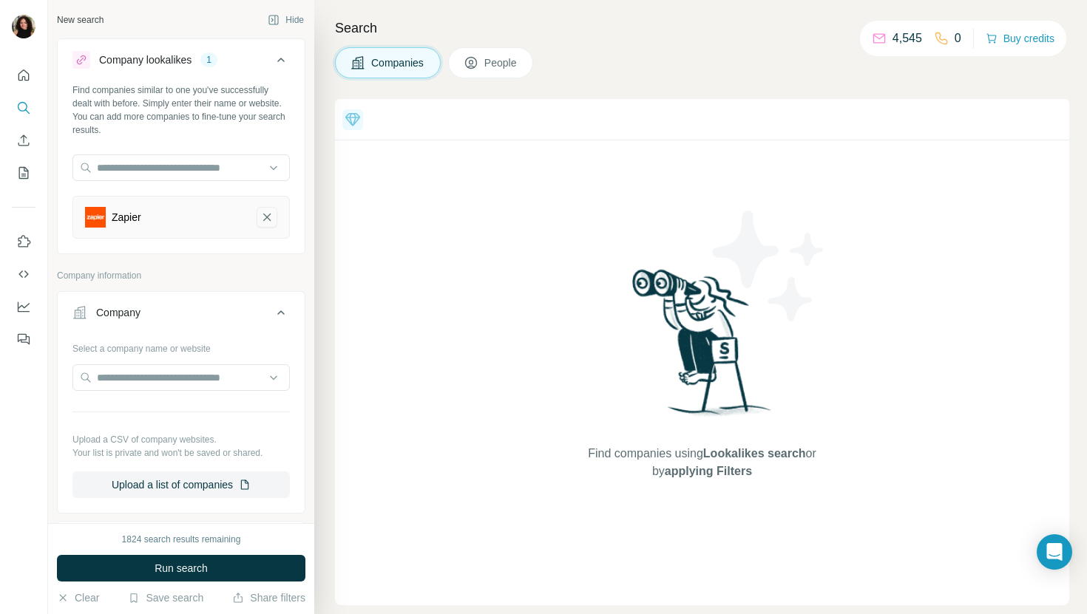
click at [265, 221] on icon "Zapier-remove-button" at bounding box center [266, 217] width 13 height 15
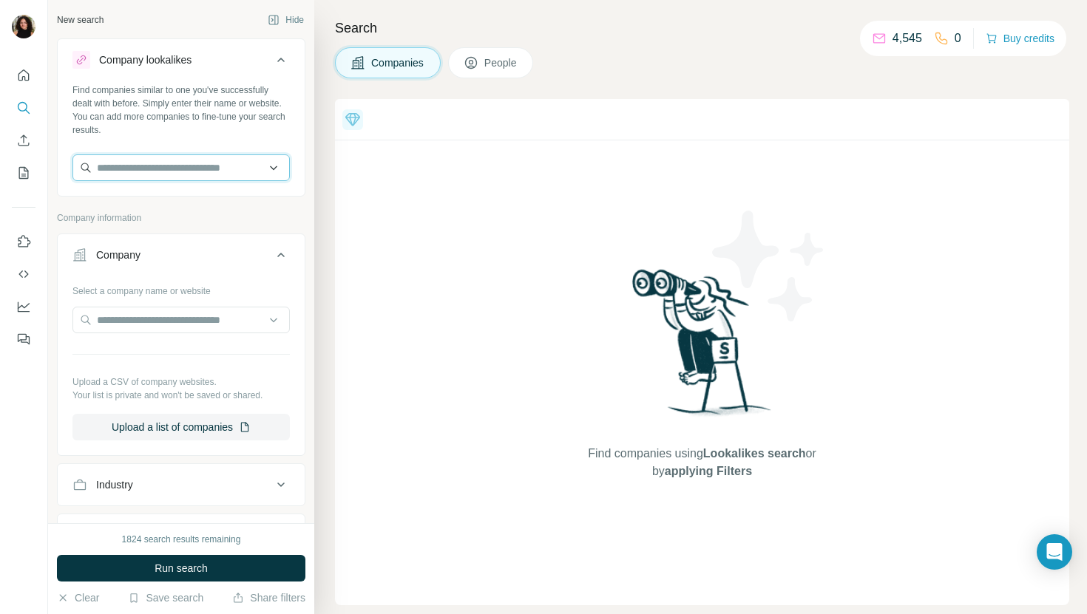
click at [248, 176] on input "text" at bounding box center [180, 168] width 217 height 27
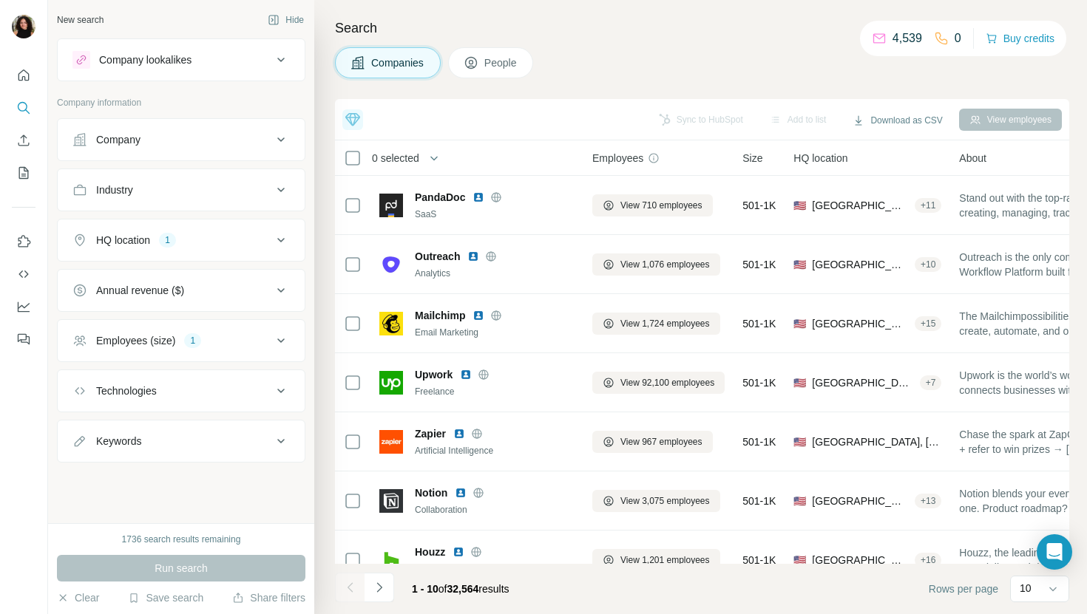
click at [254, 142] on div "Company" at bounding box center [172, 139] width 200 height 15
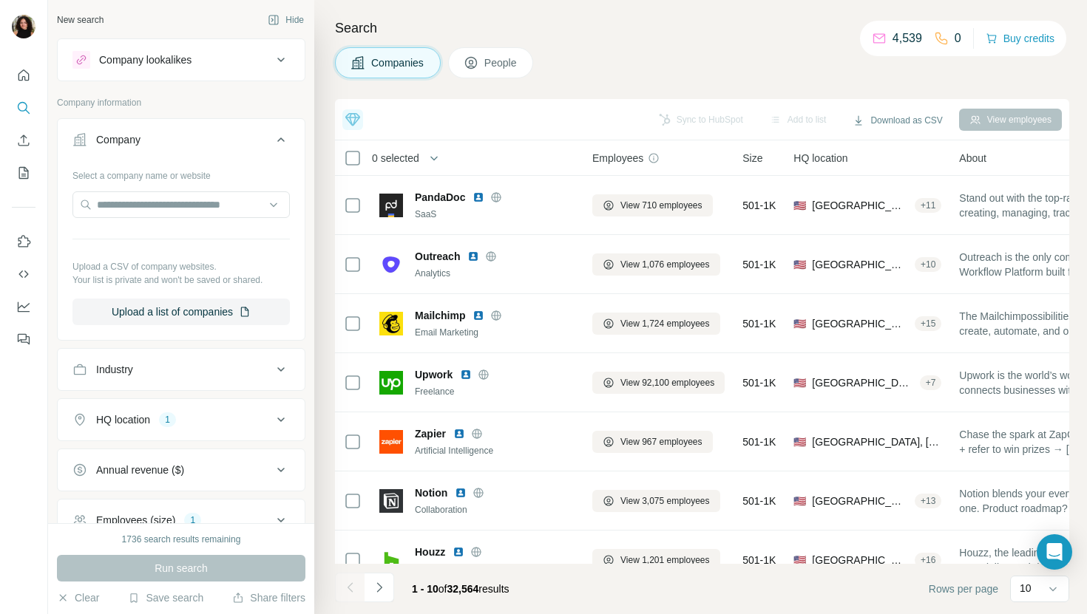
click at [228, 59] on div "Company lookalikes" at bounding box center [172, 60] width 200 height 18
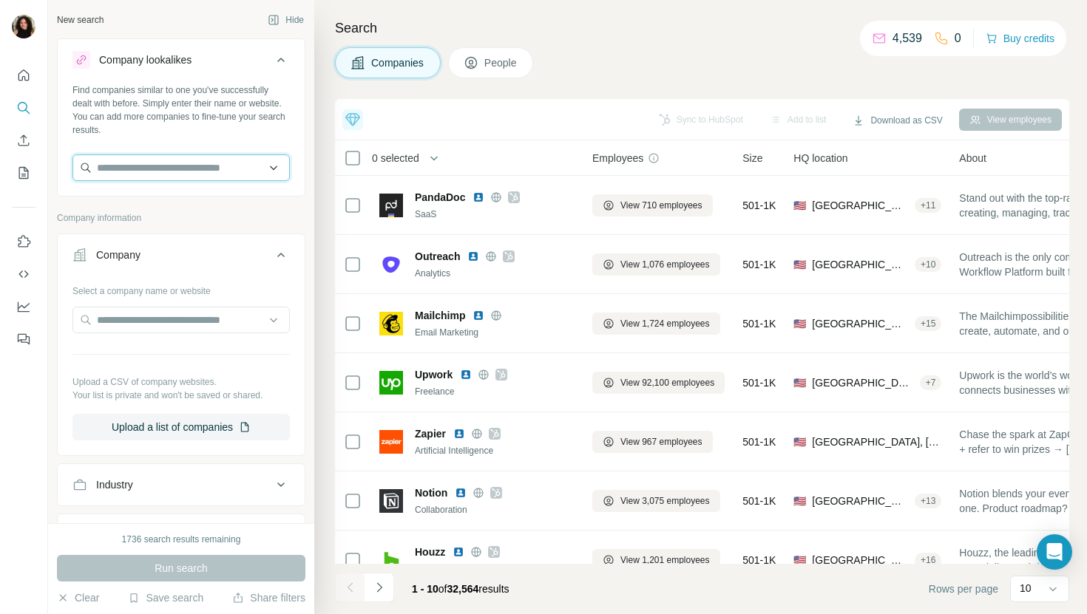
click at [157, 167] on input "text" at bounding box center [180, 168] width 217 height 27
paste input "**********"
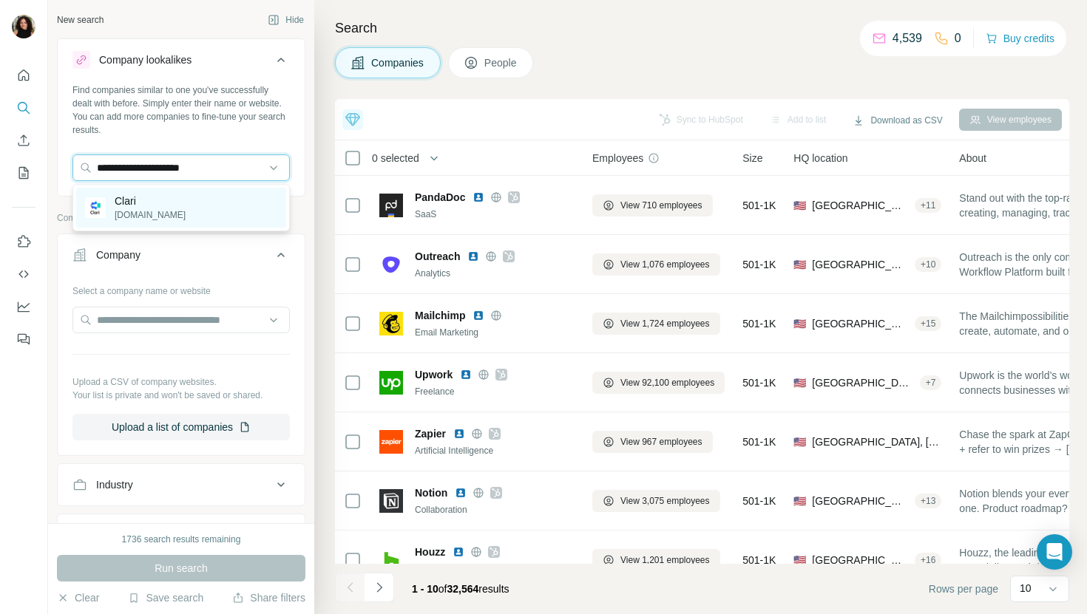
type input "**********"
click at [175, 200] on div "Clari clari.com" at bounding box center [181, 208] width 210 height 40
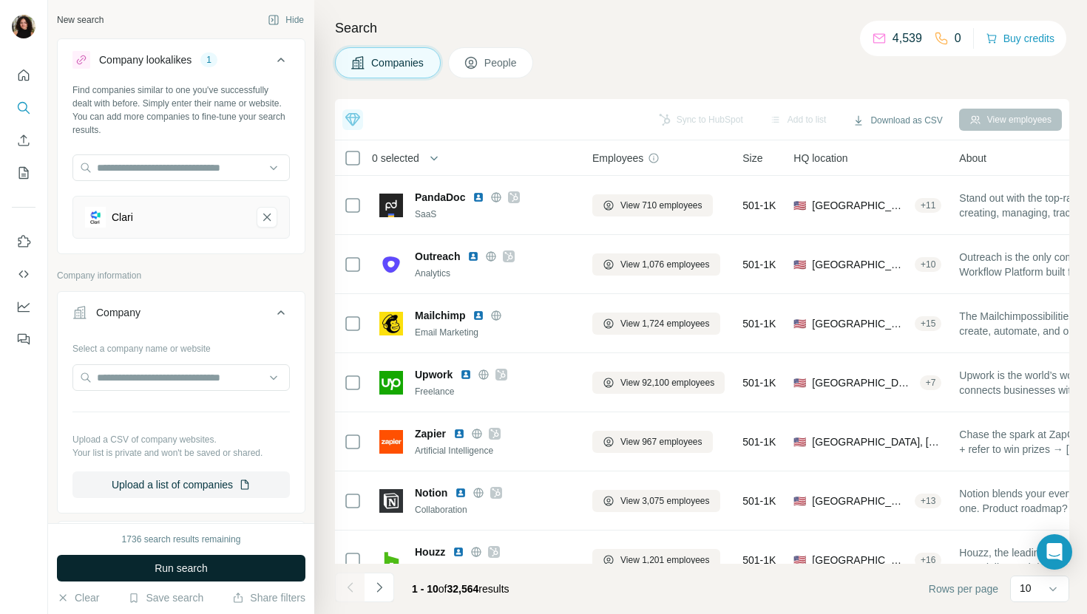
click at [188, 560] on button "Run search" at bounding box center [181, 568] width 248 height 27
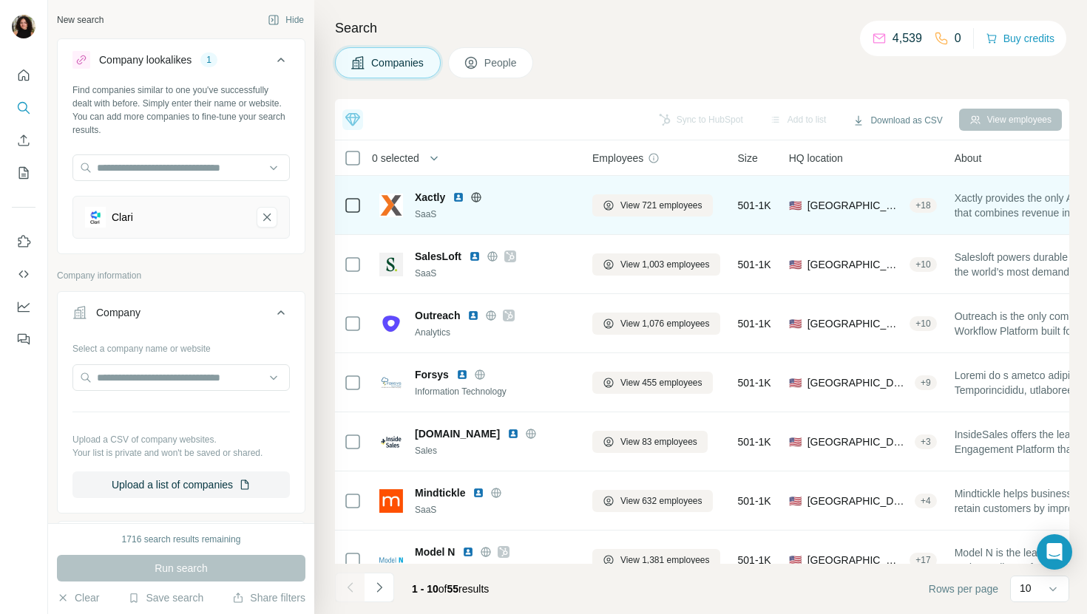
click at [473, 205] on div "Xactly SaaS" at bounding box center [495, 205] width 160 height 31
click at [459, 197] on img at bounding box center [458, 197] width 12 height 12
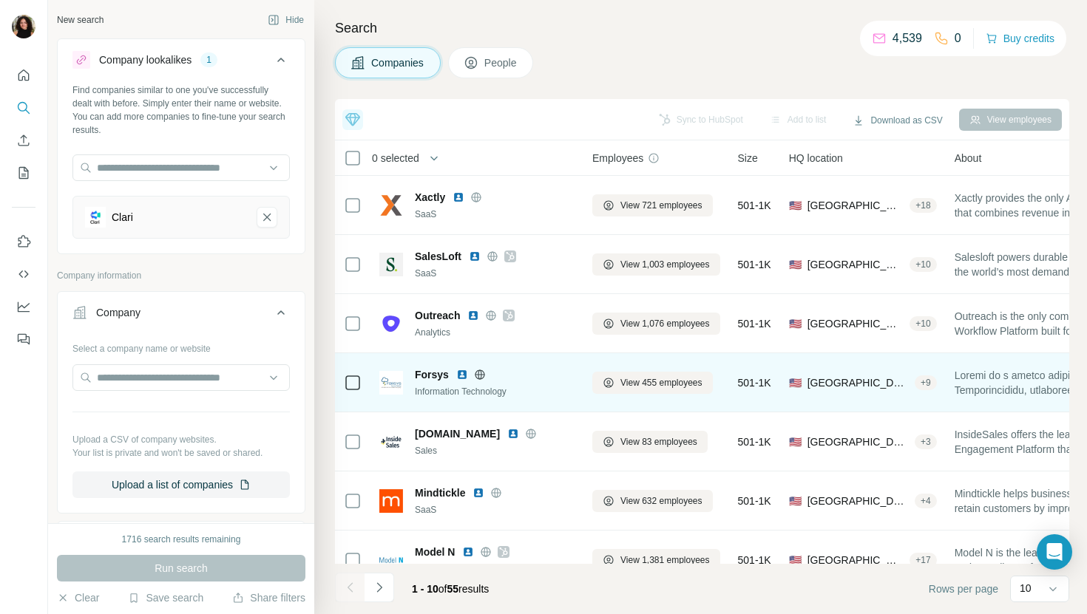
scroll to position [37, 0]
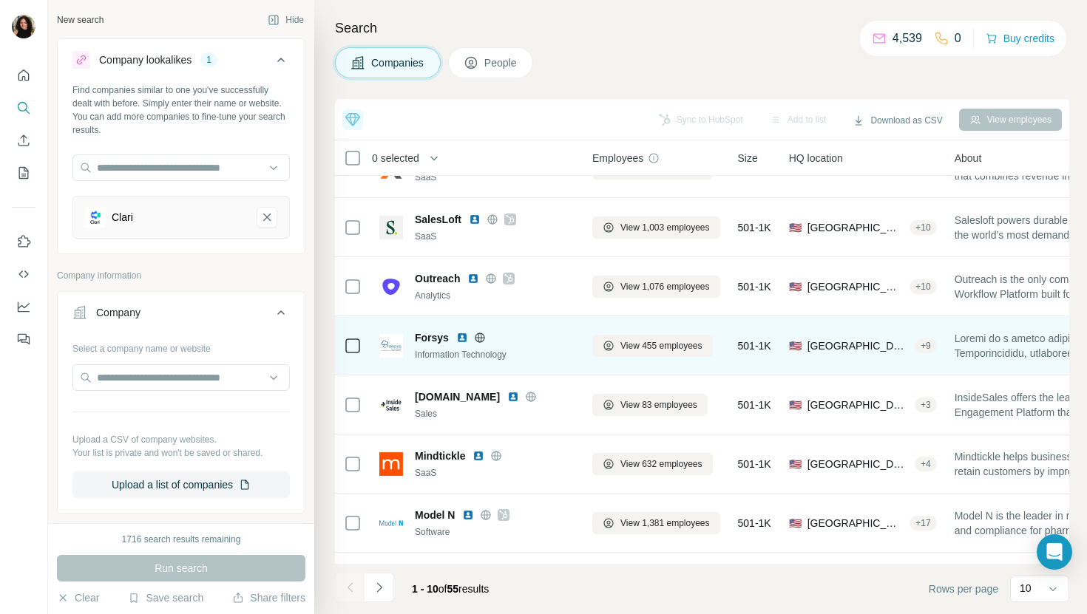
click at [461, 341] on img at bounding box center [462, 338] width 12 height 12
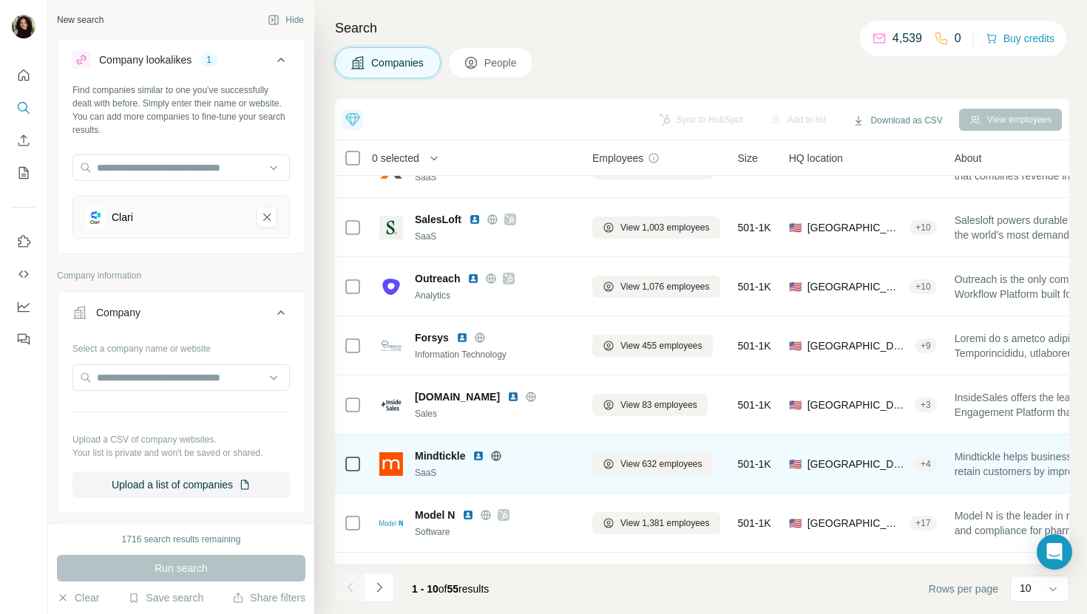
click at [479, 454] on img at bounding box center [478, 456] width 12 height 12
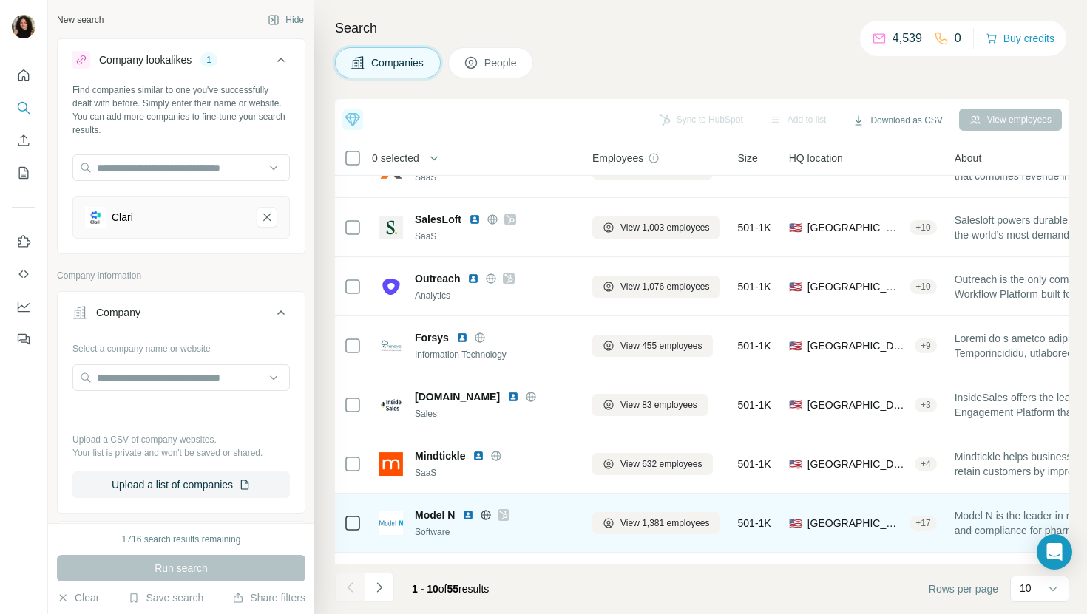
click at [470, 513] on img at bounding box center [468, 515] width 12 height 12
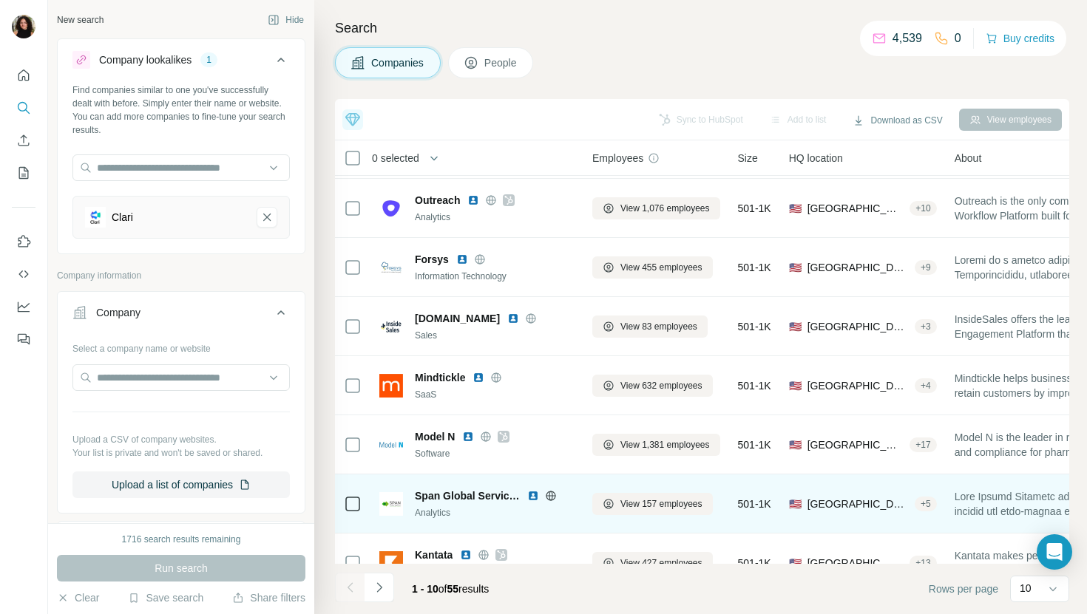
scroll to position [203, 0]
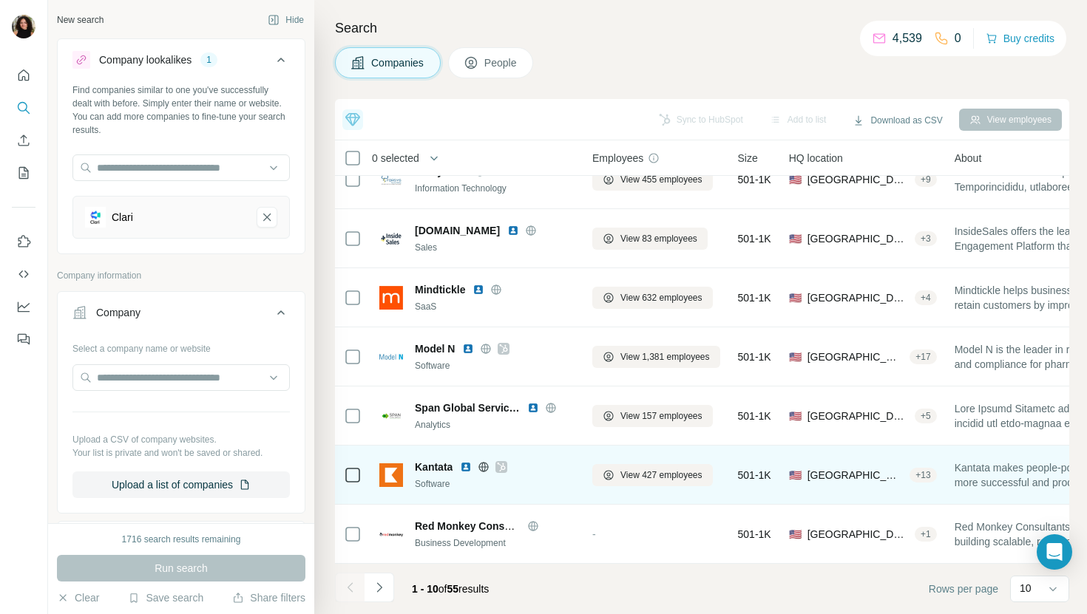
click at [467, 473] on div "Kantata" at bounding box center [495, 467] width 160 height 15
click at [468, 470] on img at bounding box center [466, 467] width 12 height 12
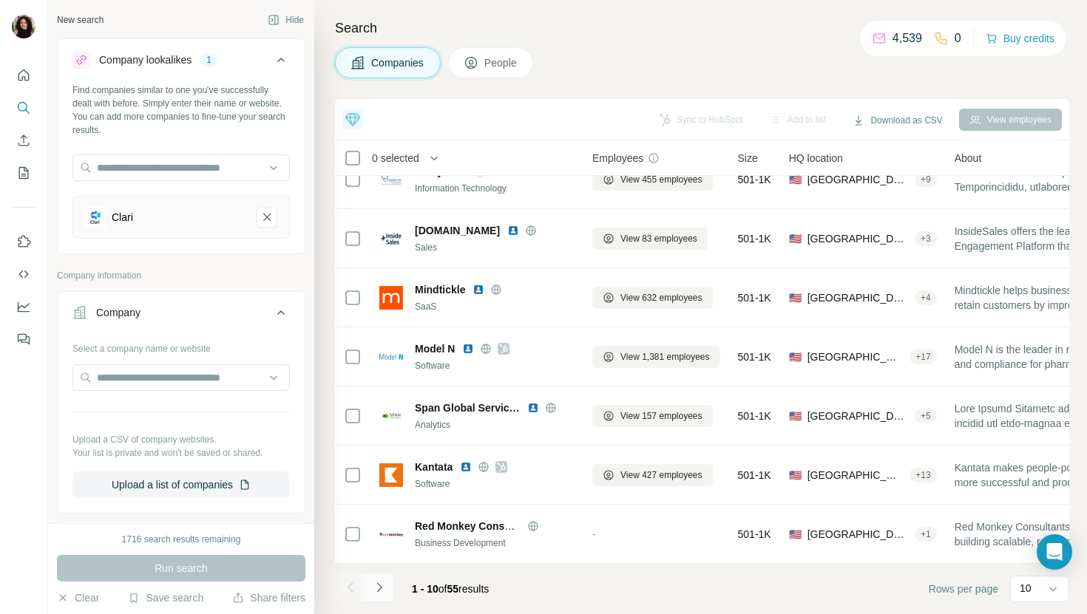
click at [381, 600] on button "Navigate to next page" at bounding box center [379, 588] width 30 height 30
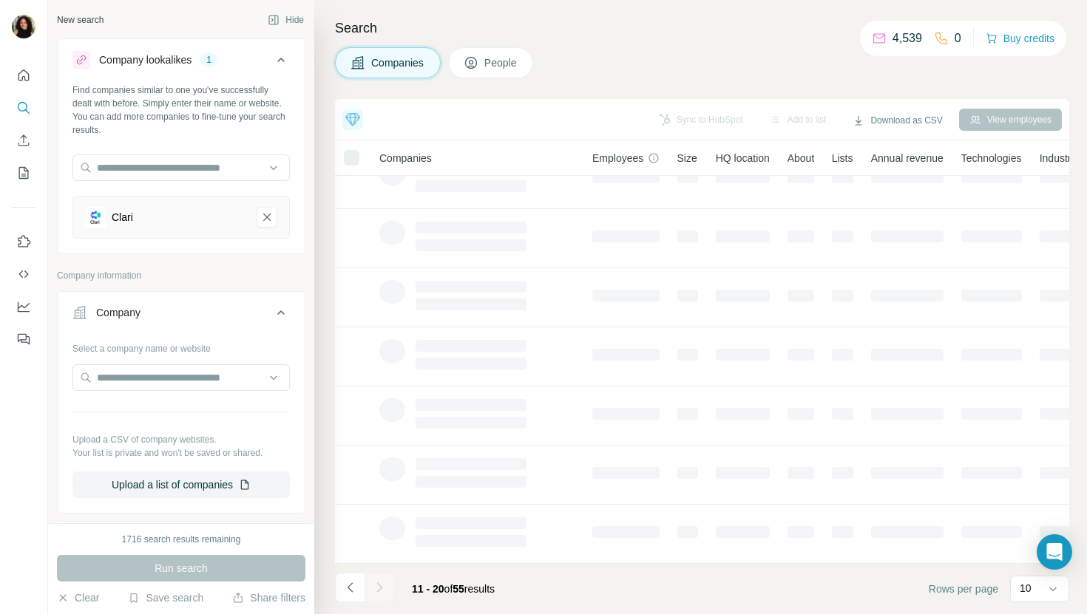
scroll to position [0, 0]
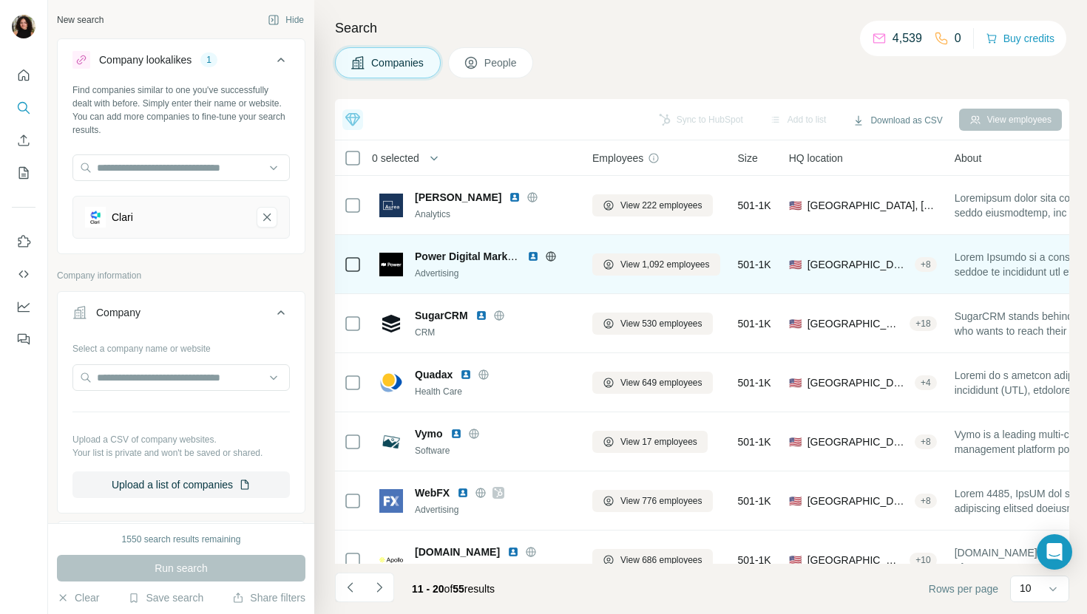
click at [532, 257] on img at bounding box center [533, 257] width 12 height 12
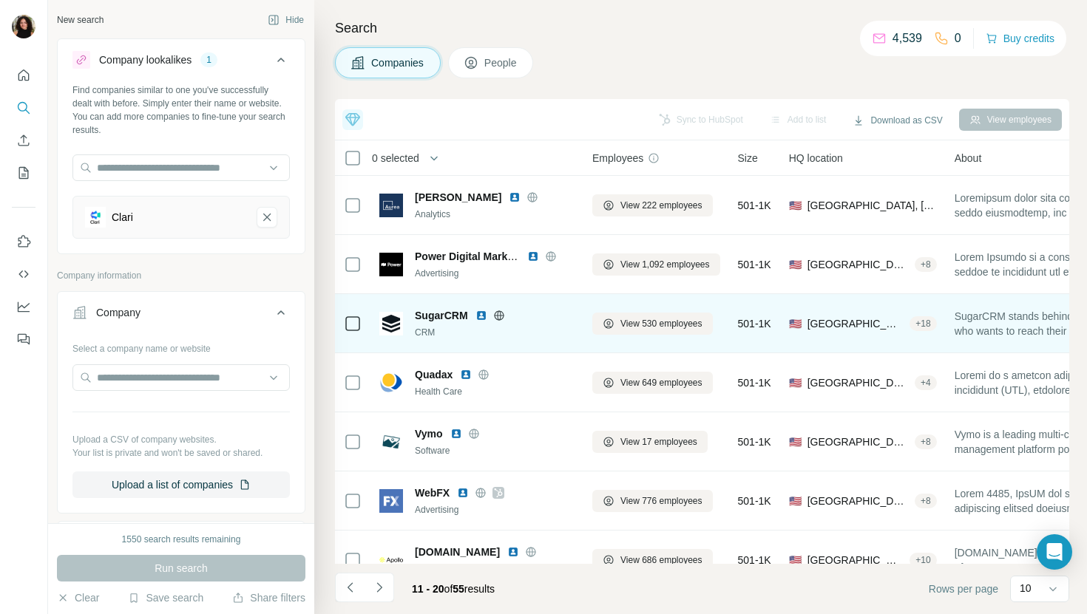
click at [480, 316] on img at bounding box center [481, 316] width 12 height 12
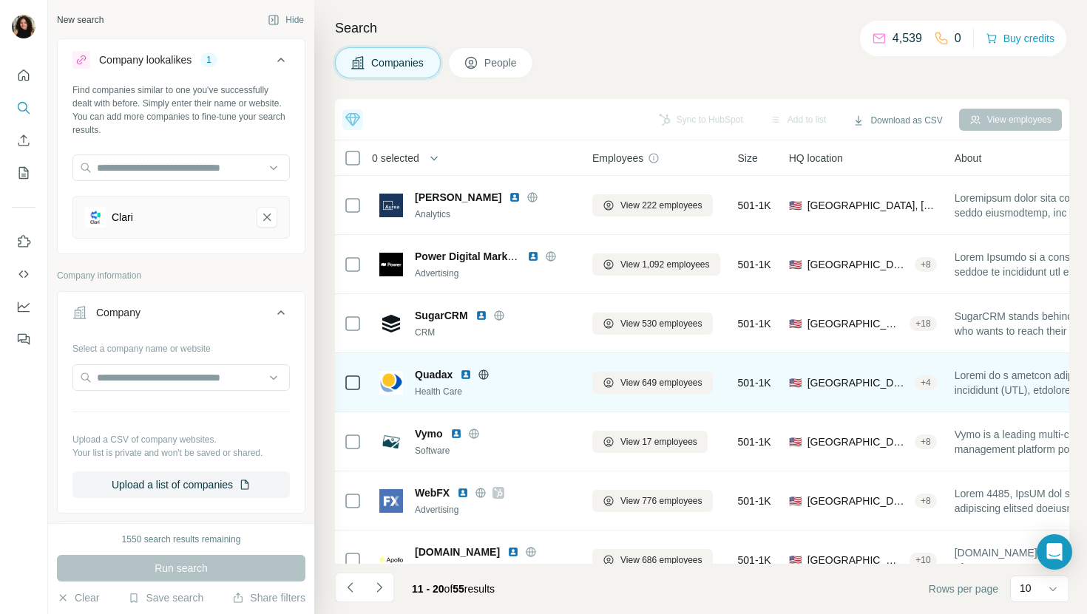
click at [466, 371] on img at bounding box center [466, 375] width 12 height 12
